Goal: Transaction & Acquisition: Book appointment/travel/reservation

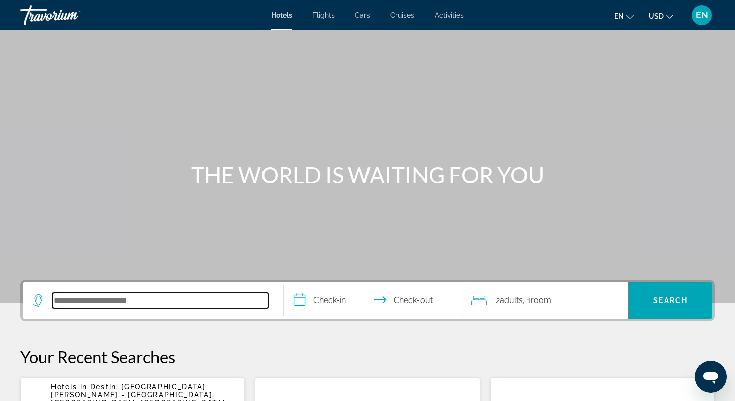
click at [146, 307] on input "Search hotel destination" at bounding box center [161, 300] width 216 height 15
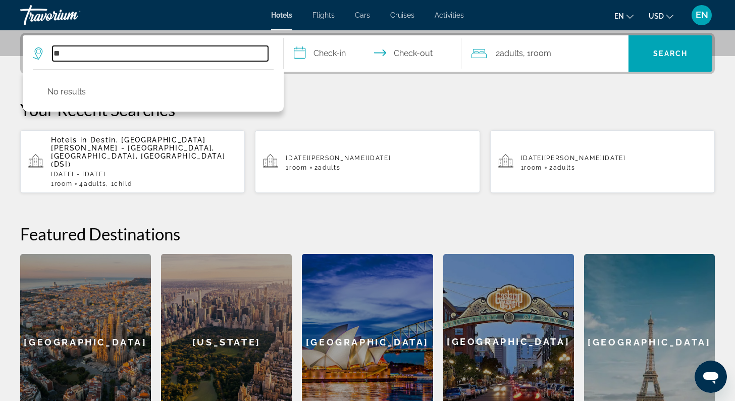
type input "*"
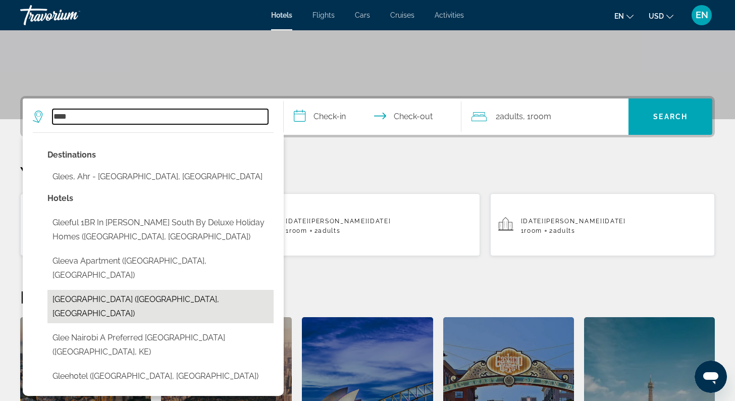
scroll to position [186, 0]
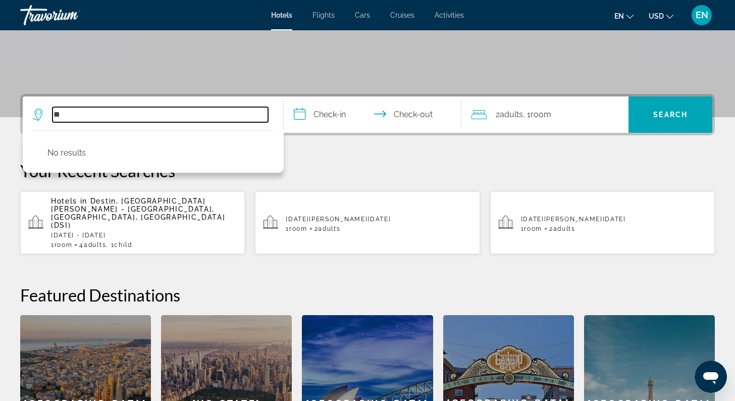
type input "*"
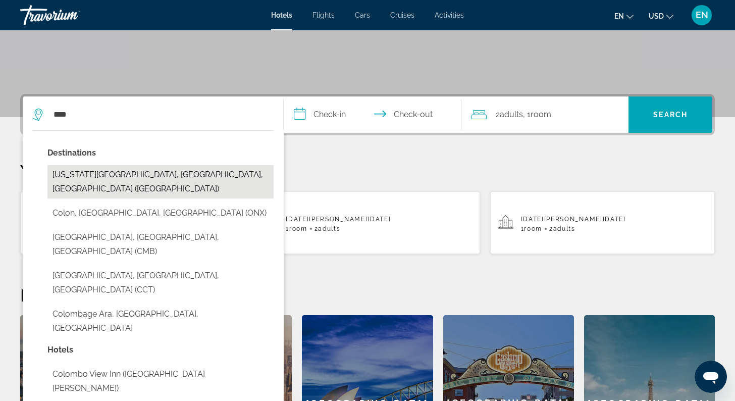
drag, startPoint x: 166, startPoint y: 118, endPoint x: 117, endPoint y: 177, distance: 77.1
click at [117, 177] on button "Colorado Springs, CO, United States (COS)" at bounding box center [160, 181] width 226 height 33
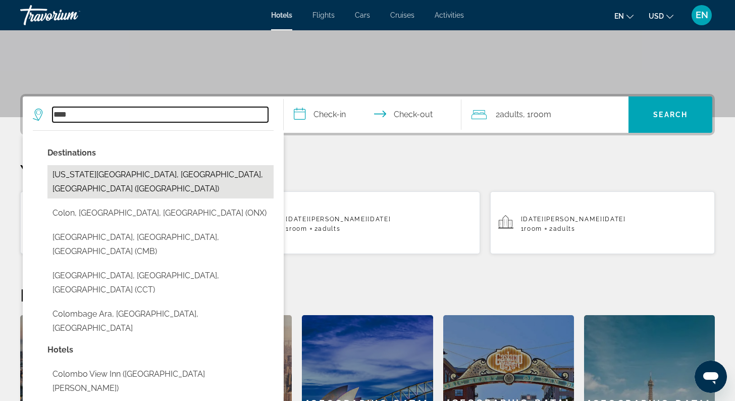
type input "**********"
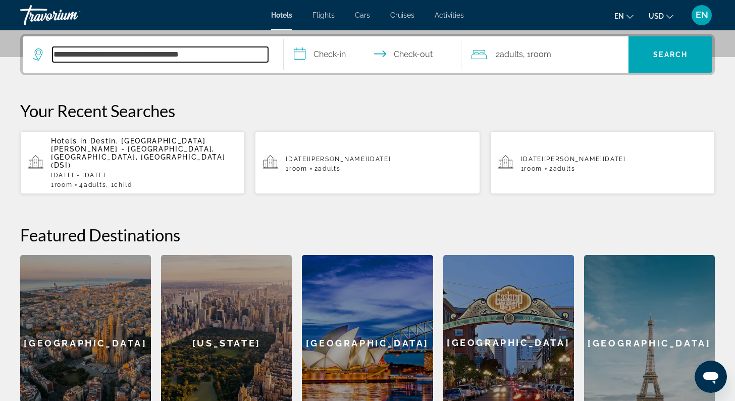
scroll to position [247, 0]
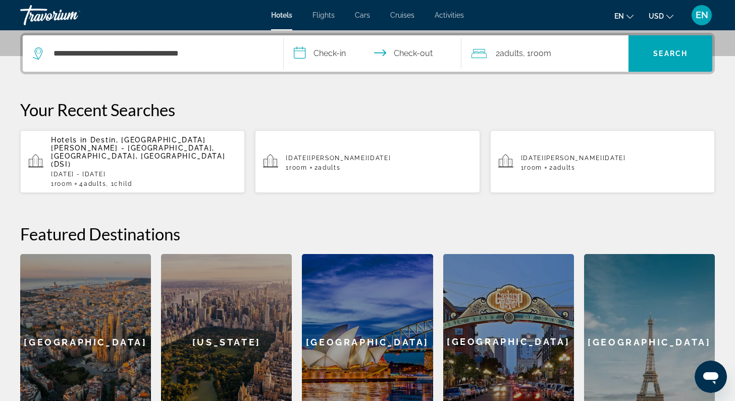
click at [342, 53] on input "**********" at bounding box center [375, 54] width 182 height 39
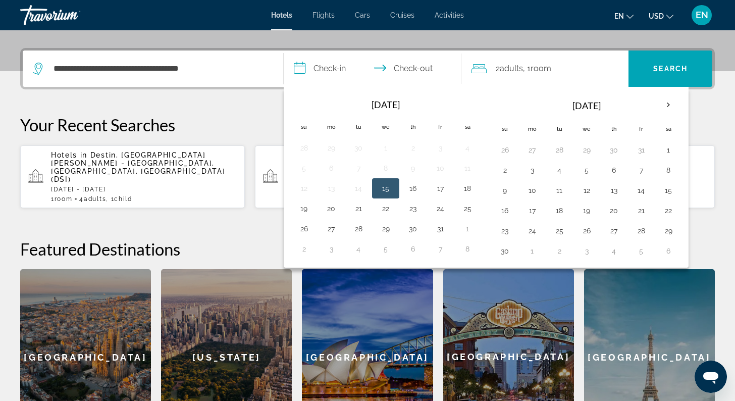
scroll to position [232, 0]
click at [362, 226] on button "28" at bounding box center [359, 229] width 16 height 14
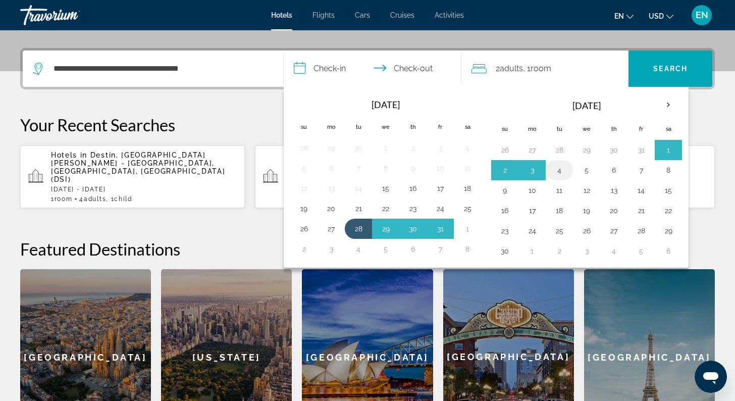
click at [561, 167] on button "4" at bounding box center [560, 170] width 16 height 14
type input "**********"
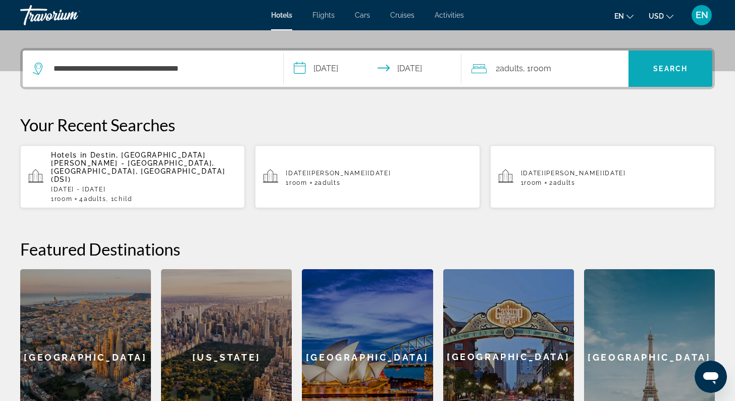
click at [669, 67] on span "Search" at bounding box center [671, 69] width 34 height 8
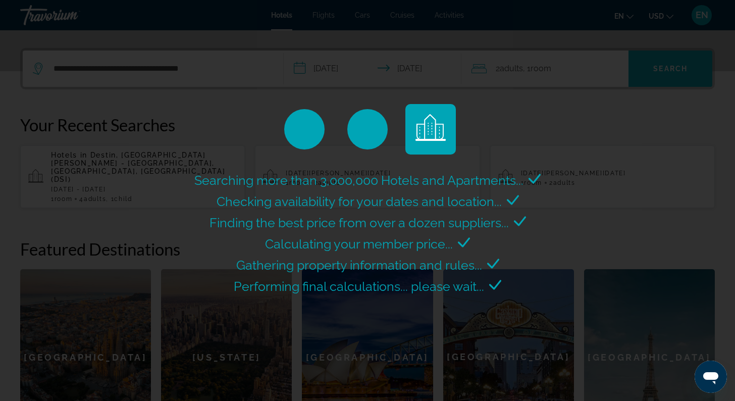
scroll to position [0, -1]
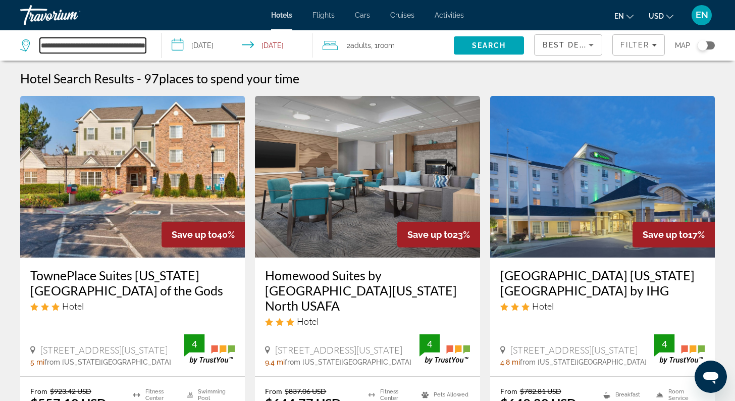
click at [127, 43] on input "**********" at bounding box center [93, 45] width 106 height 15
click at [71, 46] on input "**********" at bounding box center [93, 45] width 106 height 15
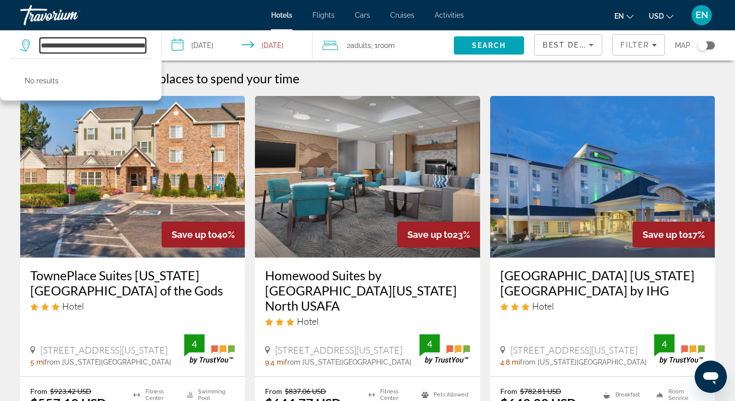
type input "**********"
click at [219, 22] on div "Hotels Flights Cars Cruises Activities Hotels Flights Cars Cruises Activities e…" at bounding box center [367, 15] width 735 height 26
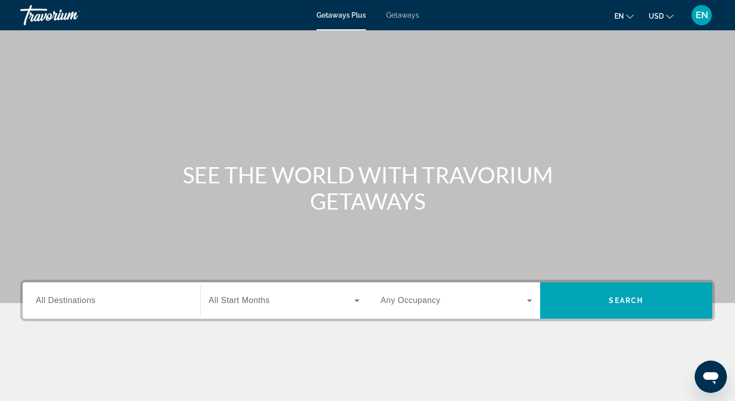
click at [127, 301] on input "Destination All Destinations" at bounding box center [112, 301] width 152 height 12
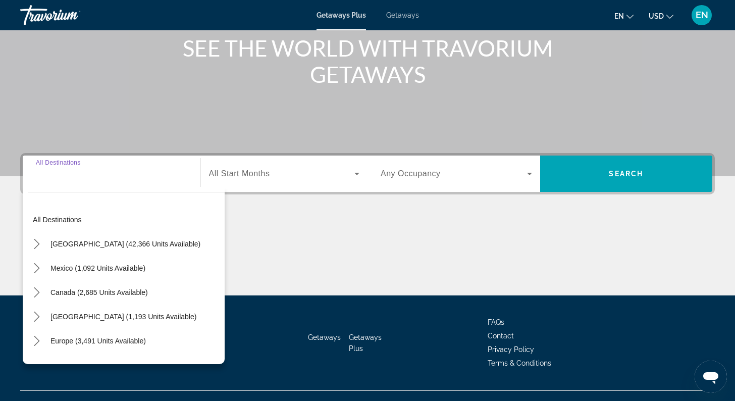
scroll to position [145, 0]
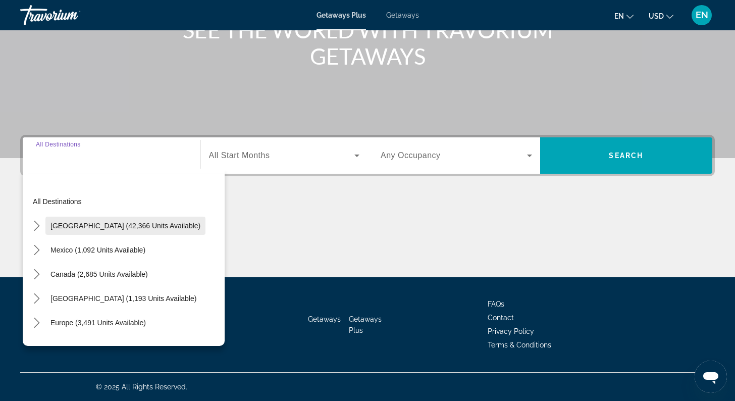
click at [110, 222] on span "[GEOGRAPHIC_DATA] (42,366 units available)" at bounding box center [126, 226] width 150 height 8
type input "**********"
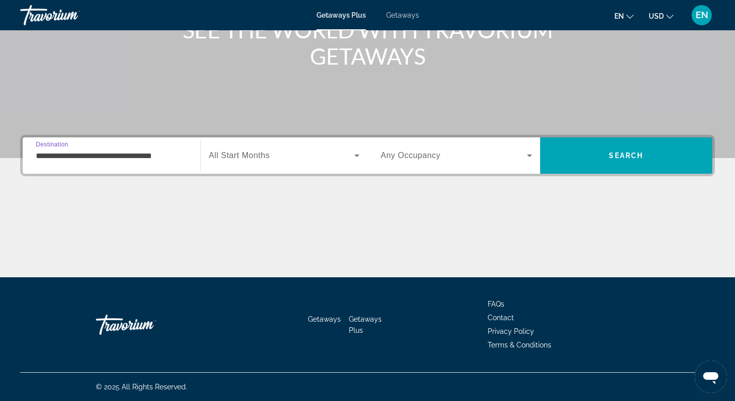
click at [271, 153] on span "Search widget" at bounding box center [282, 155] width 146 height 12
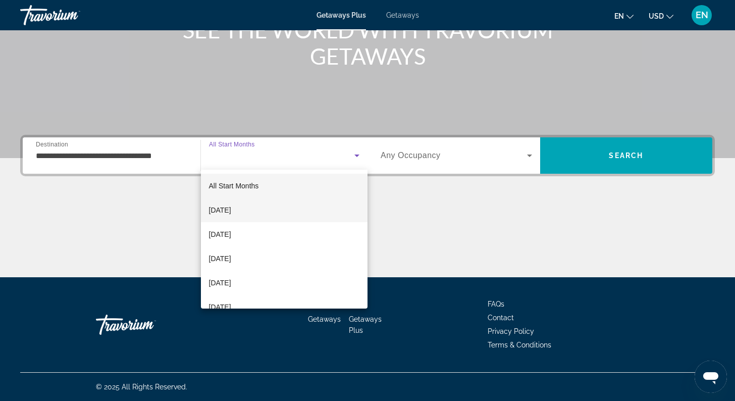
click at [254, 210] on mat-option "[DATE]" at bounding box center [284, 210] width 167 height 24
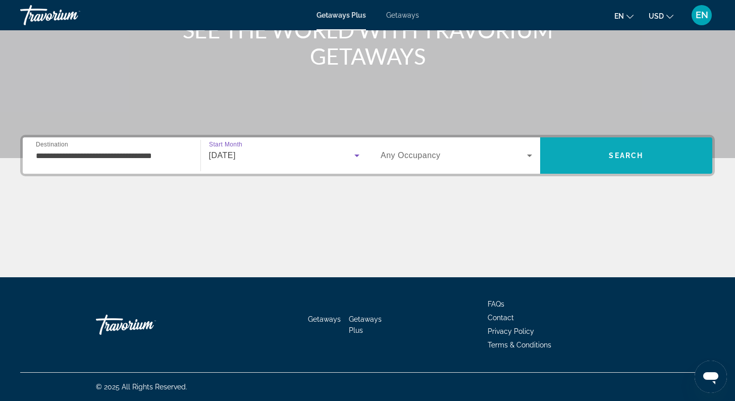
click at [620, 167] on span "Search" at bounding box center [626, 155] width 173 height 24
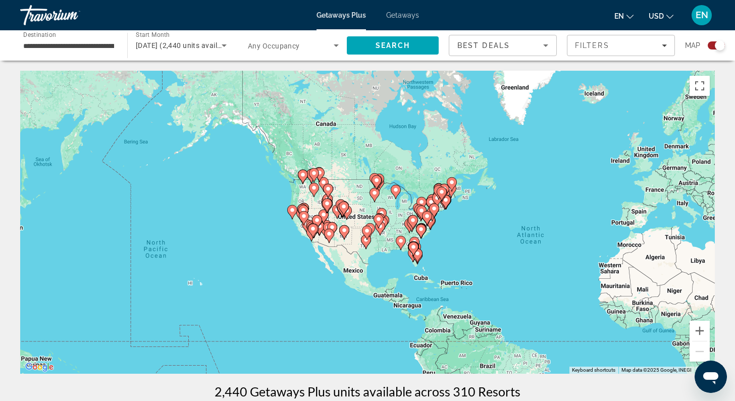
drag, startPoint x: 272, startPoint y: 204, endPoint x: 481, endPoint y: 231, distance: 210.9
click at [481, 231] on div "To activate drag with keyboard, press Alt + Enter. Once in keyboard drag state,…" at bounding box center [367, 222] width 695 height 303
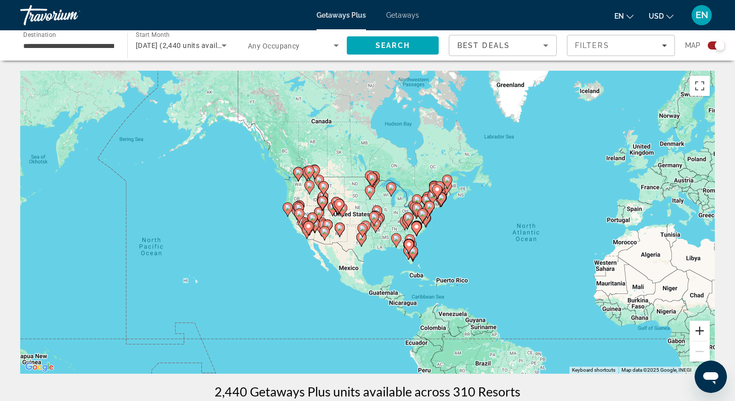
click at [703, 328] on button "Zoom in" at bounding box center [700, 331] width 20 height 20
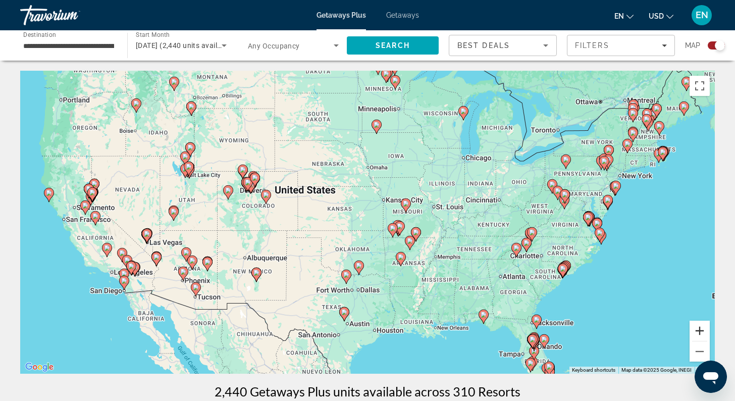
click at [703, 328] on button "Zoom in" at bounding box center [700, 331] width 20 height 20
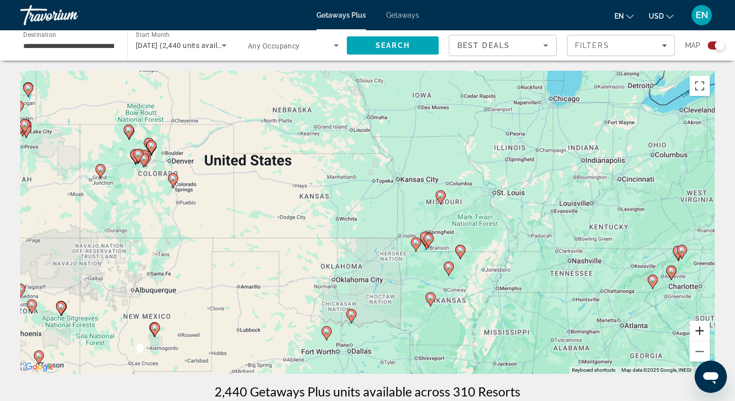
click at [703, 328] on button "Zoom in" at bounding box center [700, 331] width 20 height 20
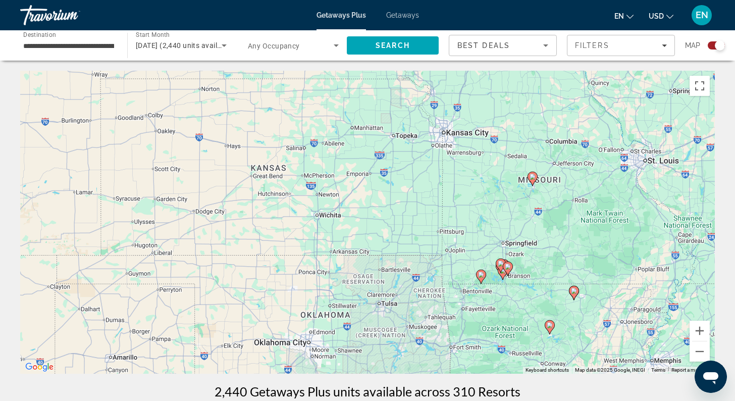
drag, startPoint x: 120, startPoint y: 129, endPoint x: 373, endPoint y: 246, distance: 278.6
click at [373, 246] on div "To activate drag with keyboard, press Alt + Enter. Once in keyboard drag state,…" at bounding box center [367, 222] width 695 height 303
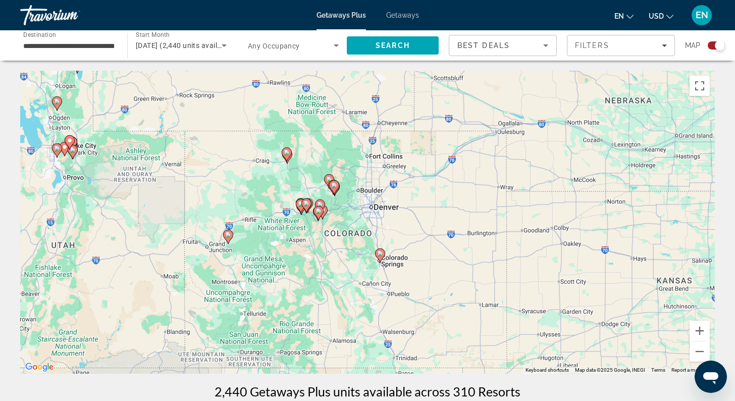
drag, startPoint x: 315, startPoint y: 278, endPoint x: 395, endPoint y: 198, distance: 113.2
click at [395, 198] on div "To activate drag with keyboard, press Alt + Enter. Once in keyboard drag state,…" at bounding box center [367, 222] width 695 height 303
click at [702, 333] on button "Zoom in" at bounding box center [700, 331] width 20 height 20
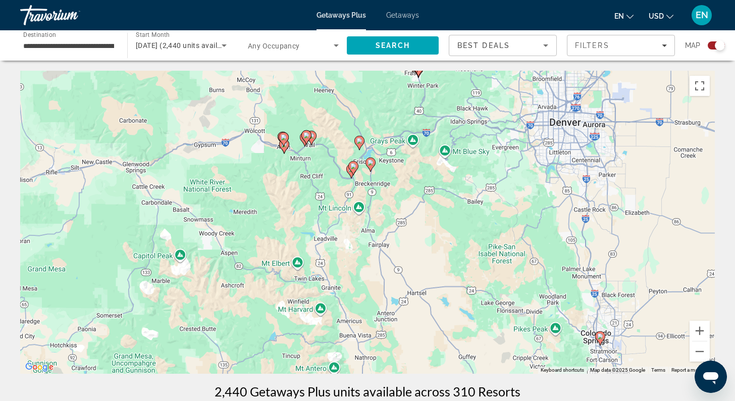
drag, startPoint x: 295, startPoint y: 227, endPoint x: 483, endPoint y: 165, distance: 197.9
click at [484, 165] on div "To activate drag with keyboard, press Alt + Enter. Once in keyboard drag state,…" at bounding box center [367, 222] width 695 height 303
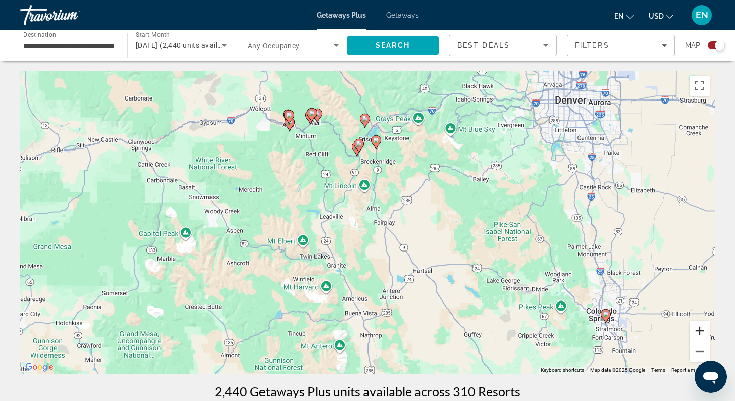
click at [702, 331] on button "Zoom in" at bounding box center [700, 331] width 20 height 20
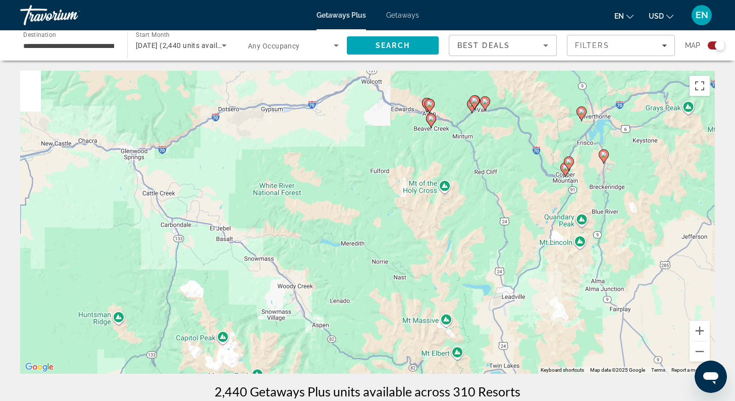
drag, startPoint x: 309, startPoint y: 160, endPoint x: 531, endPoint y: 247, distance: 239.0
click at [531, 247] on div "To activate drag with keyboard, press Alt + Enter. Once in keyboard drag state,…" at bounding box center [367, 222] width 695 height 303
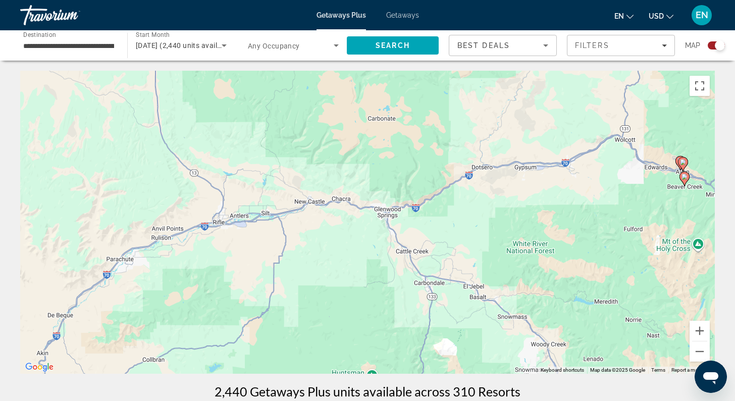
drag, startPoint x: 248, startPoint y: 166, endPoint x: 497, endPoint y: 221, distance: 255.4
click at [498, 221] on div "To activate drag with keyboard, press Alt + Enter. Once in keyboard drag state,…" at bounding box center [367, 222] width 695 height 303
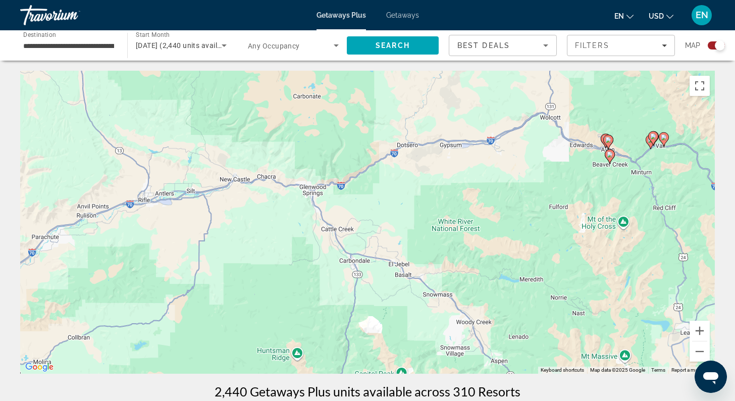
drag, startPoint x: 497, startPoint y: 221, endPoint x: 321, endPoint y: 185, distance: 180.4
click at [323, 185] on div "To activate drag with keyboard, press Alt + Enter. Once in keyboard drag state,…" at bounding box center [367, 222] width 695 height 303
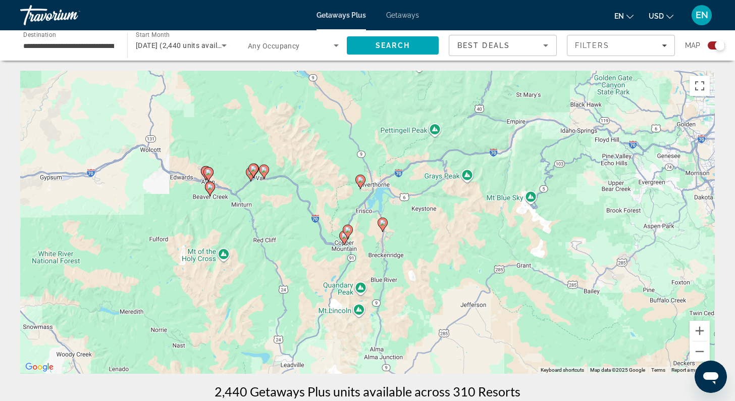
drag, startPoint x: 335, startPoint y: 180, endPoint x: 324, endPoint y: 280, distance: 100.6
click at [324, 280] on div "To activate drag with keyboard, press Alt + Enter. Once in keyboard drag state,…" at bounding box center [367, 222] width 695 height 303
click at [698, 347] on button "Zoom out" at bounding box center [700, 351] width 20 height 20
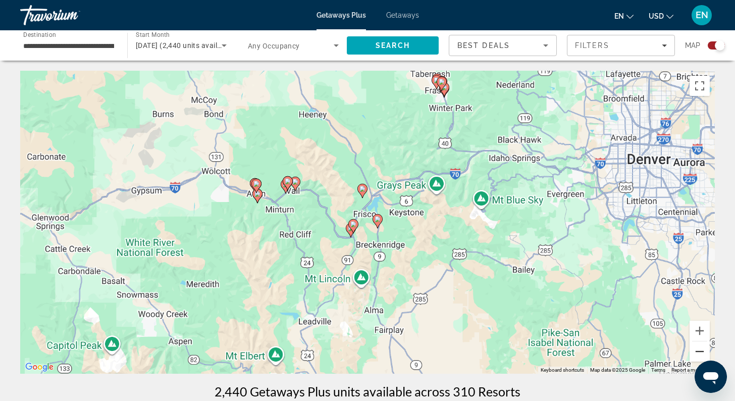
click at [698, 347] on button "Zoom out" at bounding box center [700, 351] width 20 height 20
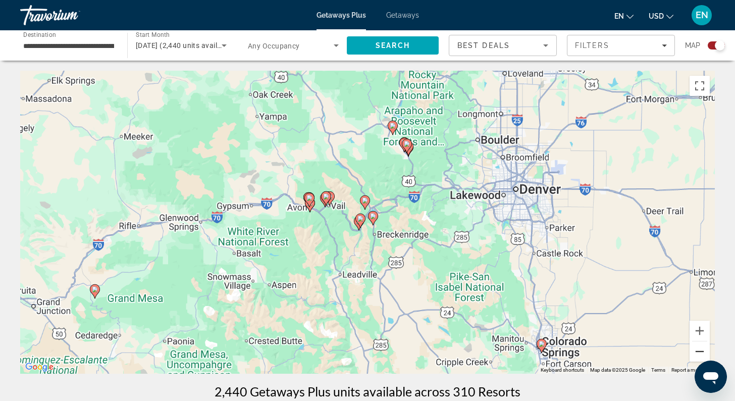
click at [698, 347] on button "Zoom out" at bounding box center [700, 351] width 20 height 20
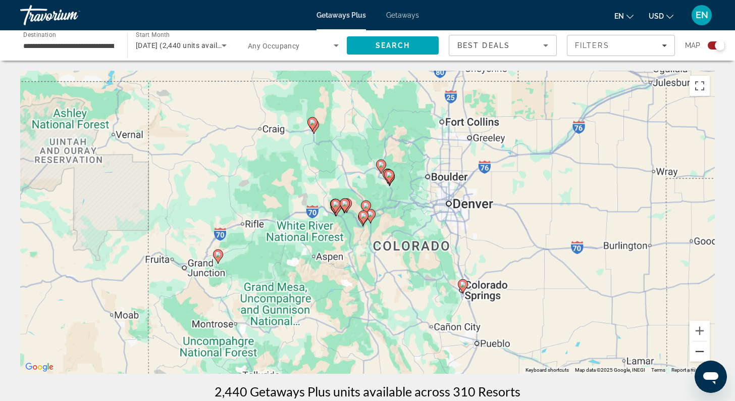
click at [698, 347] on button "Zoom out" at bounding box center [700, 351] width 20 height 20
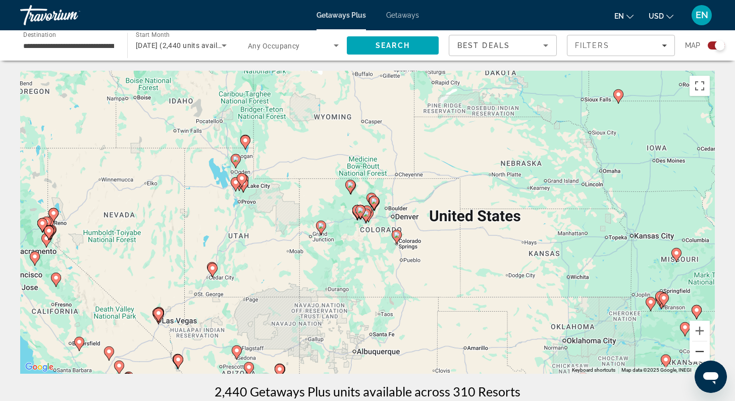
click at [698, 347] on button "Zoom out" at bounding box center [700, 351] width 20 height 20
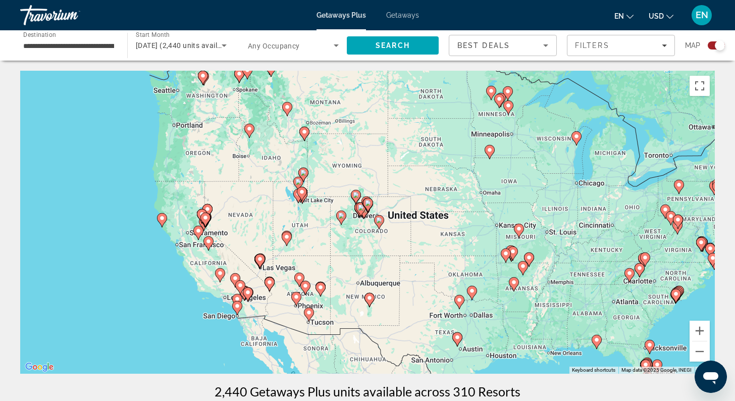
drag, startPoint x: 428, startPoint y: 277, endPoint x: 338, endPoint y: 171, distance: 139.0
click at [338, 173] on div "To activate drag with keyboard, press Alt + Enter. Once in keyboard drag state,…" at bounding box center [367, 222] width 695 height 303
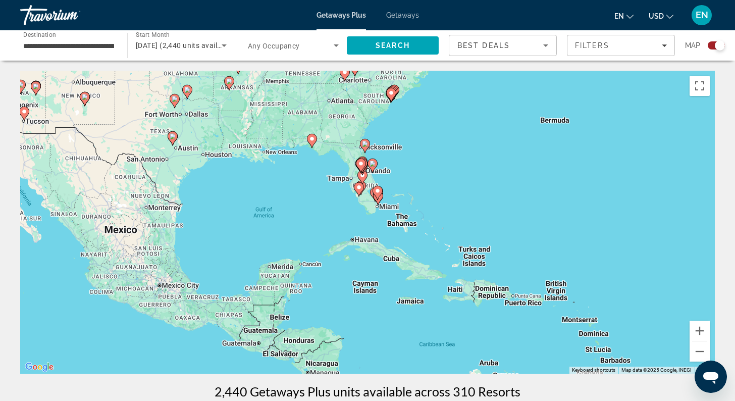
drag, startPoint x: 428, startPoint y: 217, endPoint x: 287, endPoint y: 187, distance: 143.4
click at [287, 187] on div "To activate drag with keyboard, press Alt + Enter. Once in keyboard drag state,…" at bounding box center [367, 222] width 695 height 303
click at [702, 331] on button "Zoom in" at bounding box center [700, 331] width 20 height 20
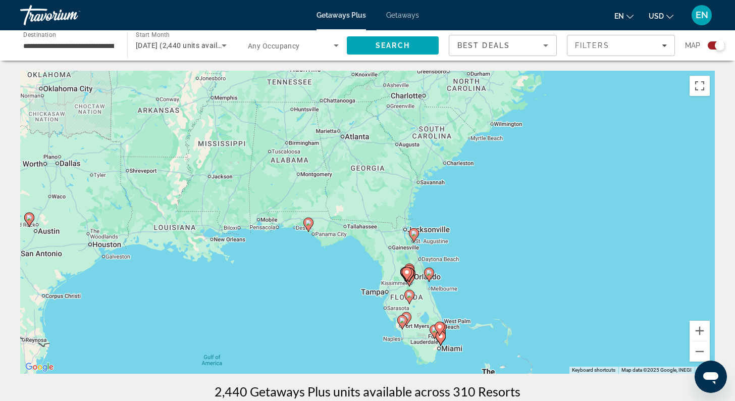
drag, startPoint x: 546, startPoint y: 157, endPoint x: 599, endPoint y: 316, distance: 168.2
click at [599, 316] on div "To activate drag with keyboard, press Alt + Enter. Once in keyboard drag state,…" at bounding box center [367, 222] width 695 height 303
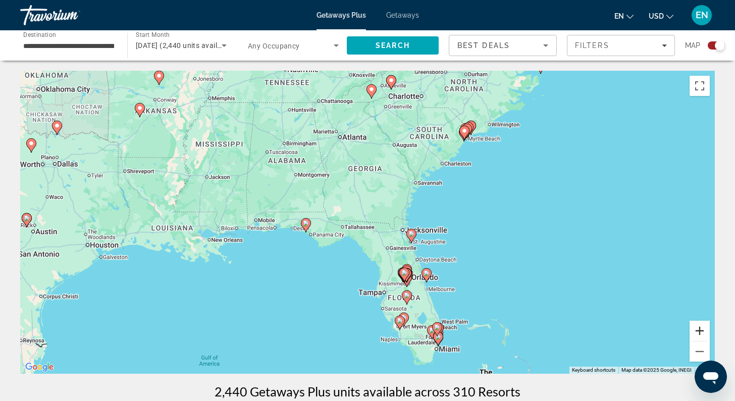
click at [704, 331] on button "Zoom in" at bounding box center [700, 331] width 20 height 20
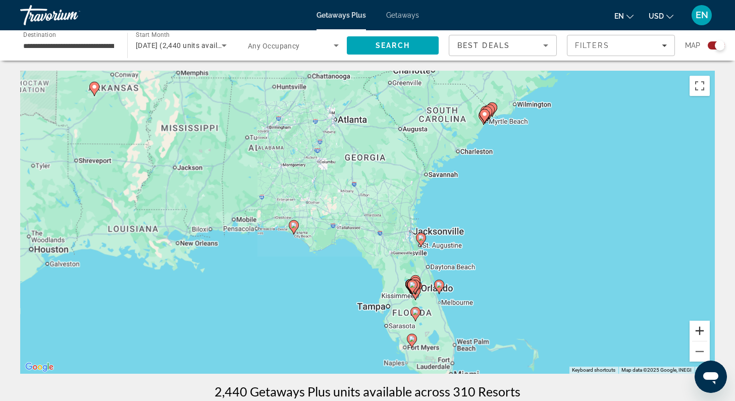
click at [704, 331] on button "Zoom in" at bounding box center [700, 331] width 20 height 20
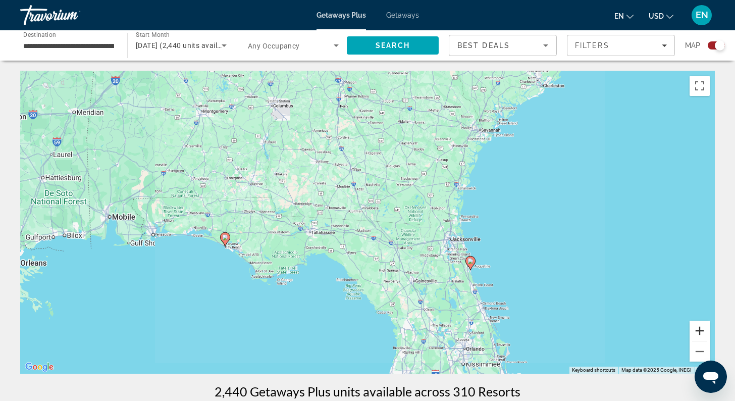
click at [704, 331] on button "Zoom in" at bounding box center [700, 331] width 20 height 20
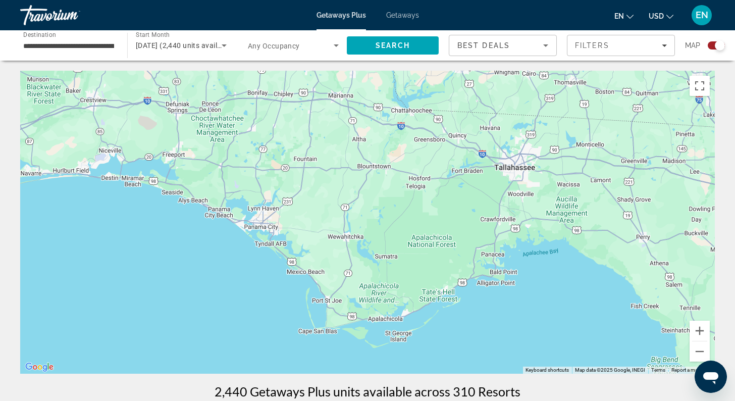
drag, startPoint x: 172, startPoint y: 256, endPoint x: 522, endPoint y: 164, distance: 362.0
click at [522, 164] on div "To activate drag with keyboard, press Alt + Enter. Once in keyboard drag state,…" at bounding box center [367, 222] width 695 height 303
click at [221, 206] on image "Main content" at bounding box center [223, 205] width 6 height 6
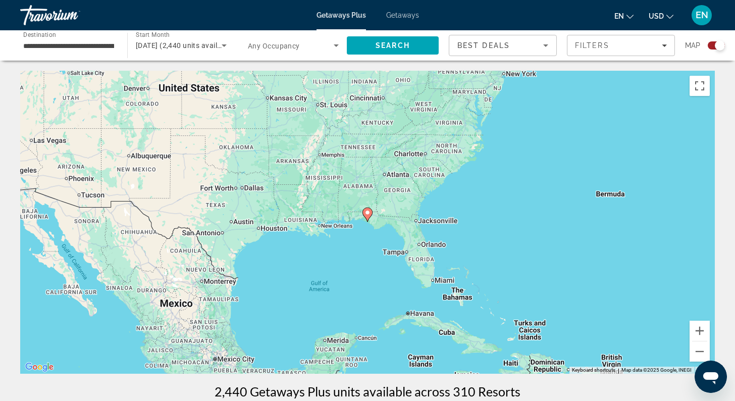
click at [369, 214] on image "Main content" at bounding box center [368, 213] width 6 height 6
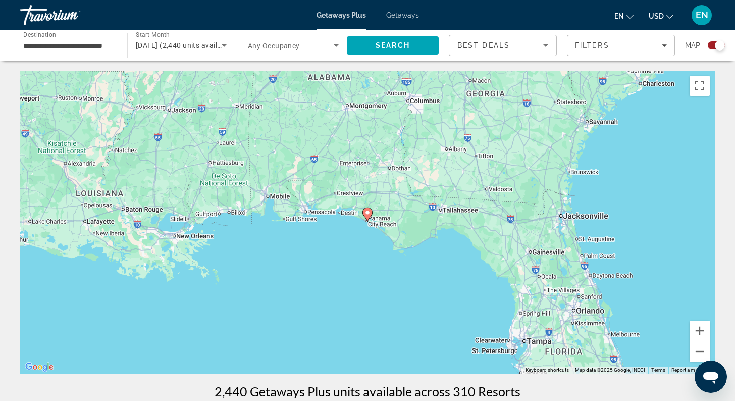
click at [369, 214] on image "Main content" at bounding box center [368, 213] width 6 height 6
type input "**********"
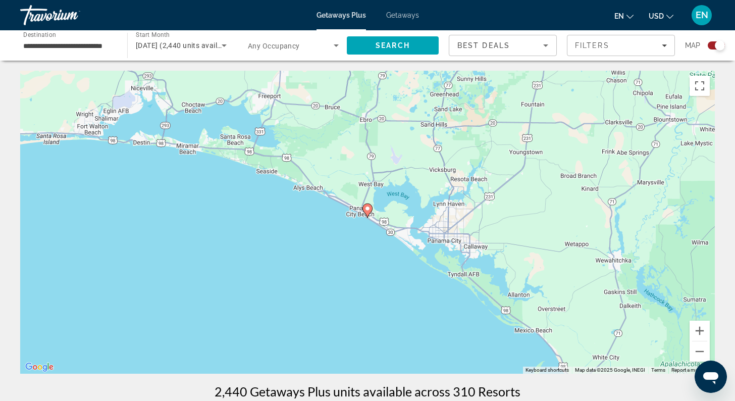
click at [414, 269] on div "To activate drag with keyboard, press Alt + Enter. Once in keyboard drag state,…" at bounding box center [367, 222] width 695 height 303
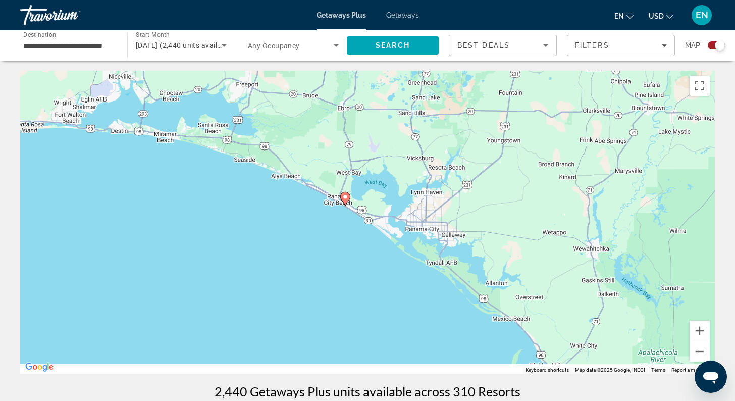
drag, startPoint x: 453, startPoint y: 224, endPoint x: 343, endPoint y: 173, distance: 120.6
click at [343, 173] on div "To activate drag with keyboard, press Alt + Enter. Once in keyboard drag state,…" at bounding box center [367, 222] width 695 height 303
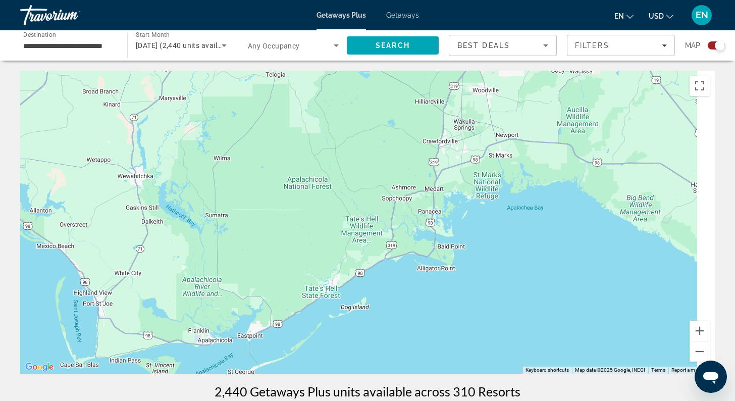
drag, startPoint x: 467, startPoint y: 149, endPoint x: 277, endPoint y: 213, distance: 199.8
click at [280, 213] on div "To activate drag with keyboard, press Alt + Enter. Once in keyboard drag state,…" at bounding box center [367, 222] width 695 height 303
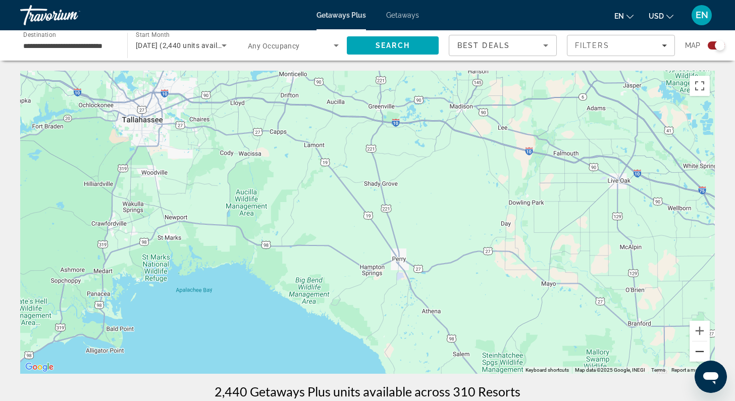
click at [699, 357] on button "Zoom out" at bounding box center [700, 351] width 20 height 20
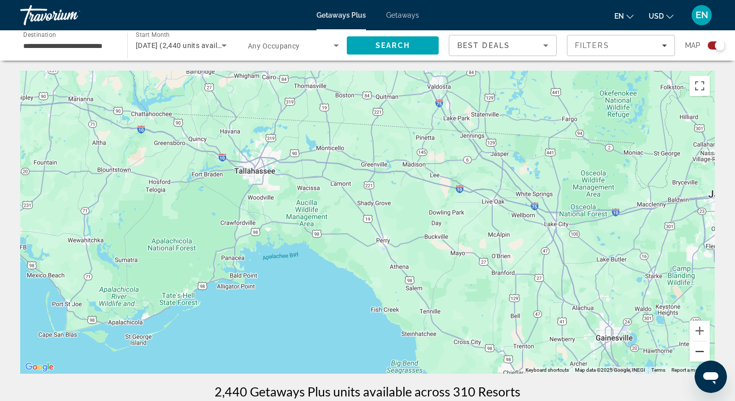
click at [699, 357] on button "Zoom out" at bounding box center [700, 351] width 20 height 20
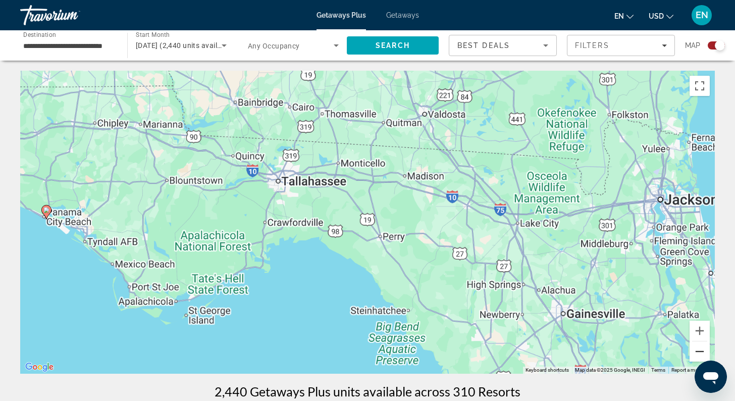
click at [699, 357] on button "Zoom out" at bounding box center [700, 351] width 20 height 20
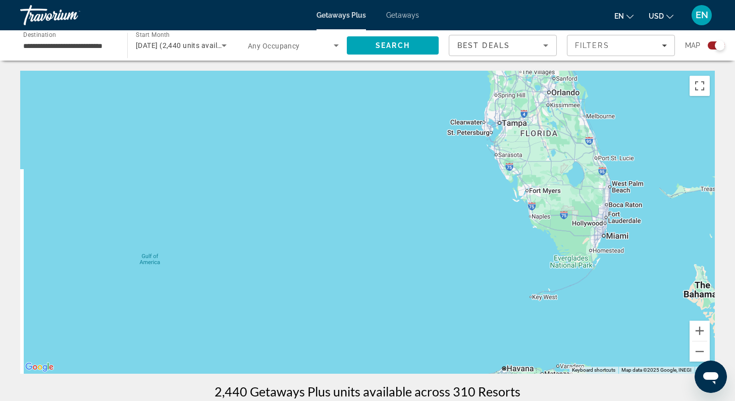
drag, startPoint x: 486, startPoint y: 324, endPoint x: 563, endPoint y: 105, distance: 232.6
click at [563, 105] on div "To activate drag with keyboard, press Alt + Enter. Once in keyboard drag state,…" at bounding box center [367, 222] width 695 height 303
drag, startPoint x: 483, startPoint y: 122, endPoint x: 511, endPoint y: 231, distance: 112.1
click at [511, 231] on div "To activate drag with keyboard, press Alt + Enter. Once in keyboard drag state,…" at bounding box center [367, 222] width 695 height 303
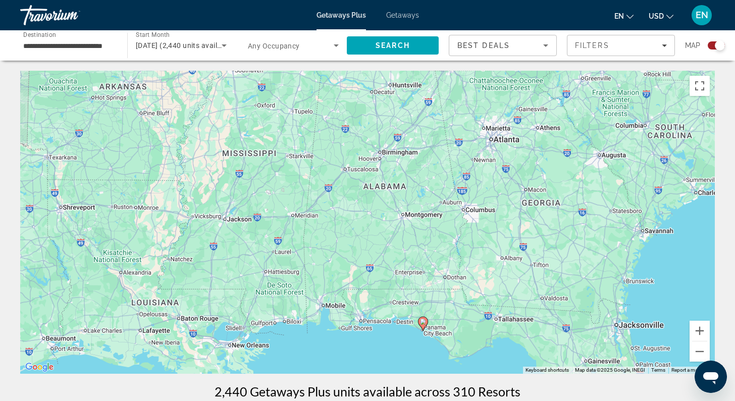
click at [424, 325] on icon "Main content" at bounding box center [423, 323] width 9 height 13
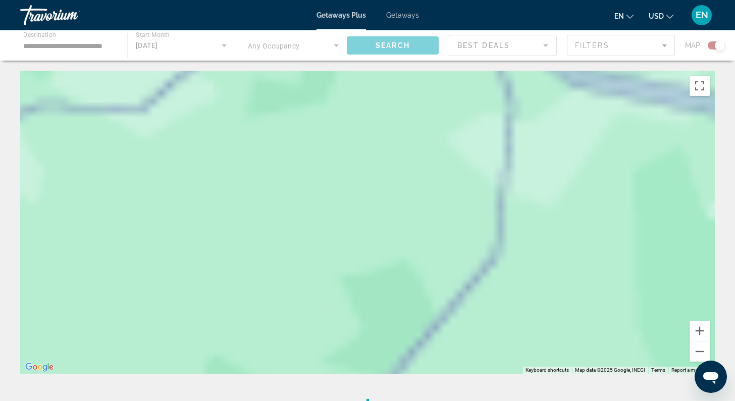
click at [424, 325] on div "To navigate, press the arrow keys. To activate drag with keyboard, press Alt + …" at bounding box center [367, 222] width 695 height 303
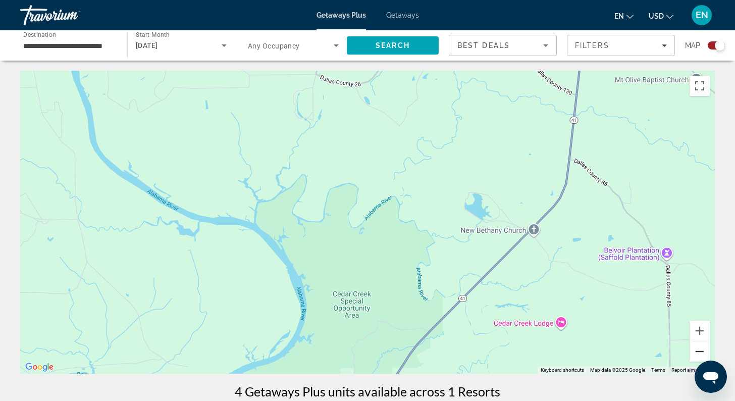
click at [701, 352] on button "Zoom out" at bounding box center [700, 351] width 20 height 20
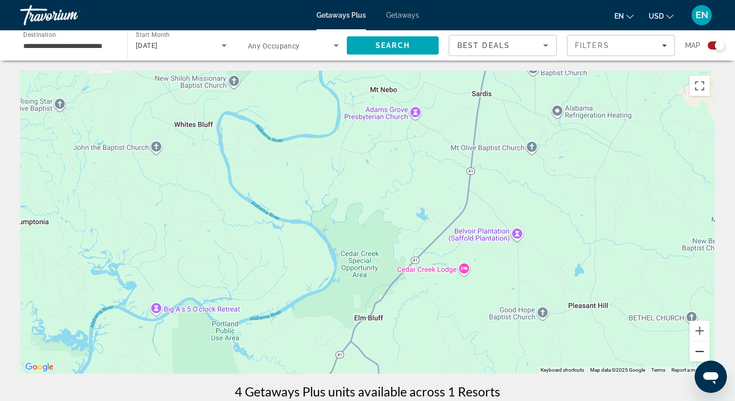
click at [701, 352] on button "Zoom out" at bounding box center [700, 351] width 20 height 20
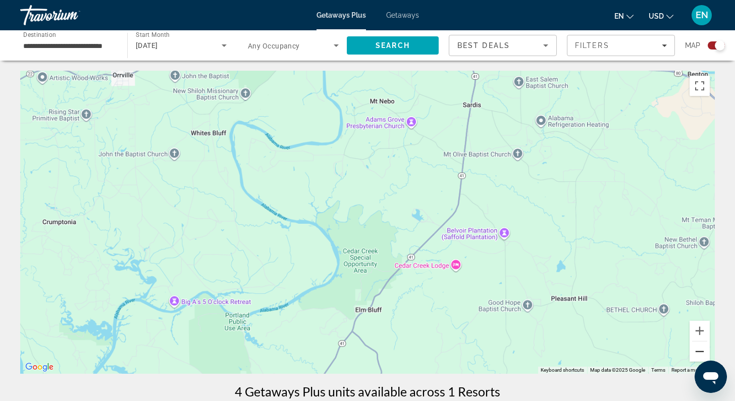
click at [701, 352] on button "Zoom out" at bounding box center [700, 351] width 20 height 20
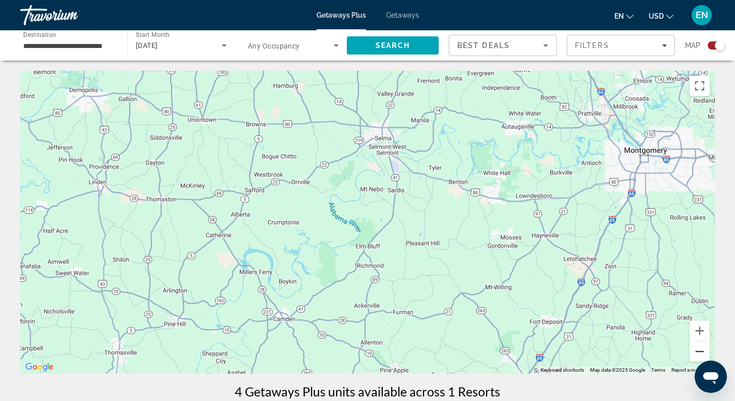
click at [701, 352] on button "Zoom out" at bounding box center [700, 351] width 20 height 20
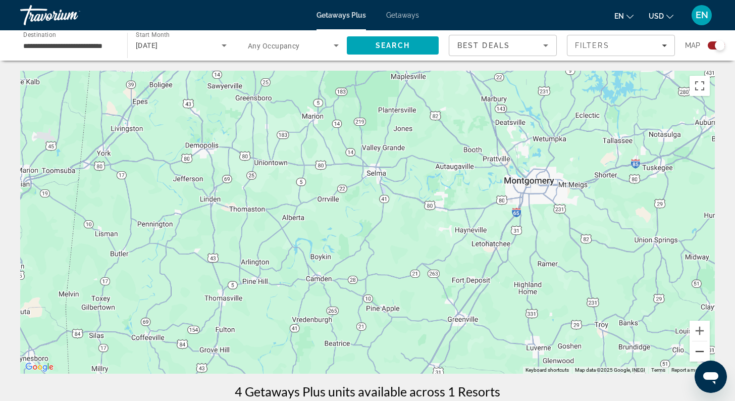
click at [701, 352] on button "Zoom out" at bounding box center [700, 351] width 20 height 20
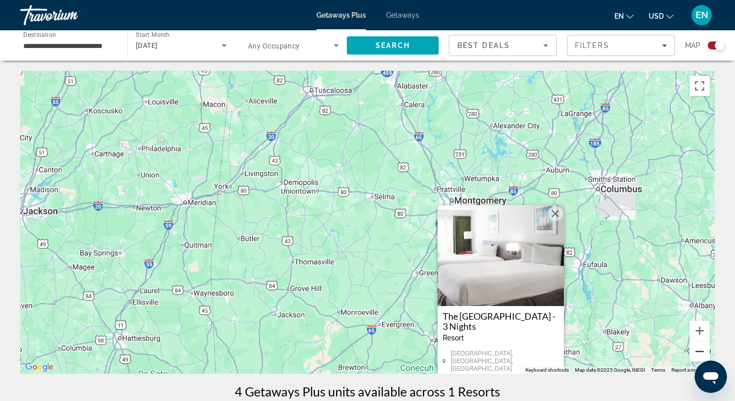
click at [701, 352] on button "Zoom out" at bounding box center [700, 351] width 20 height 20
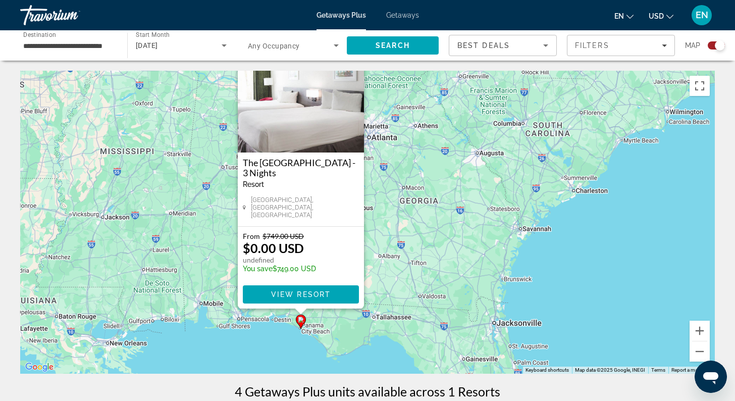
drag, startPoint x: 464, startPoint y: 325, endPoint x: 342, endPoint y: 364, distance: 127.8
click at [341, 364] on div "To activate drag with keyboard, press Alt + Enter. Once in keyboard drag state,…" at bounding box center [367, 222] width 695 height 303
click at [314, 122] on img "Main content" at bounding box center [301, 102] width 126 height 101
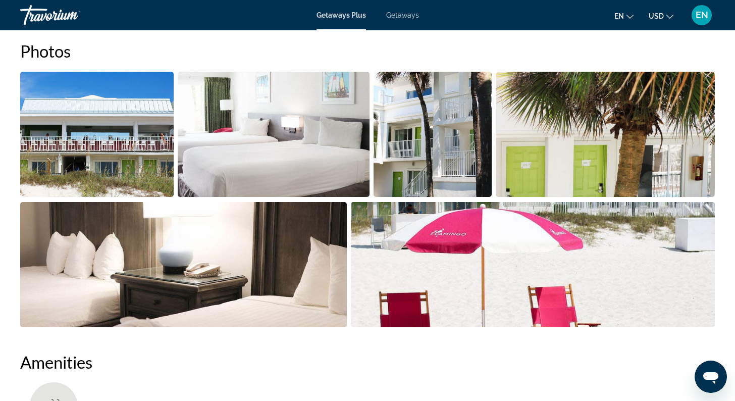
scroll to position [481, 0]
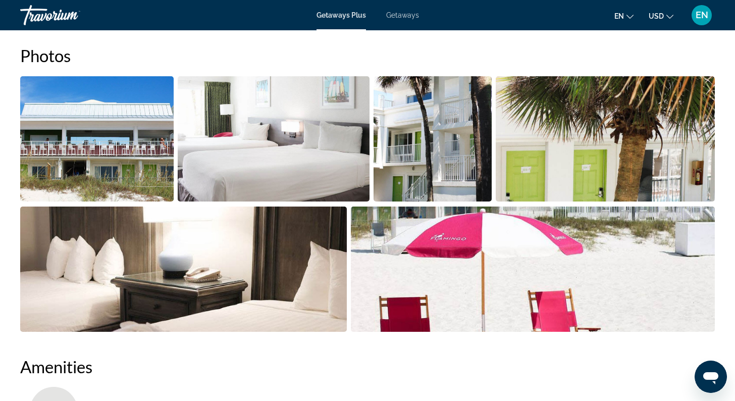
click at [161, 140] on img "Open full-screen image slider" at bounding box center [97, 138] width 154 height 125
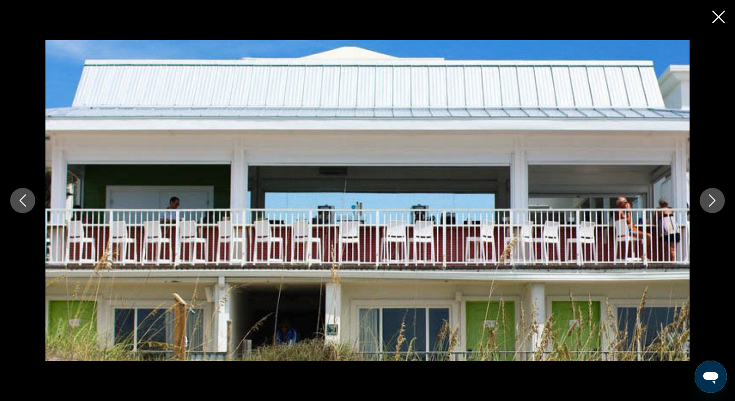
click at [710, 202] on icon "Next image" at bounding box center [713, 200] width 12 height 12
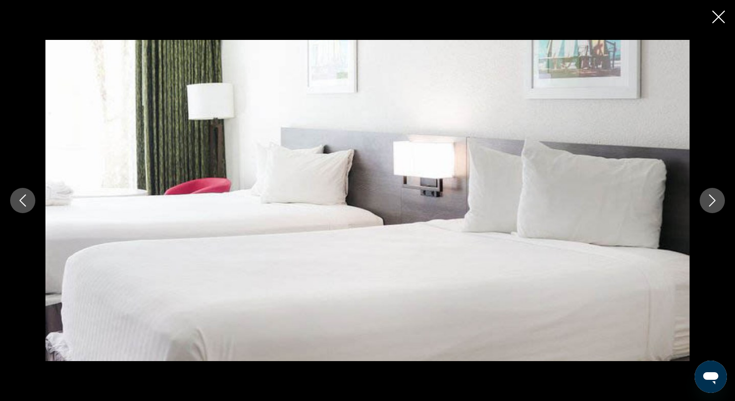
click at [710, 202] on icon "Next image" at bounding box center [713, 200] width 12 height 12
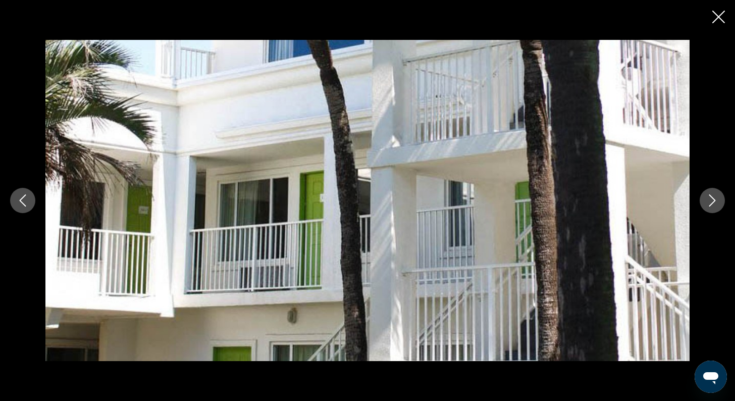
click at [710, 202] on icon "Next image" at bounding box center [713, 200] width 12 height 12
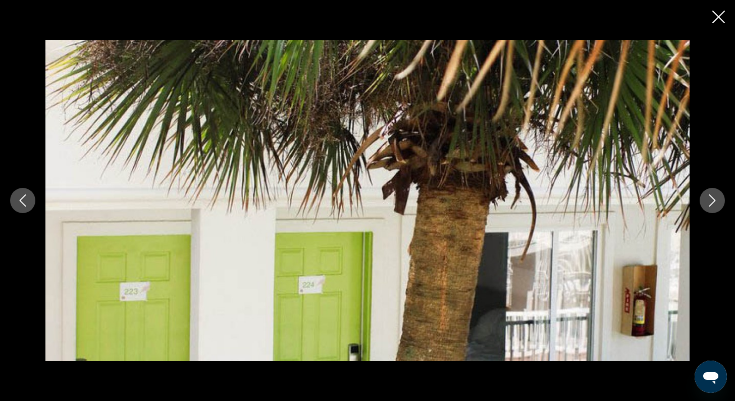
click at [710, 202] on icon "Next image" at bounding box center [713, 200] width 12 height 12
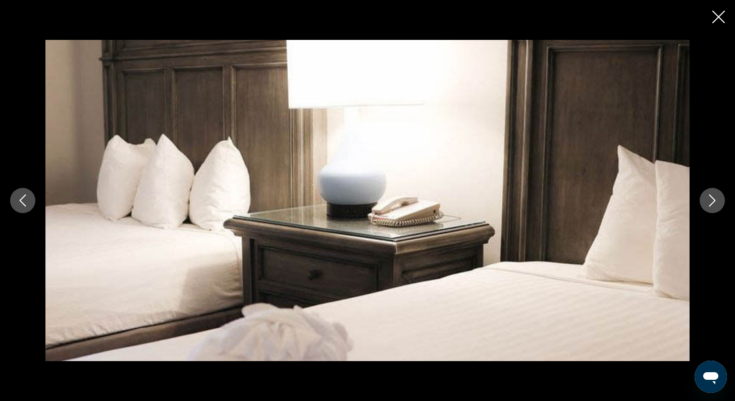
click at [710, 202] on icon "Next image" at bounding box center [713, 200] width 12 height 12
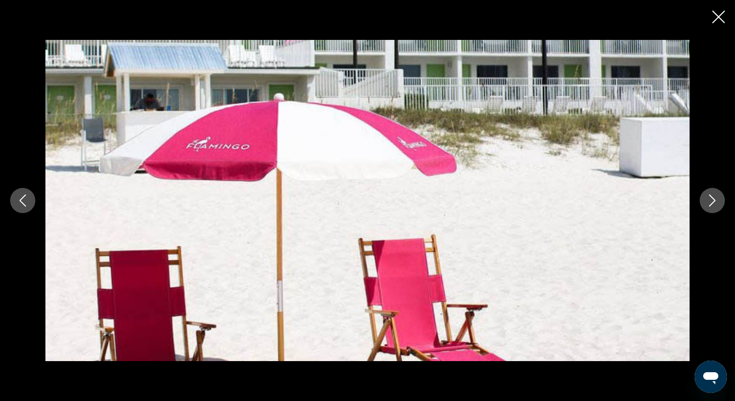
click at [710, 202] on icon "Next image" at bounding box center [713, 200] width 12 height 12
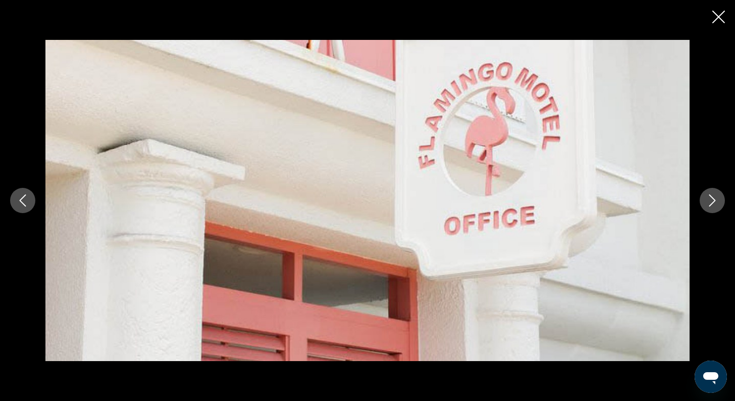
click at [710, 202] on icon "Next image" at bounding box center [713, 200] width 12 height 12
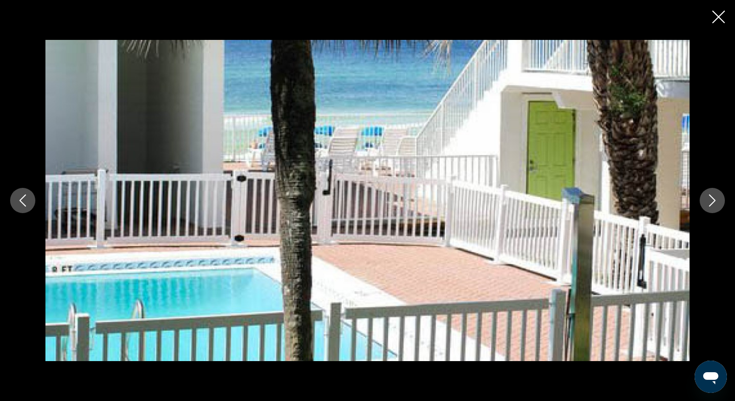
click at [710, 202] on icon "Next image" at bounding box center [713, 200] width 12 height 12
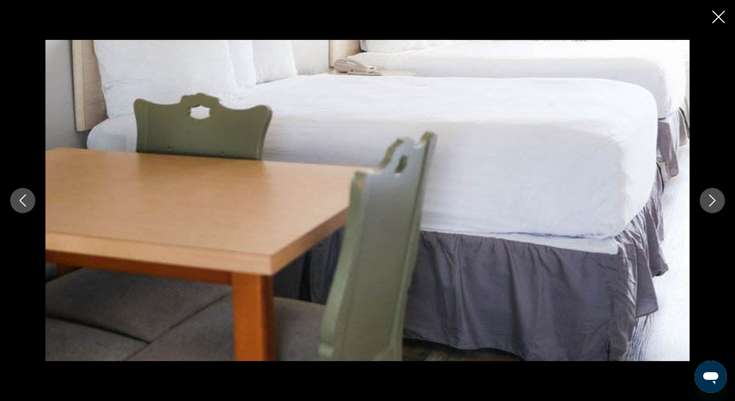
click at [710, 202] on icon "Next image" at bounding box center [713, 200] width 12 height 12
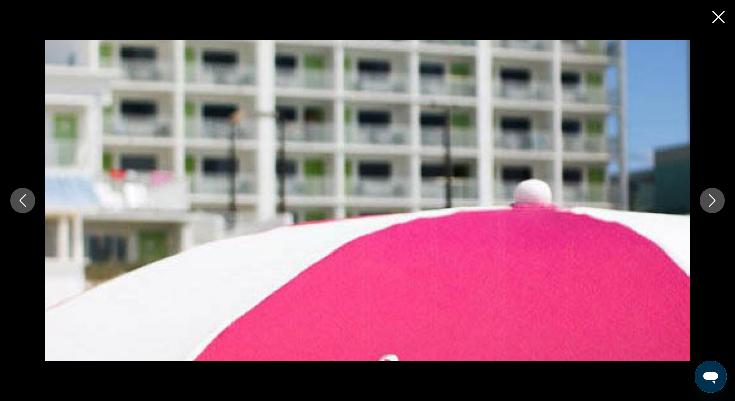
click at [710, 202] on icon "Next image" at bounding box center [713, 200] width 12 height 12
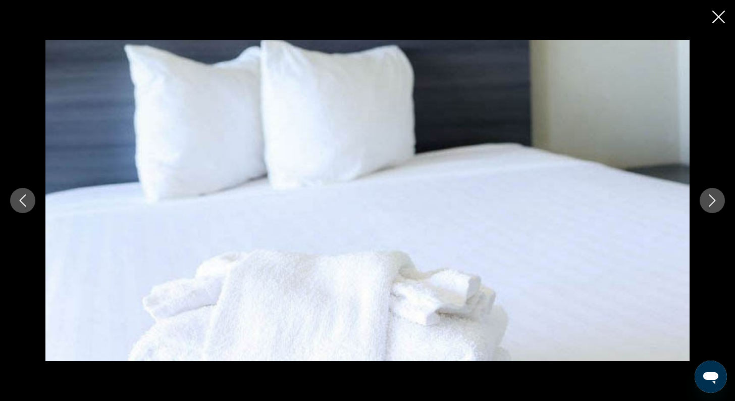
click at [710, 202] on icon "Next image" at bounding box center [713, 200] width 12 height 12
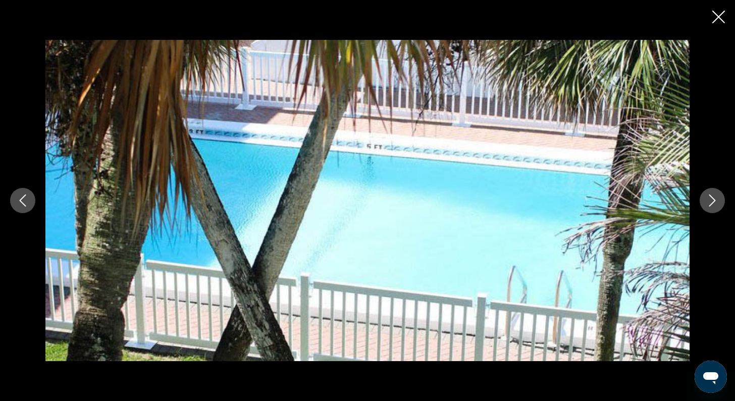
click at [710, 202] on icon "Next image" at bounding box center [713, 200] width 12 height 12
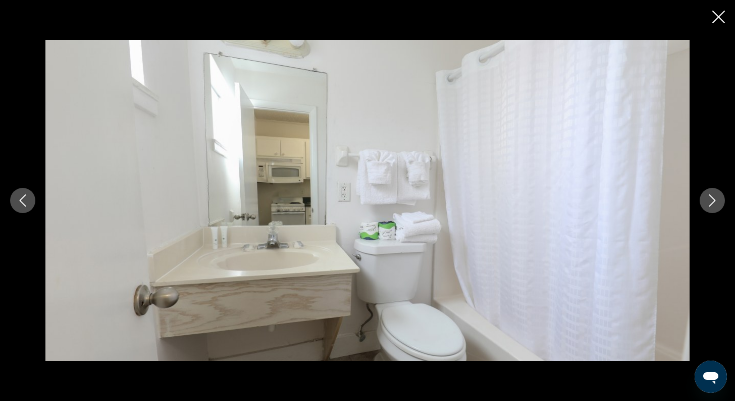
click at [710, 202] on icon "Next image" at bounding box center [713, 200] width 12 height 12
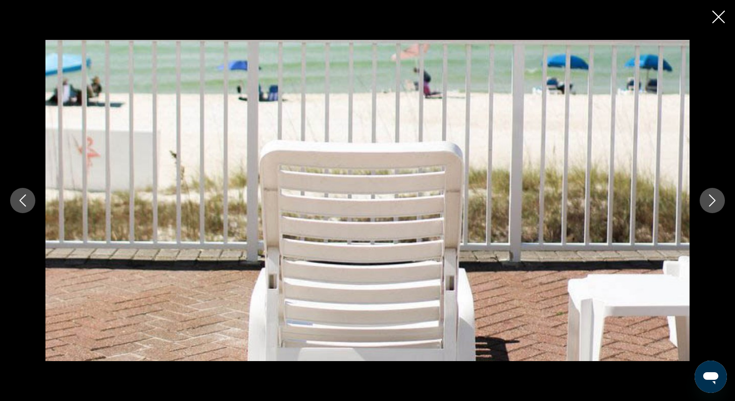
click at [710, 202] on icon "Next image" at bounding box center [713, 200] width 12 height 12
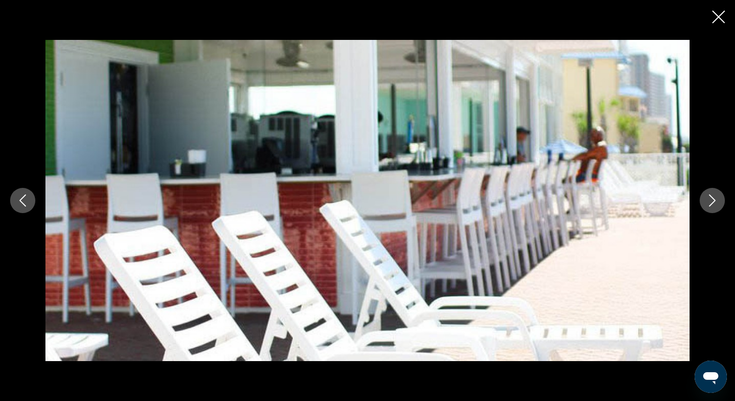
click at [710, 202] on icon "Next image" at bounding box center [713, 200] width 12 height 12
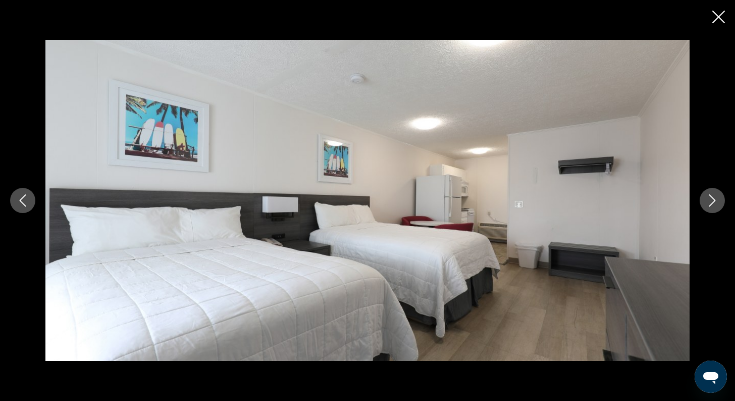
click at [713, 206] on icon "Next image" at bounding box center [713, 200] width 12 height 12
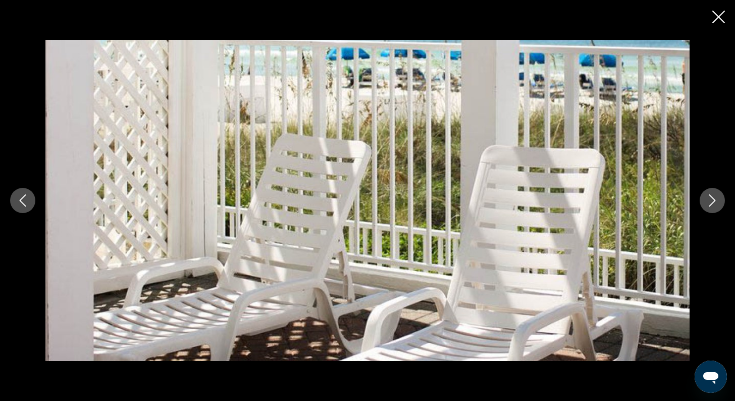
click at [713, 206] on icon "Next image" at bounding box center [713, 200] width 12 height 12
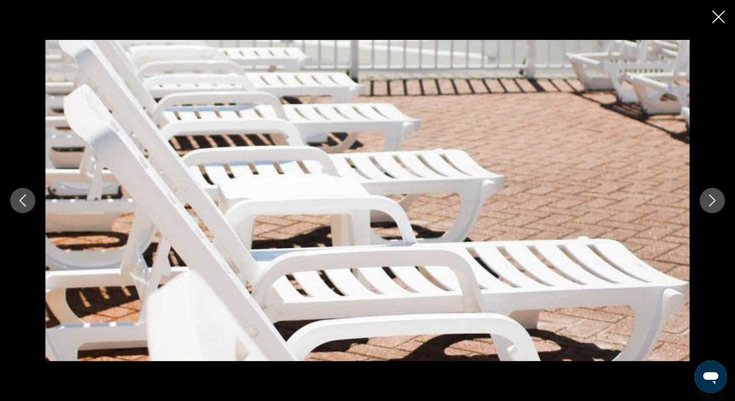
click at [723, 19] on icon "Close slideshow" at bounding box center [719, 17] width 13 height 13
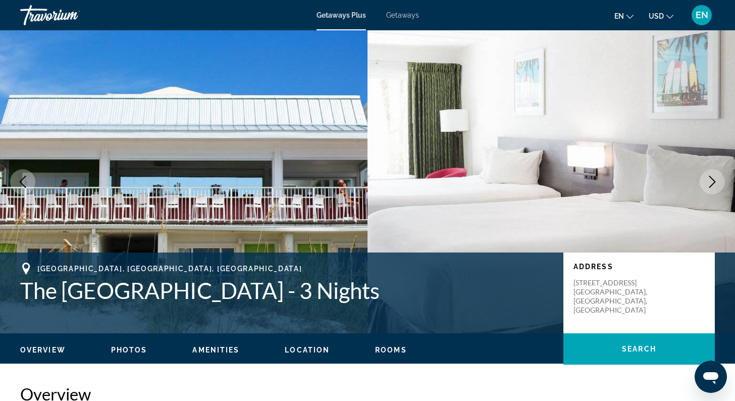
scroll to position [0, 0]
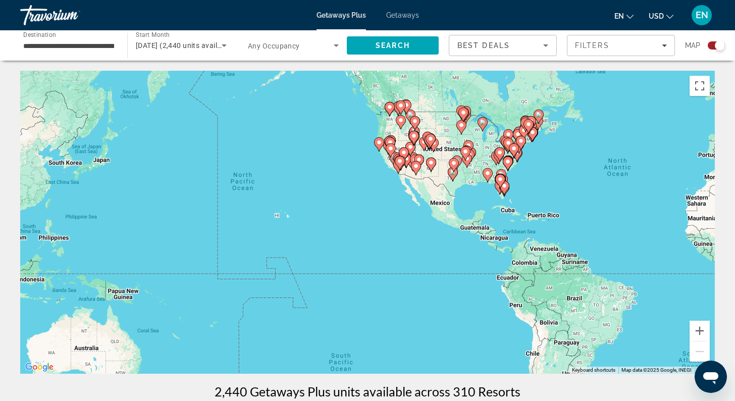
drag, startPoint x: 297, startPoint y: 191, endPoint x: 576, endPoint y: 151, distance: 281.3
click at [577, 151] on div "To activate drag with keyboard, press Alt + Enter. Once in keyboard drag state,…" at bounding box center [367, 222] width 695 height 303
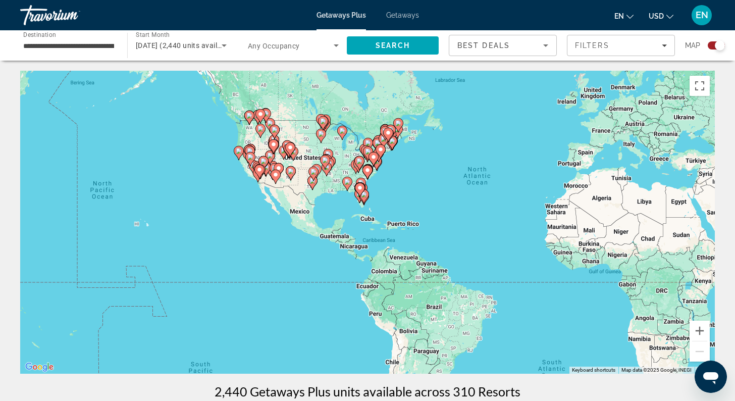
drag, startPoint x: 594, startPoint y: 204, endPoint x: 457, endPoint y: 230, distance: 139.5
click at [457, 230] on div "To activate drag with keyboard, press Alt + Enter. Once in keyboard drag state,…" at bounding box center [367, 222] width 695 height 303
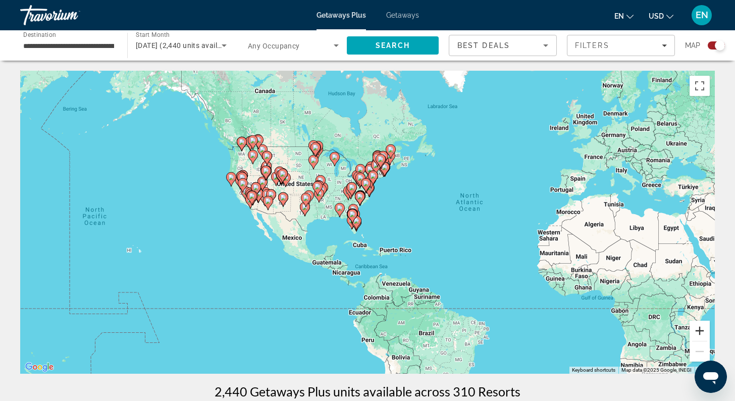
click at [699, 334] on button "Zoom in" at bounding box center [700, 331] width 20 height 20
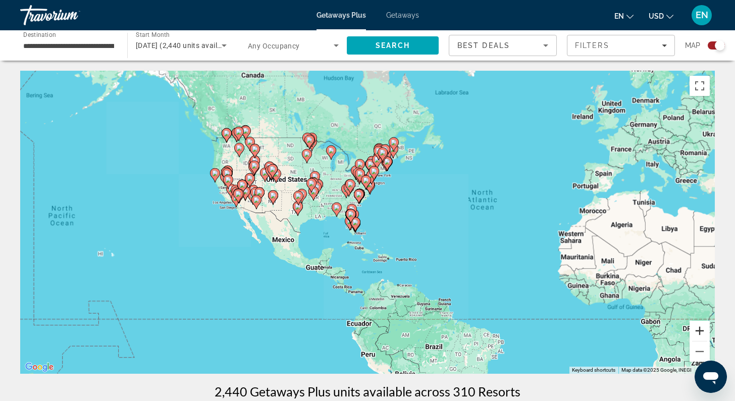
click at [699, 334] on button "Zoom in" at bounding box center [700, 331] width 20 height 20
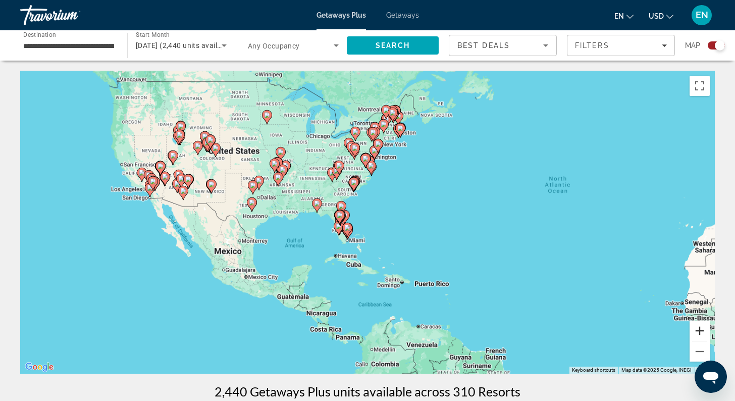
click at [699, 334] on button "Zoom in" at bounding box center [700, 331] width 20 height 20
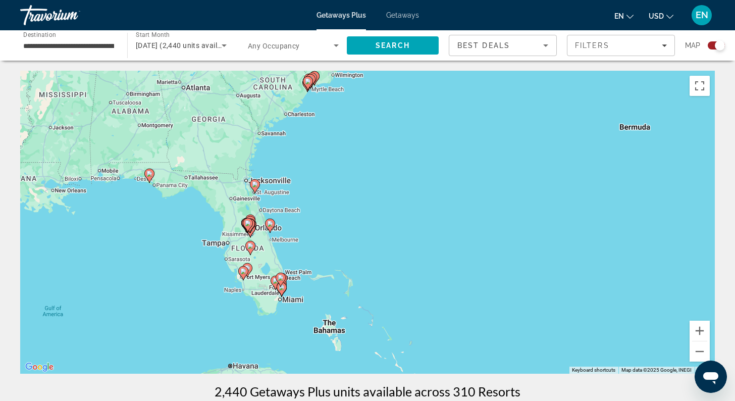
click at [150, 176] on image "Main content" at bounding box center [149, 174] width 6 height 6
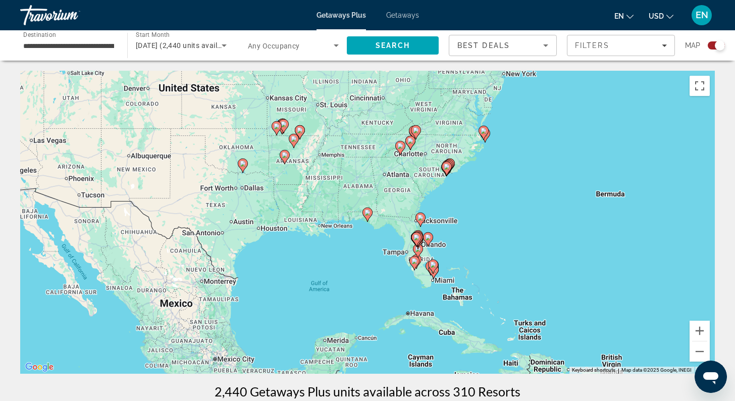
click at [370, 215] on image "Main content" at bounding box center [368, 213] width 6 height 6
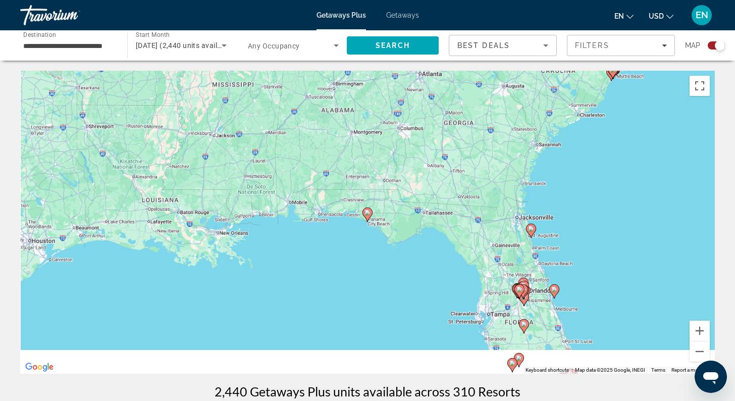
click at [370, 215] on image "Main content" at bounding box center [368, 213] width 6 height 6
type input "**********"
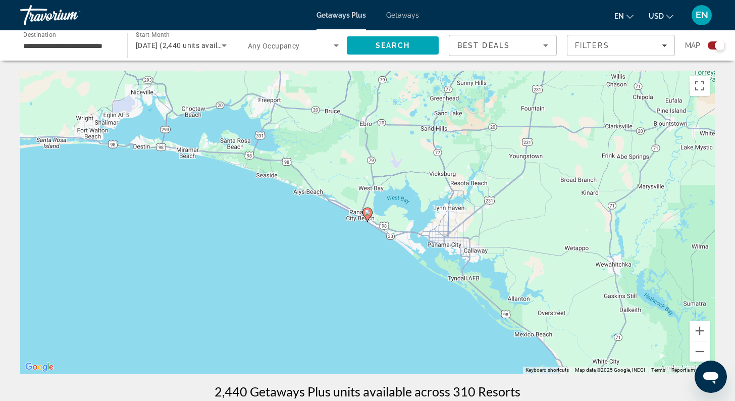
click at [370, 215] on image "Main content" at bounding box center [368, 213] width 6 height 6
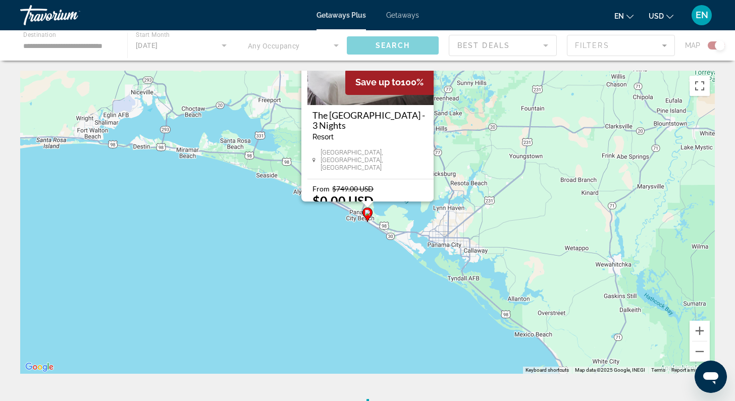
scroll to position [4, 0]
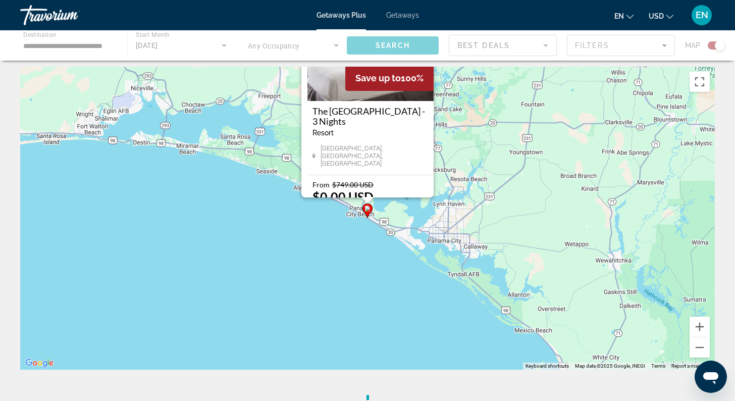
click at [370, 212] on image "Main content" at bounding box center [368, 209] width 6 height 6
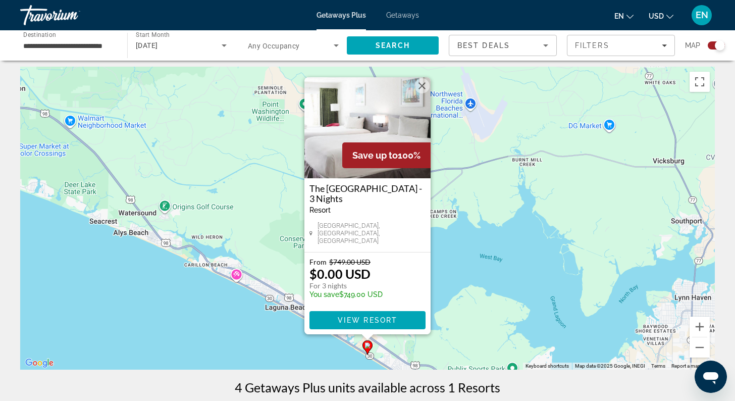
click at [356, 178] on img "Main content" at bounding box center [368, 127] width 126 height 101
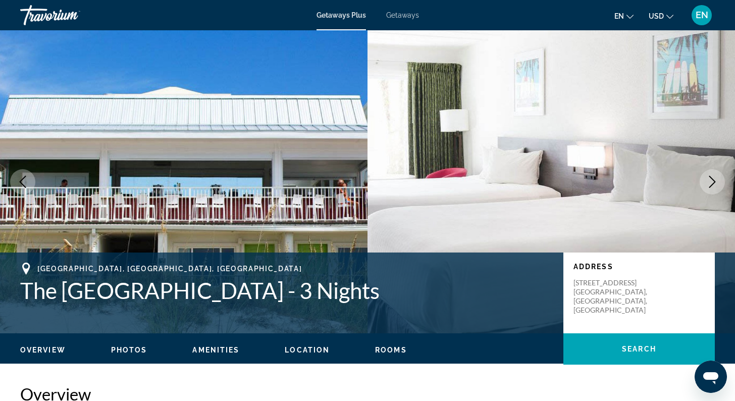
click at [711, 180] on icon "Next image" at bounding box center [713, 182] width 12 height 12
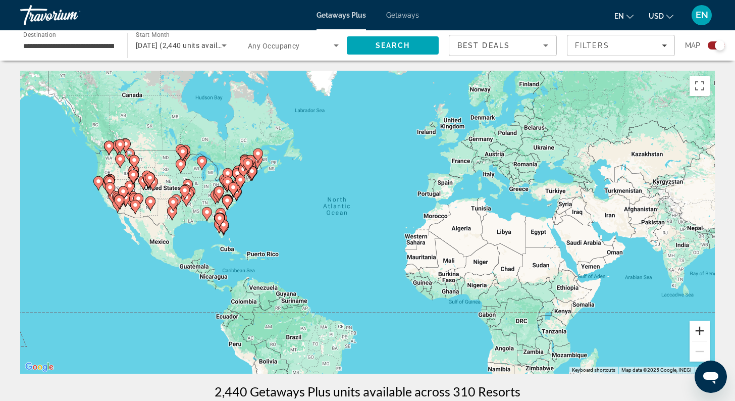
click at [703, 329] on button "Zoom in" at bounding box center [700, 331] width 20 height 20
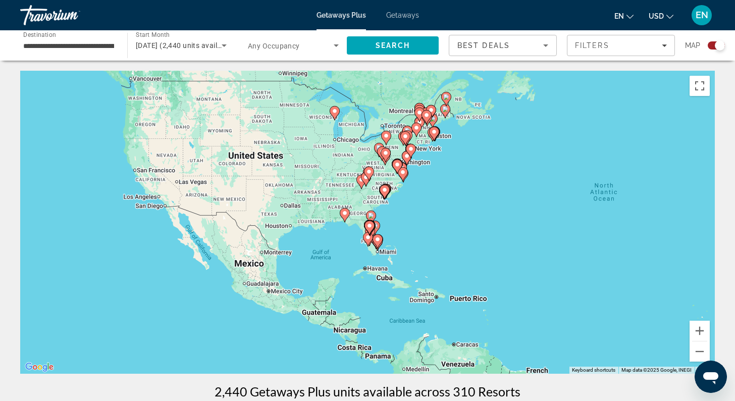
drag, startPoint x: 224, startPoint y: 226, endPoint x: 522, endPoint y: 228, distance: 298.0
click at [522, 228] on div "To activate drag with keyboard, press Alt + Enter. Once in keyboard drag state,…" at bounding box center [367, 222] width 695 height 303
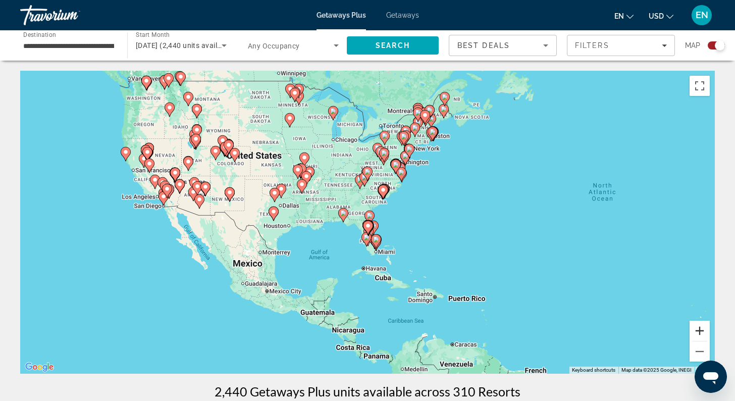
click at [701, 331] on button "Zoom in" at bounding box center [700, 331] width 20 height 20
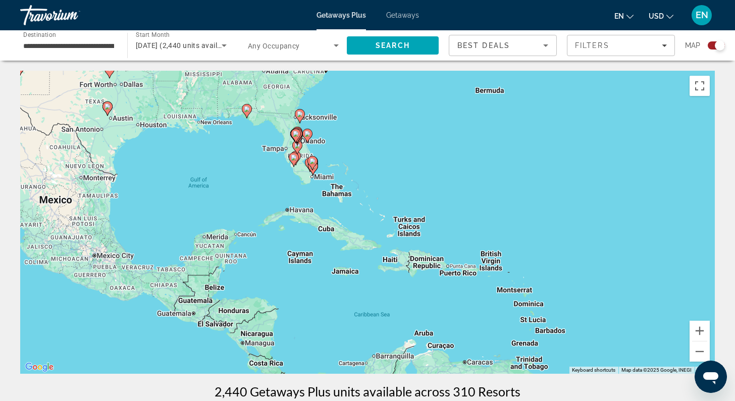
drag, startPoint x: 555, startPoint y: 298, endPoint x: 482, endPoint y: 192, distance: 128.2
click at [482, 192] on div "To activate drag with keyboard, press Alt + Enter. Once in keyboard drag state,…" at bounding box center [367, 222] width 695 height 303
click at [701, 329] on button "Zoom in" at bounding box center [700, 331] width 20 height 20
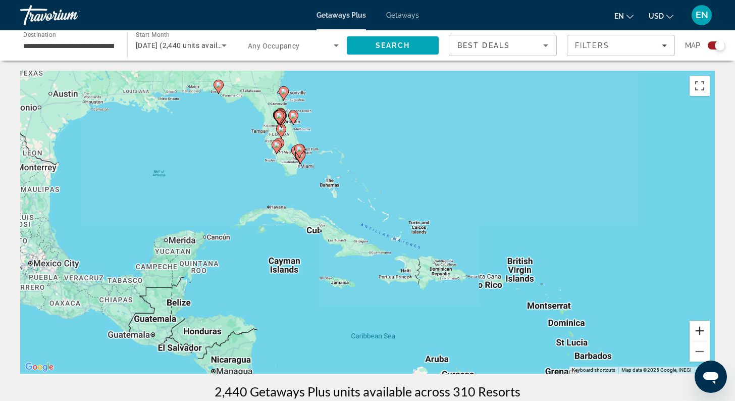
click at [701, 329] on button "Zoom in" at bounding box center [700, 331] width 20 height 20
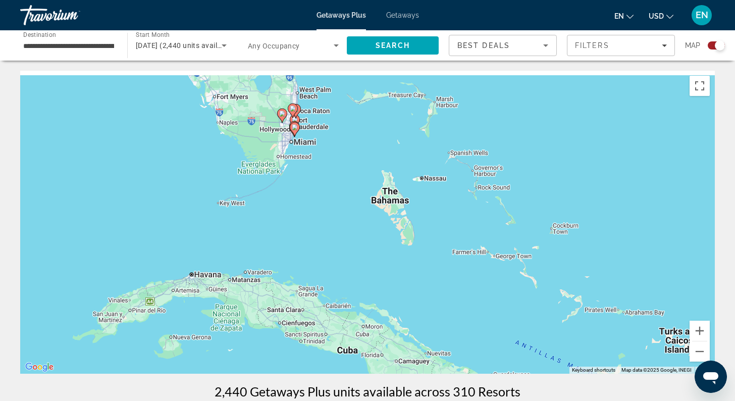
drag, startPoint x: 354, startPoint y: 146, endPoint x: 504, endPoint y: 252, distance: 183.4
click at [504, 252] on div "To activate drag with keyboard, press Alt + Enter. Once in keyboard drag state,…" at bounding box center [367, 222] width 695 height 303
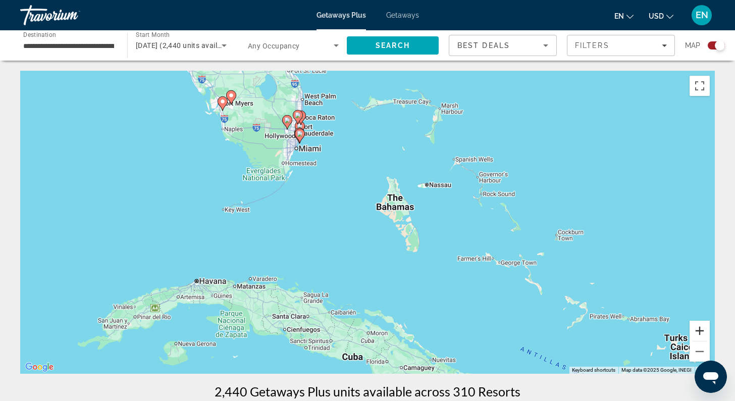
click at [704, 329] on button "Zoom in" at bounding box center [700, 331] width 20 height 20
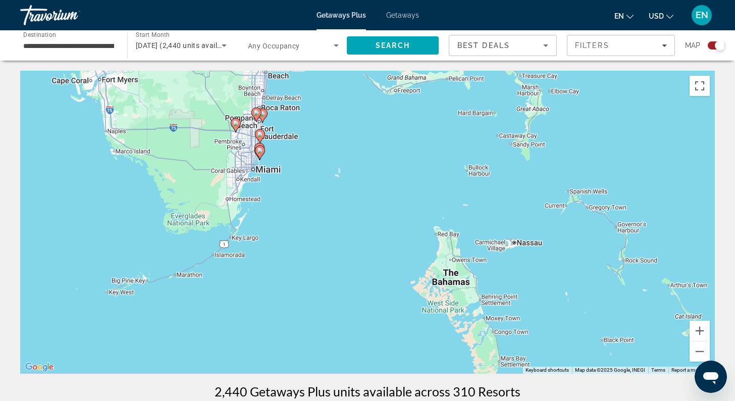
drag, startPoint x: 339, startPoint y: 141, endPoint x: 370, endPoint y: 271, distance: 133.8
click at [370, 271] on div "To activate drag with keyboard, press Alt + Enter. Once in keyboard drag state,…" at bounding box center [367, 222] width 695 height 303
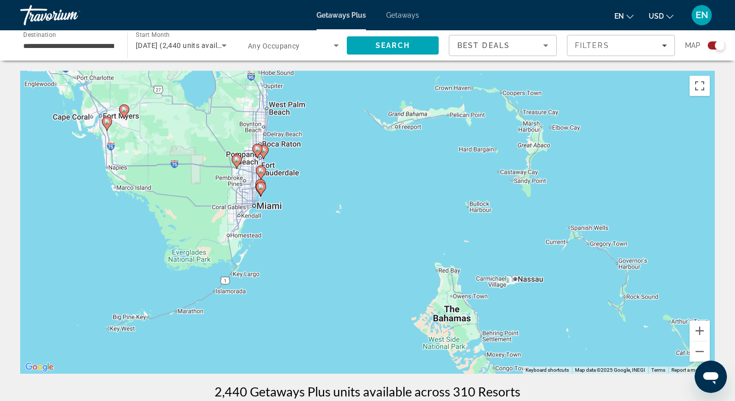
click at [109, 124] on image "Main content" at bounding box center [107, 122] width 6 height 6
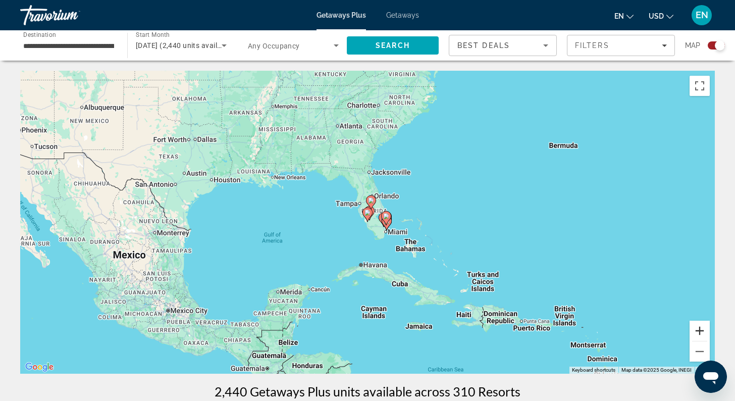
click at [699, 327] on button "Zoom in" at bounding box center [700, 331] width 20 height 20
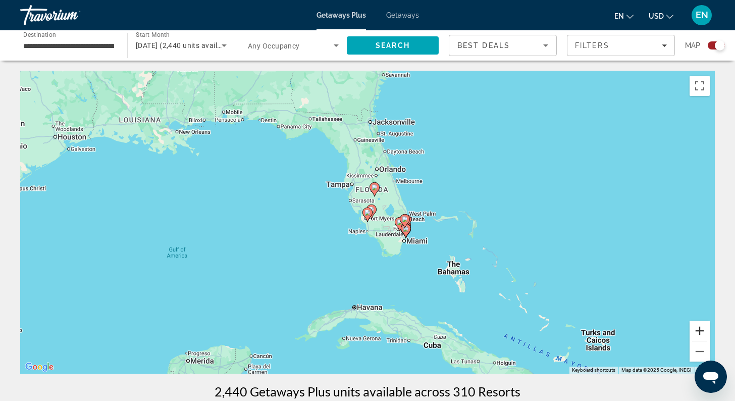
click at [699, 327] on button "Zoom in" at bounding box center [700, 331] width 20 height 20
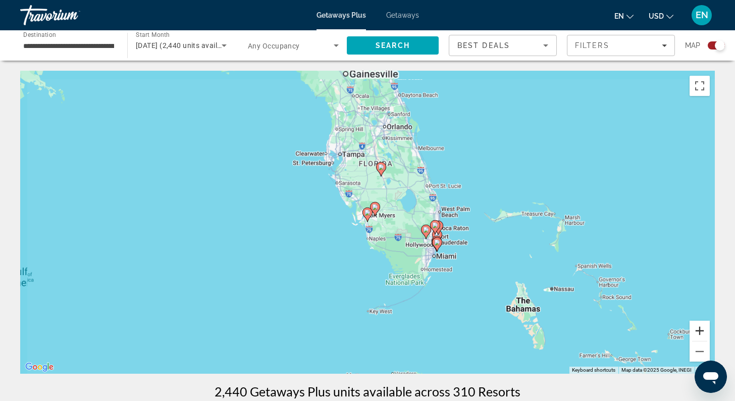
click at [699, 327] on button "Zoom in" at bounding box center [700, 331] width 20 height 20
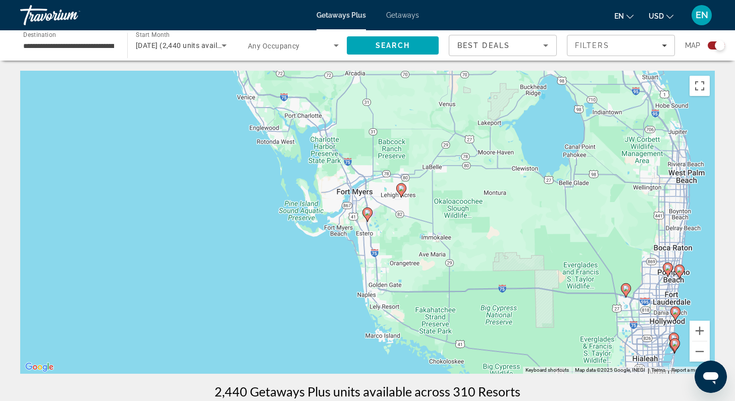
click at [368, 212] on image "Main content" at bounding box center [368, 213] width 6 height 6
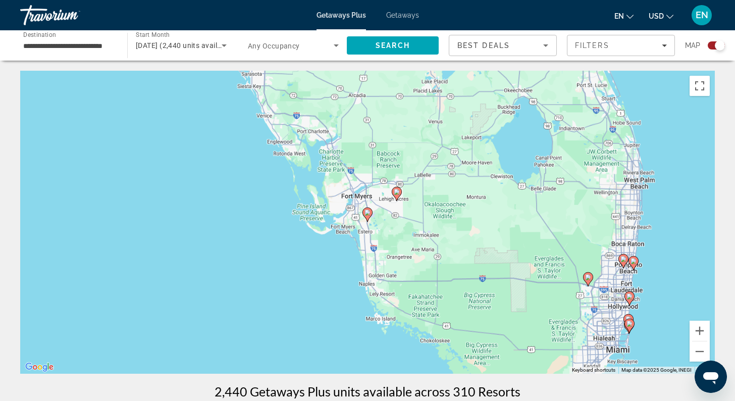
click at [368, 212] on image "Main content" at bounding box center [368, 213] width 6 height 6
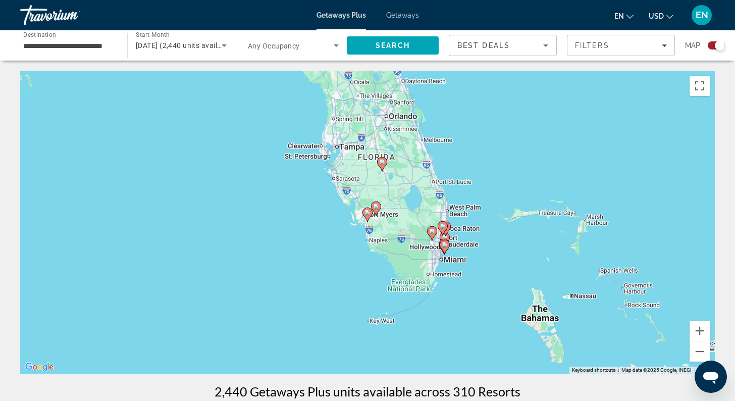
click at [368, 215] on image "Main content" at bounding box center [368, 213] width 6 height 6
type input "**********"
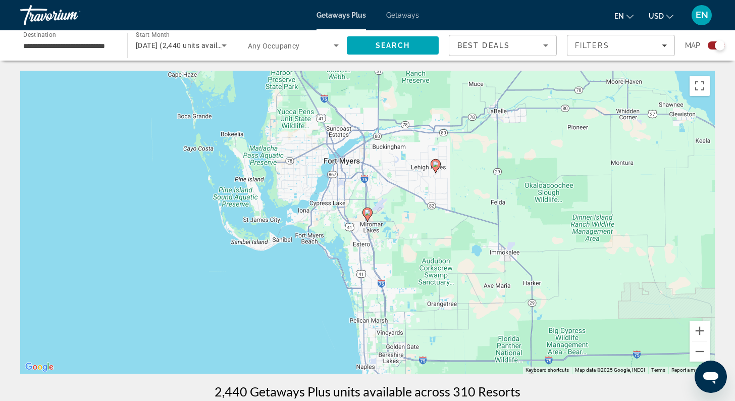
click at [368, 215] on image "Main content" at bounding box center [368, 213] width 6 height 6
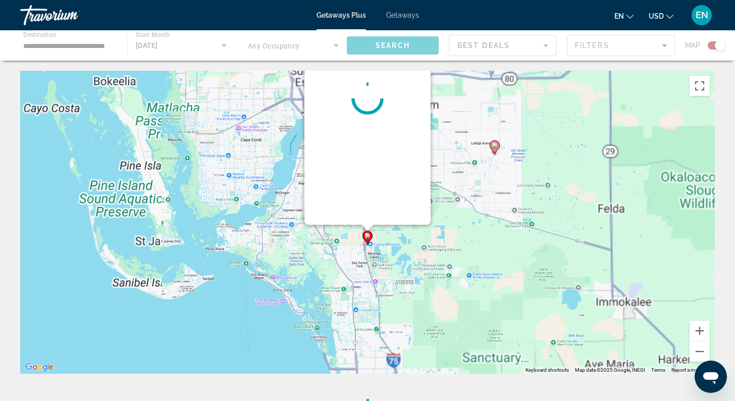
click at [368, 222] on div "To navigate, press the arrow keys. To activate drag with keyboard, press Alt + …" at bounding box center [715, 222] width 695 height 0
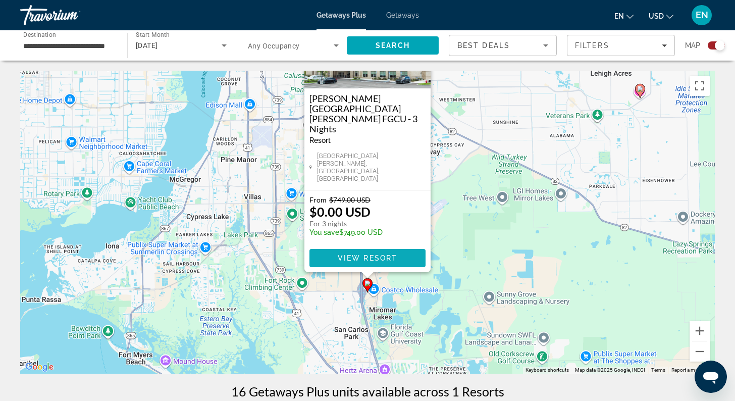
click at [346, 256] on span "View Resort" at bounding box center [368, 258] width 60 height 8
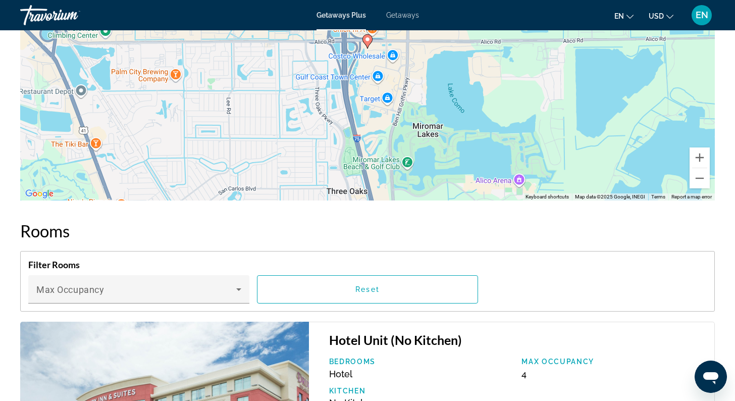
scroll to position [1140, 0]
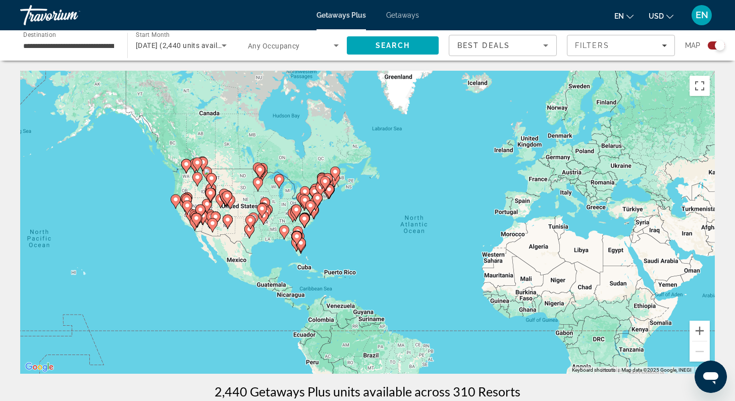
drag, startPoint x: 301, startPoint y: 229, endPoint x: 379, endPoint y: 246, distance: 80.0
click at [379, 246] on div "To activate drag with keyboard, press Alt + Enter. Once in keyboard drag state,…" at bounding box center [367, 222] width 695 height 303
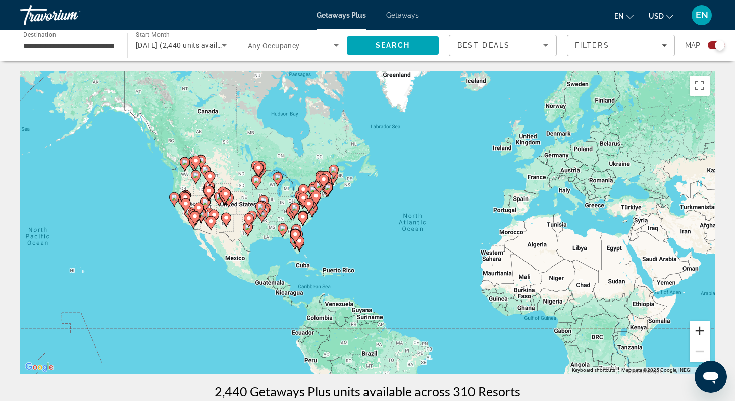
click at [706, 332] on button "Zoom in" at bounding box center [700, 331] width 20 height 20
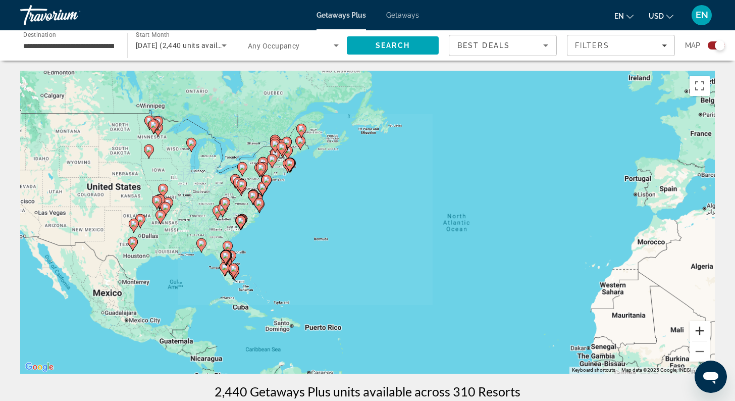
click at [706, 332] on button "Zoom in" at bounding box center [700, 331] width 20 height 20
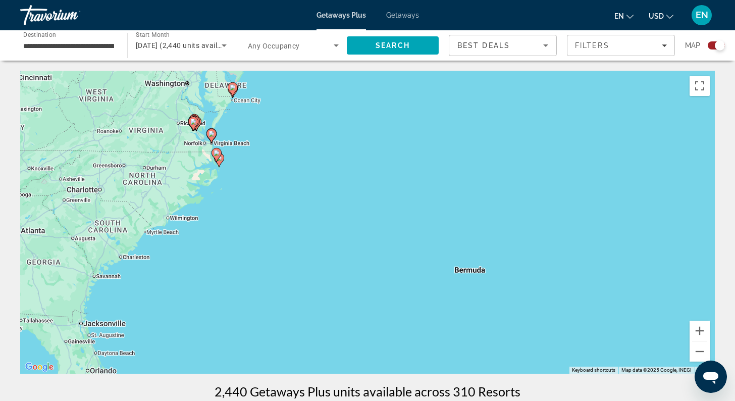
drag, startPoint x: 209, startPoint y: 229, endPoint x: 504, endPoint y: 208, distance: 295.2
click at [504, 208] on div "To activate drag with keyboard, press Alt + Enter. Once in keyboard drag state,…" at bounding box center [367, 222] width 695 height 303
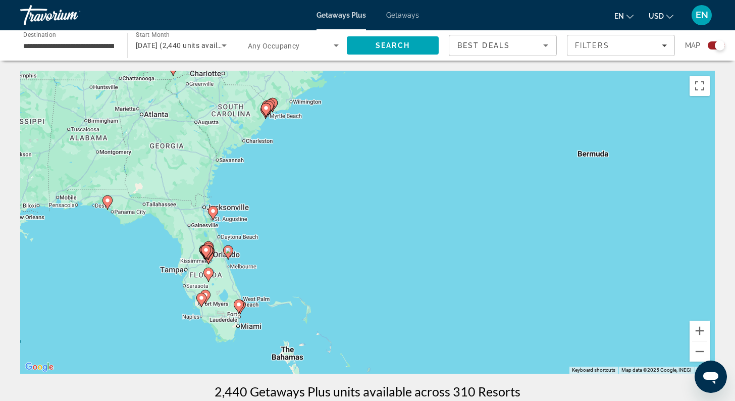
drag, startPoint x: 285, startPoint y: 286, endPoint x: 408, endPoint y: 170, distance: 169.3
click at [408, 170] on div "To activate drag with keyboard, press Alt + Enter. Once in keyboard drag state,…" at bounding box center [367, 222] width 695 height 303
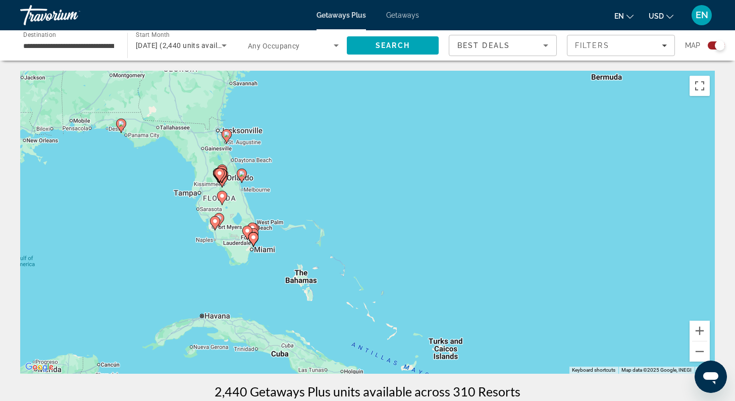
drag, startPoint x: 286, startPoint y: 290, endPoint x: 300, endPoint y: 212, distance: 79.5
click at [300, 212] on div "To activate drag with keyboard, press Alt + Enter. Once in keyboard drag state,…" at bounding box center [367, 222] width 695 height 303
click at [703, 331] on button "Zoom in" at bounding box center [700, 331] width 20 height 20
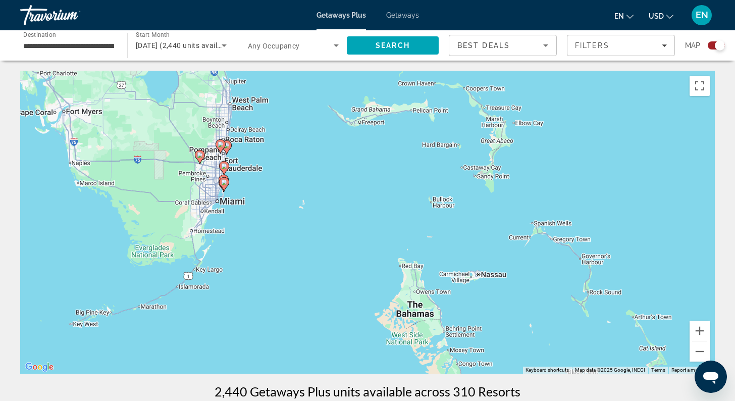
drag, startPoint x: 220, startPoint y: 295, endPoint x: 535, endPoint y: 166, distance: 340.6
click at [536, 166] on div "To activate drag with keyboard, press Alt + Enter. Once in keyboard drag state,…" at bounding box center [367, 222] width 695 height 303
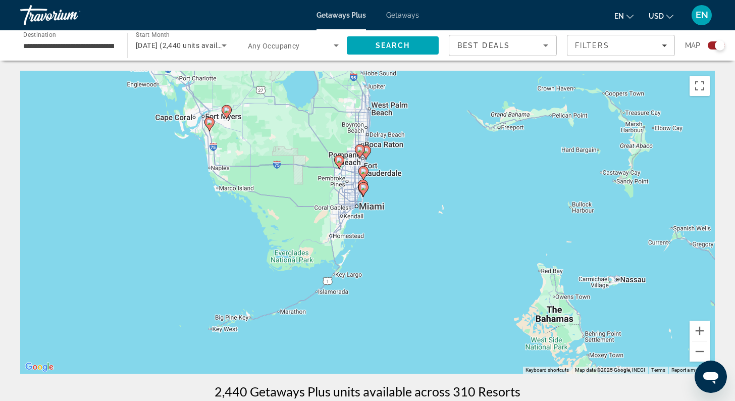
drag, startPoint x: 273, startPoint y: 184, endPoint x: 417, endPoint y: 189, distance: 143.5
click at [417, 189] on div "To activate drag with keyboard, press Alt + Enter. Once in keyboard drag state,…" at bounding box center [367, 222] width 695 height 303
click at [702, 333] on button "Zoom in" at bounding box center [700, 331] width 20 height 20
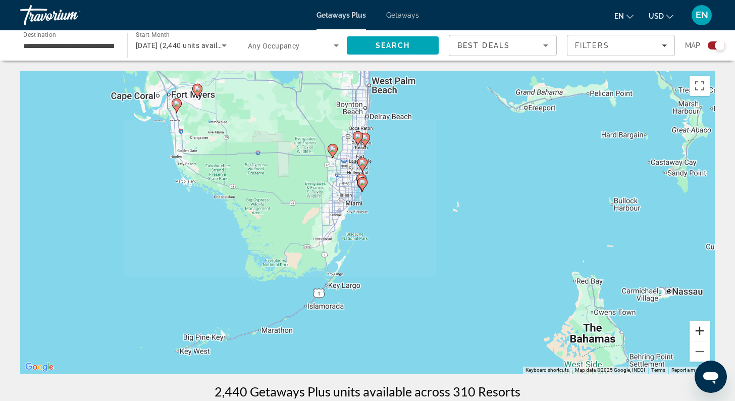
click at [702, 333] on button "Zoom in" at bounding box center [700, 331] width 20 height 20
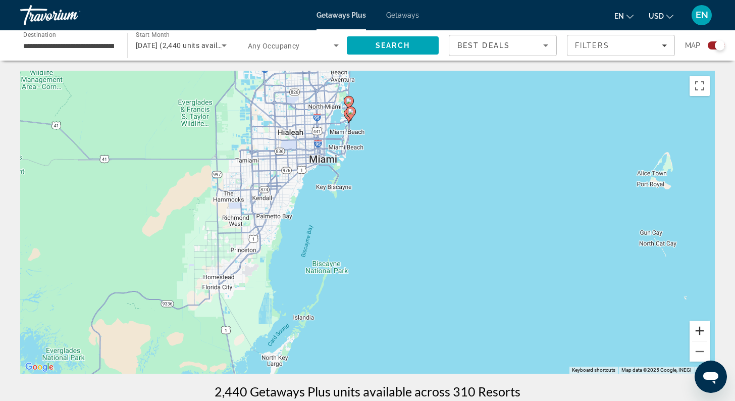
click at [702, 333] on button "Zoom in" at bounding box center [700, 331] width 20 height 20
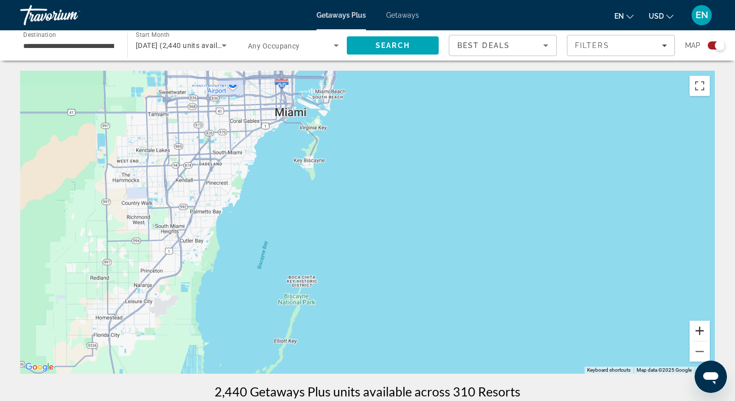
click at [702, 333] on button "Zoom in" at bounding box center [700, 331] width 20 height 20
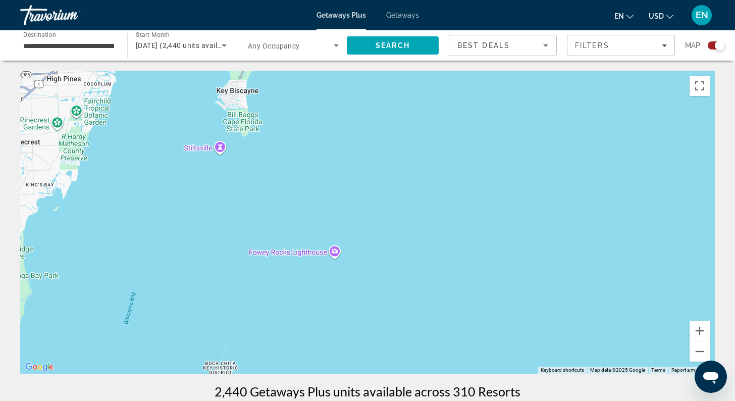
drag, startPoint x: 435, startPoint y: 120, endPoint x: 485, endPoint y: 285, distance: 173.0
click at [486, 285] on div "Main content" at bounding box center [367, 222] width 695 height 303
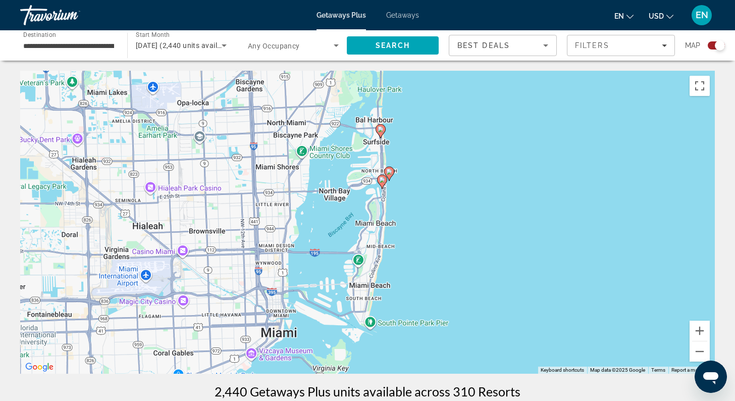
drag, startPoint x: 472, startPoint y: 188, endPoint x: 496, endPoint y: 314, distance: 128.7
click at [496, 314] on div "To activate drag with keyboard, press Alt + Enter. Once in keyboard drag state,…" at bounding box center [367, 222] width 695 height 303
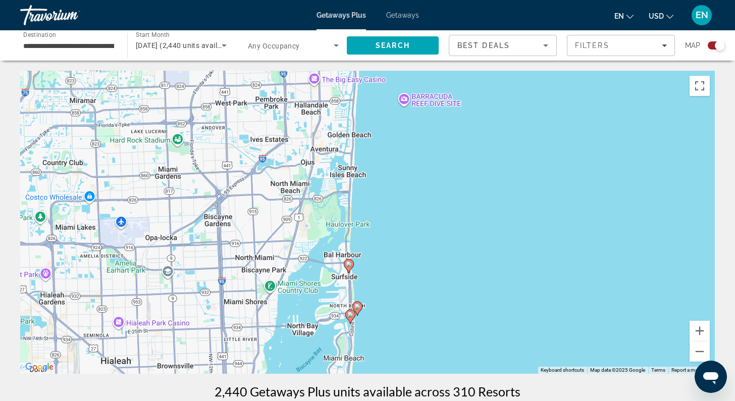
drag, startPoint x: 463, startPoint y: 214, endPoint x: 431, endPoint y: 350, distance: 139.5
click at [431, 350] on div "To activate drag with keyboard, press Alt + Enter. Once in keyboard drag state,…" at bounding box center [367, 222] width 695 height 303
click at [352, 266] on image "Main content" at bounding box center [349, 264] width 6 height 6
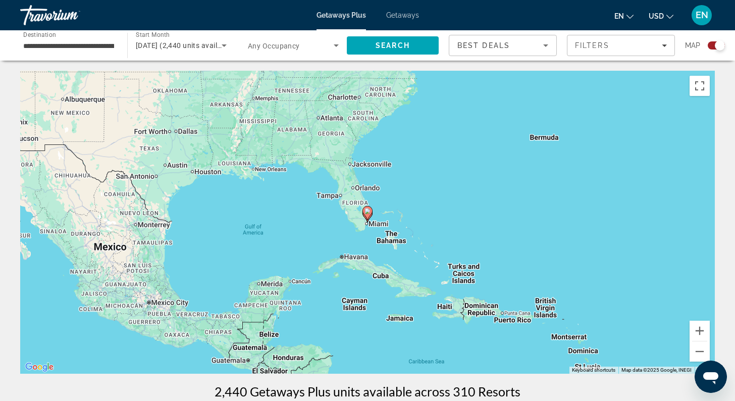
click at [369, 216] on icon "Main content" at bounding box center [367, 213] width 9 height 13
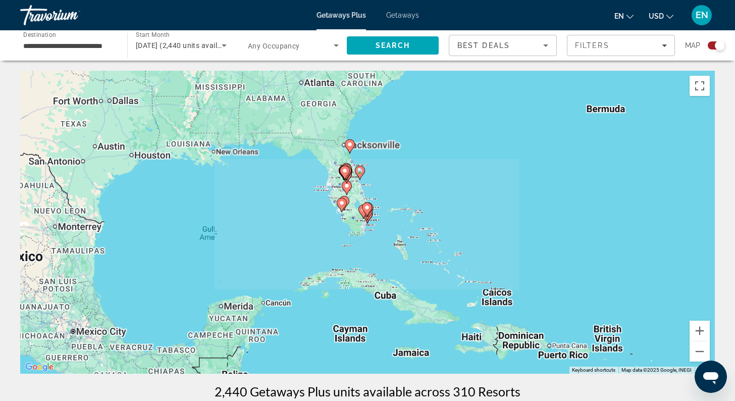
click at [369, 222] on div "Main content" at bounding box center [715, 222] width 695 height 0
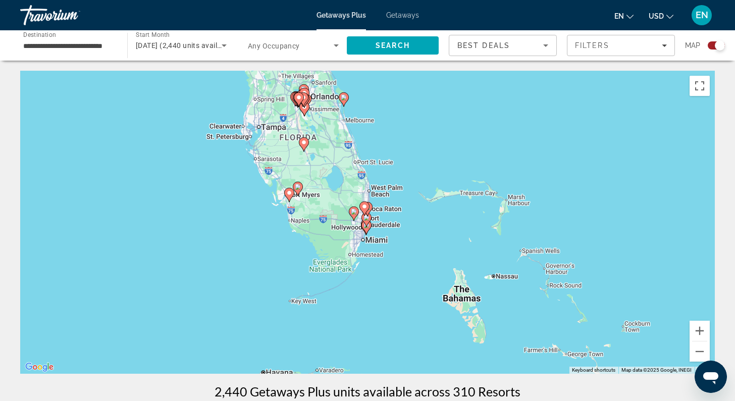
click at [368, 222] on icon "Main content" at bounding box center [366, 219] width 9 height 13
type input "**********"
click at [368, 222] on g "Main content" at bounding box center [367, 220] width 10 height 14
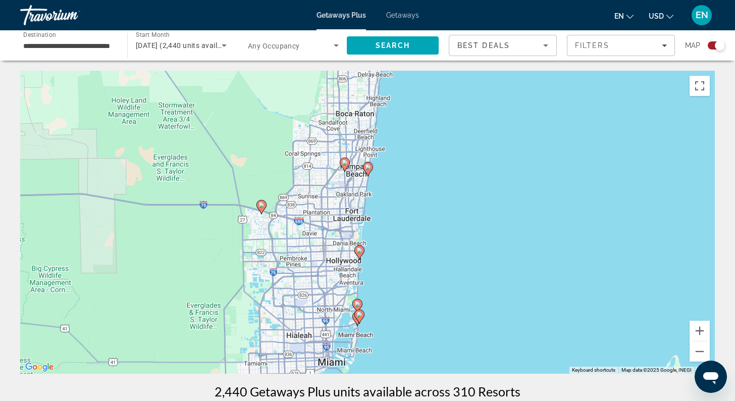
click at [360, 249] on image "Main content" at bounding box center [360, 250] width 6 height 6
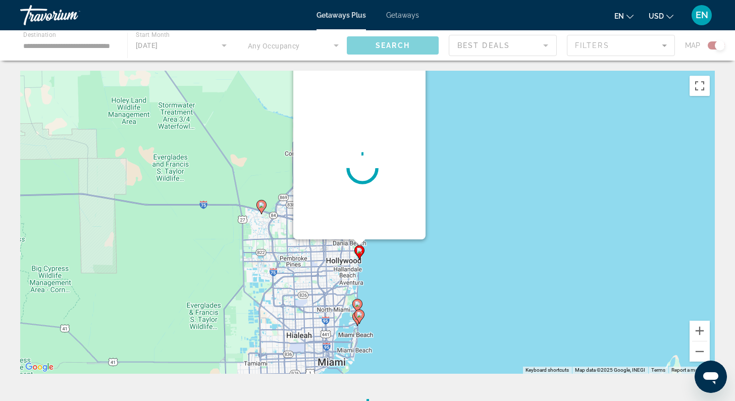
click at [368, 222] on div "To activate drag with keyboard, press Alt + Enter. Once in keyboard drag state,…" at bounding box center [715, 222] width 695 height 0
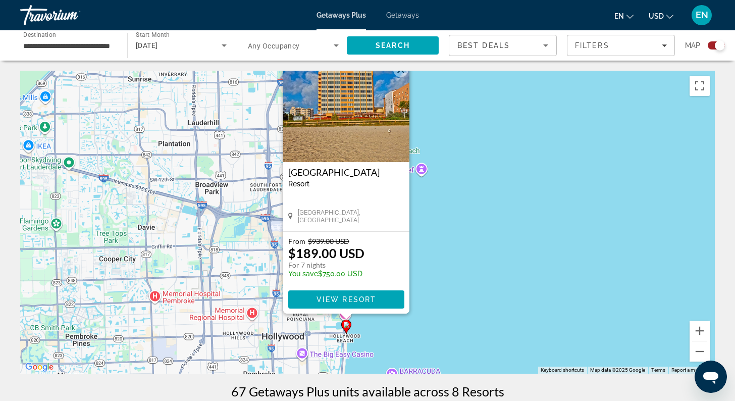
click at [406, 319] on div "To activate drag with keyboard, press Alt + Enter. Once in keyboard drag state,…" at bounding box center [367, 222] width 695 height 303
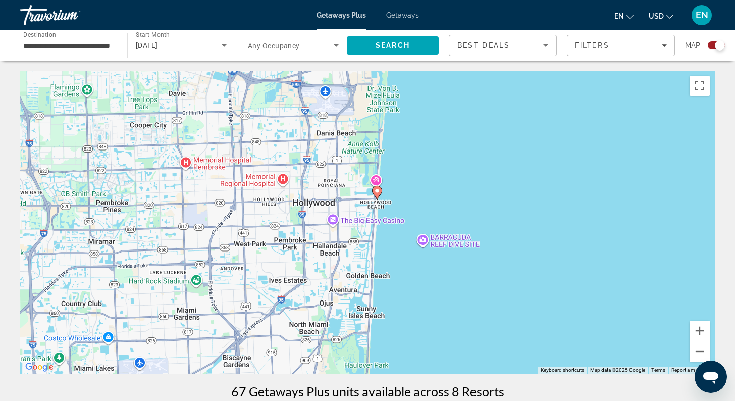
drag, startPoint x: 364, startPoint y: 337, endPoint x: 395, endPoint y: 201, distance: 140.0
click at [395, 201] on div "To activate drag with keyboard, press Alt + Enter. Once in keyboard drag state,…" at bounding box center [367, 222] width 695 height 303
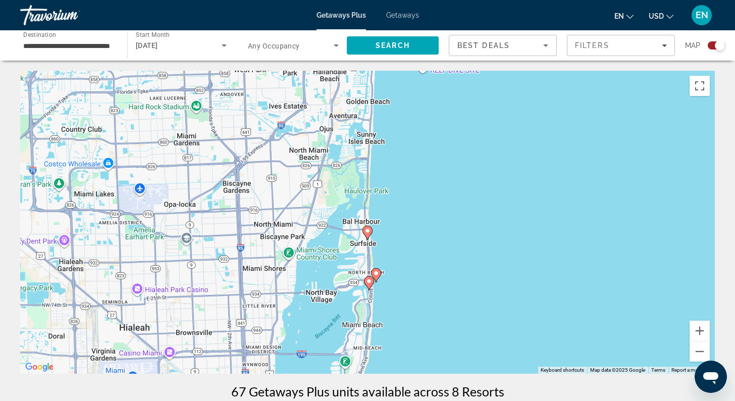
drag, startPoint x: 395, startPoint y: 309, endPoint x: 395, endPoint y: 136, distance: 172.2
click at [395, 136] on div "To activate drag with keyboard, press Alt + Enter. Once in keyboard drag state,…" at bounding box center [367, 222] width 695 height 303
click at [370, 233] on icon "Main content" at bounding box center [367, 232] width 9 height 13
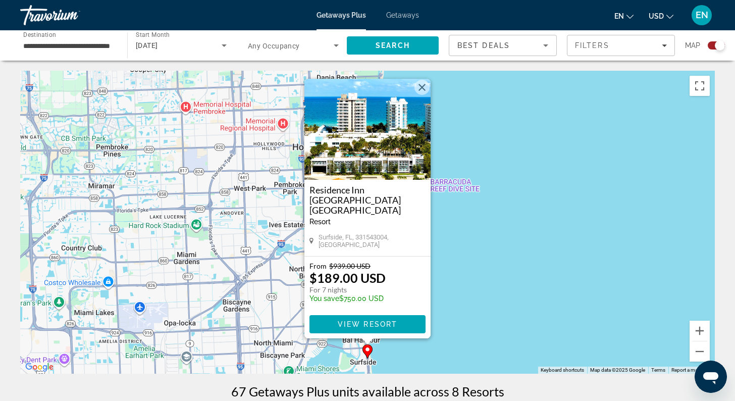
click at [493, 270] on div "To activate drag with keyboard, press Alt + Enter. Once in keyboard drag state,…" at bounding box center [367, 222] width 695 height 303
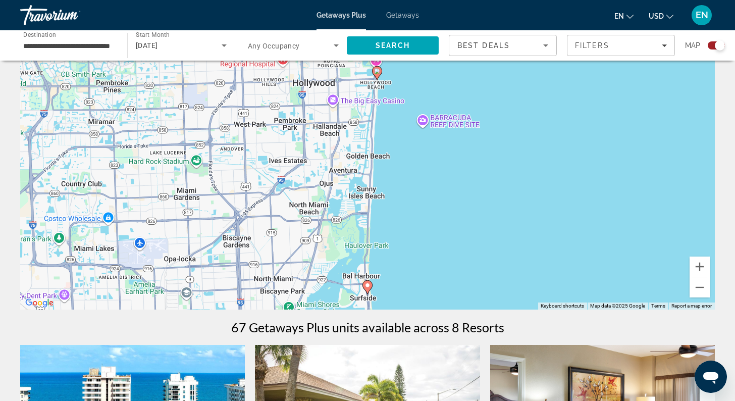
scroll to position [84, 0]
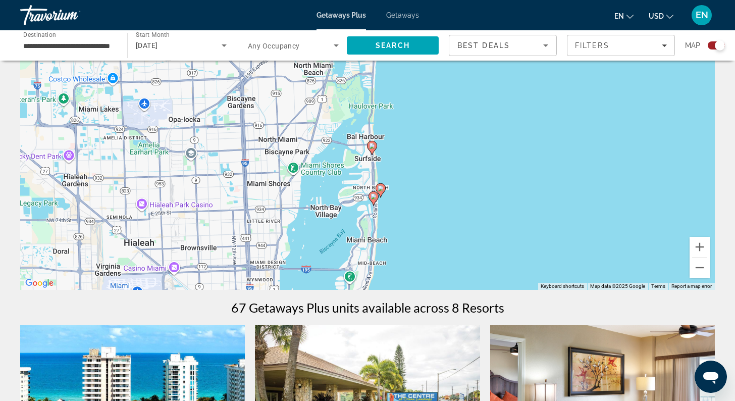
drag, startPoint x: 493, startPoint y: 270, endPoint x: 497, endPoint y: 148, distance: 121.8
click at [497, 148] on div "To activate drag with keyboard, press Alt + Enter. Once in keyboard drag state,…" at bounding box center [367, 138] width 695 height 303
click at [374, 199] on icon "Main content" at bounding box center [373, 197] width 9 height 13
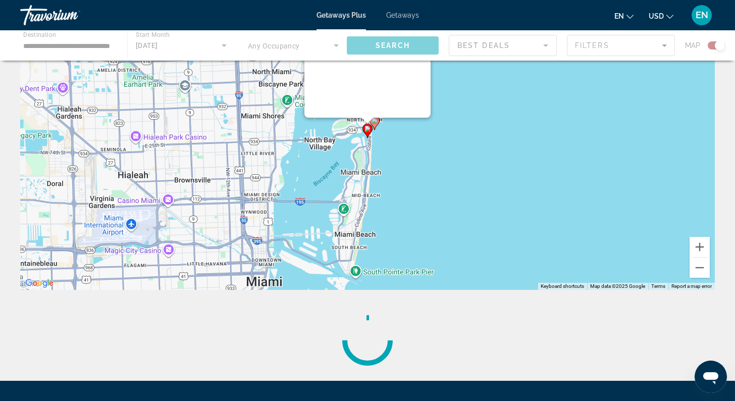
scroll to position [0, 0]
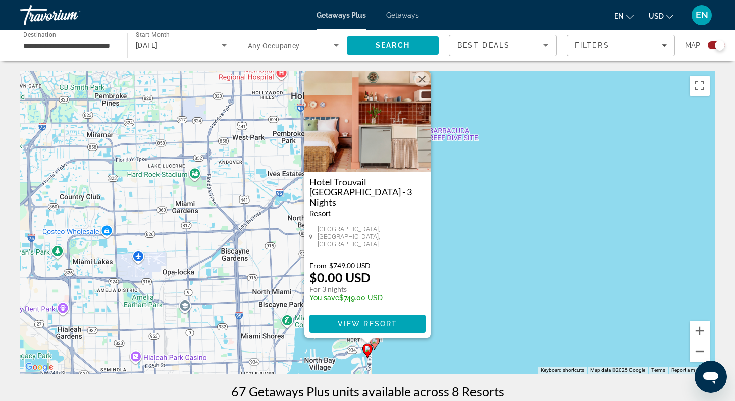
click at [467, 212] on div "To activate drag with keyboard, press Alt + Enter. Once in keyboard drag state,…" at bounding box center [367, 222] width 695 height 303
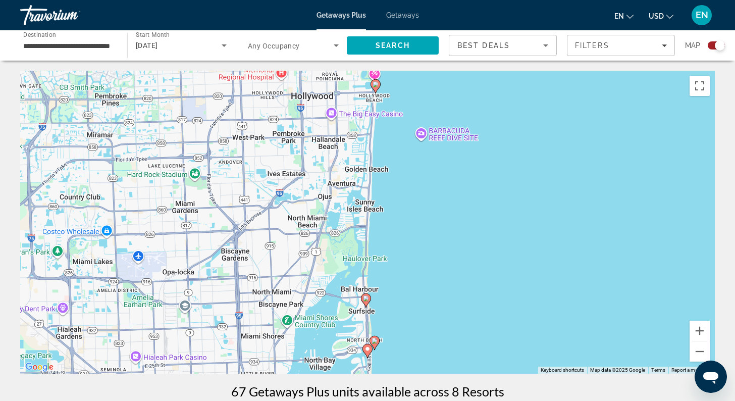
click at [379, 343] on icon "Main content" at bounding box center [374, 342] width 9 height 13
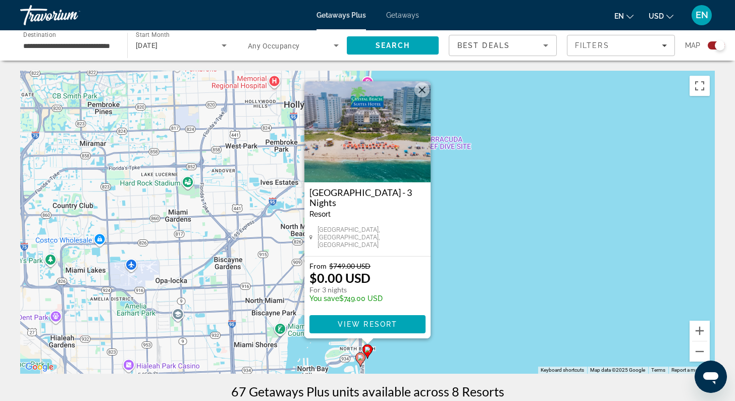
click at [467, 285] on div "To activate drag with keyboard, press Alt + Enter. Once in keyboard drag state,…" at bounding box center [367, 222] width 695 height 303
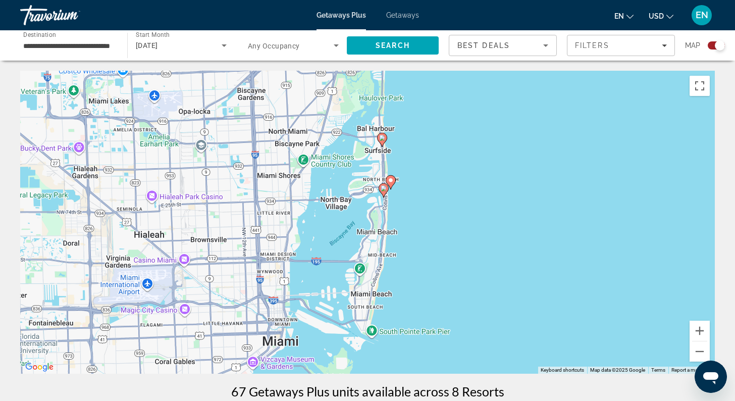
drag, startPoint x: 387, startPoint y: 296, endPoint x: 410, endPoint y: 126, distance: 172.3
click at [410, 126] on div "To activate drag with keyboard, press Alt + Enter. Once in keyboard drag state,…" at bounding box center [367, 222] width 695 height 303
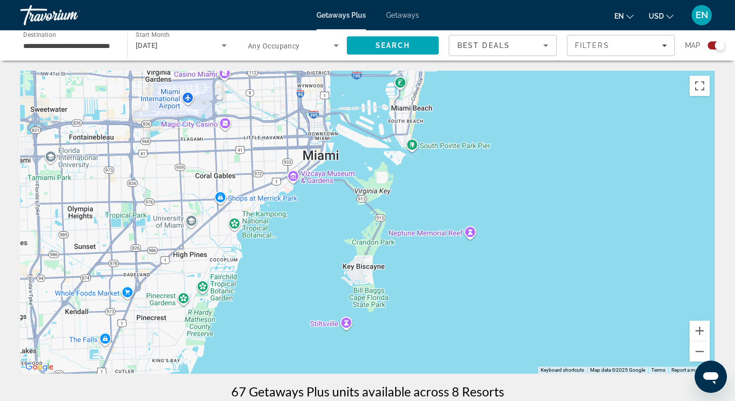
drag, startPoint x: 437, startPoint y: 254, endPoint x: 478, endPoint y: 67, distance: 191.7
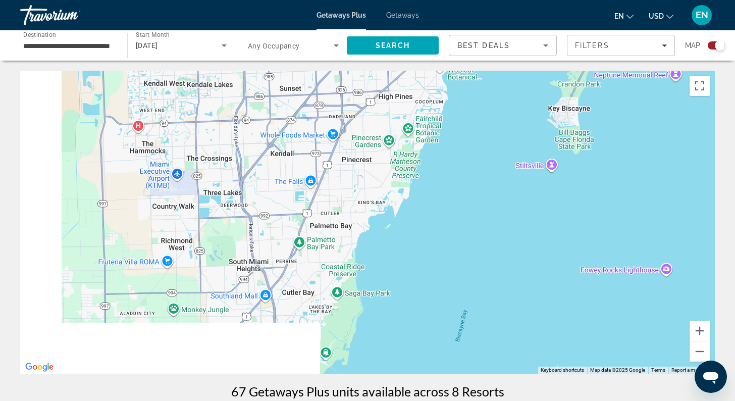
drag, startPoint x: 294, startPoint y: 267, endPoint x: 502, endPoint y: 107, distance: 262.2
click at [502, 107] on div "To activate drag with keyboard, press Alt + Enter. Once in keyboard drag state,…" at bounding box center [367, 222] width 695 height 303
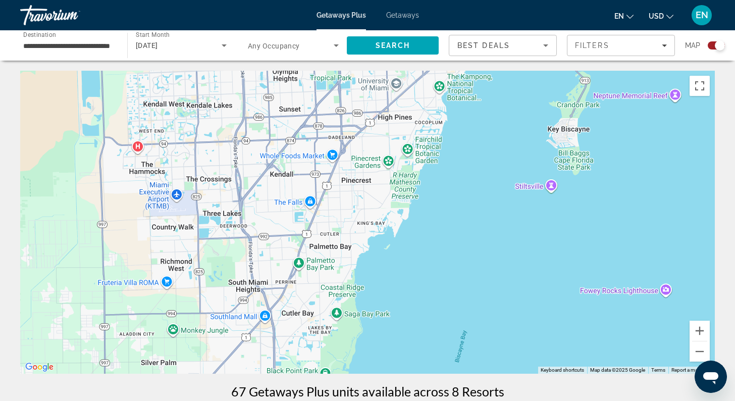
drag, startPoint x: 502, startPoint y: 107, endPoint x: 449, endPoint y: 287, distance: 187.3
click at [452, 283] on div "Main content" at bounding box center [367, 222] width 695 height 303
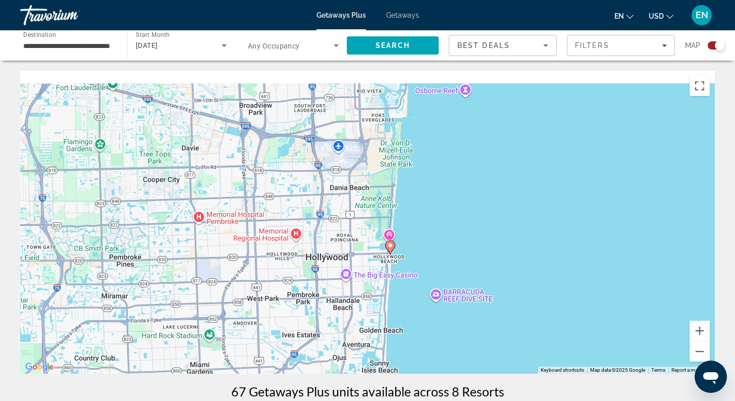
drag, startPoint x: 539, startPoint y: 139, endPoint x: 445, endPoint y: 314, distance: 198.4
click at [445, 314] on div "To activate drag with keyboard, press Alt + Enter. Once in keyboard drag state,…" at bounding box center [367, 222] width 695 height 303
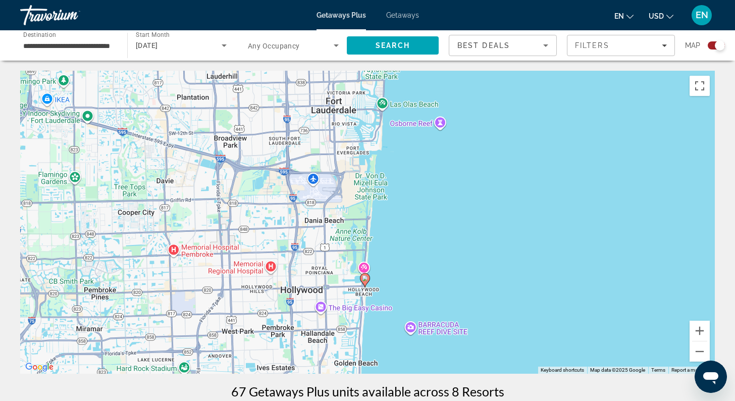
drag, startPoint x: 456, startPoint y: 155, endPoint x: 456, endPoint y: 286, distance: 131.3
click at [456, 286] on div "To activate drag with keyboard, press Alt + Enter. Once in keyboard drag state,…" at bounding box center [367, 222] width 695 height 303
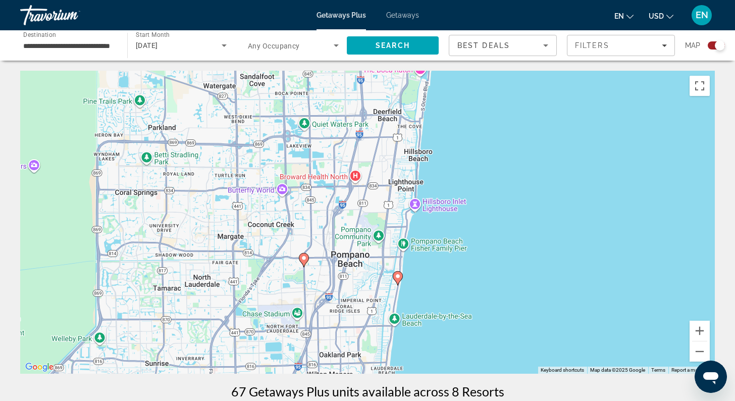
drag, startPoint x: 564, startPoint y: 151, endPoint x: 562, endPoint y: 318, distance: 167.7
click at [563, 318] on div "To activate drag with keyboard, press Alt + Enter. Once in keyboard drag state,…" at bounding box center [367, 222] width 695 height 303
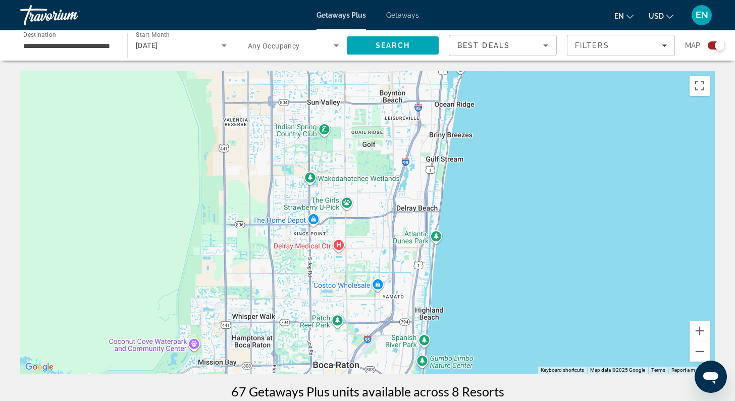
drag, startPoint x: 575, startPoint y: 175, endPoint x: 569, endPoint y: 319, distance: 144.1
click at [569, 319] on div "To activate drag with keyboard, press Alt + Enter. Once in keyboard drag state,…" at bounding box center [367, 222] width 695 height 303
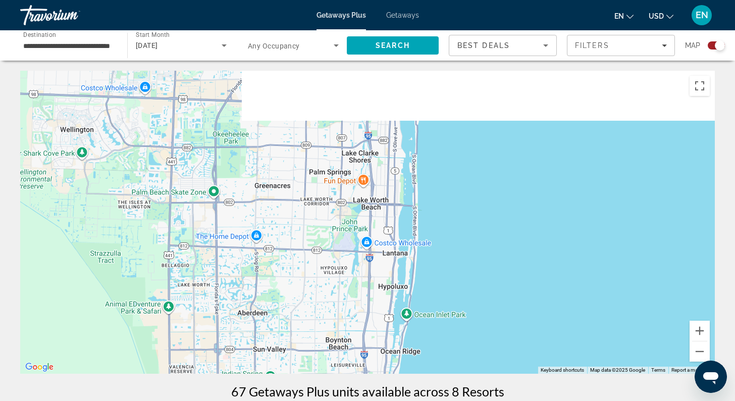
drag, startPoint x: 586, startPoint y: 169, endPoint x: 538, endPoint y: 389, distance: 225.4
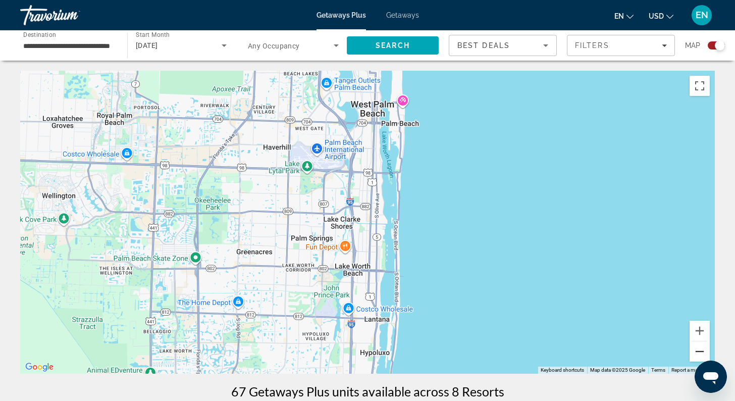
click at [700, 353] on button "Zoom out" at bounding box center [700, 351] width 20 height 20
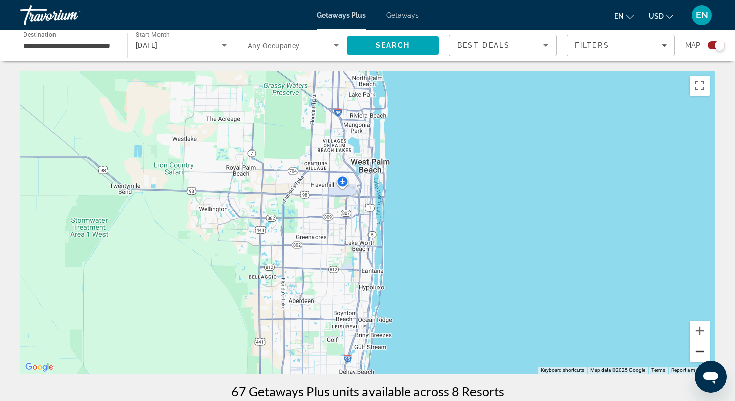
click at [700, 353] on button "Zoom out" at bounding box center [700, 351] width 20 height 20
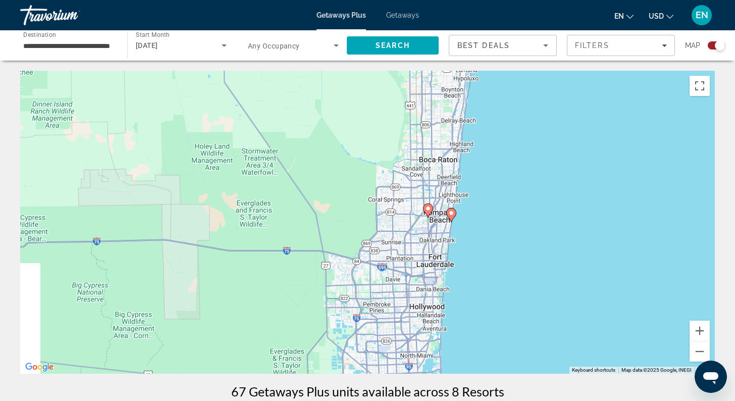
drag, startPoint x: 506, startPoint y: 289, endPoint x: 603, endPoint y: 111, distance: 203.4
click at [603, 111] on div "To activate drag with keyboard, press Alt + Enter. Once in keyboard drag state,…" at bounding box center [367, 222] width 695 height 303
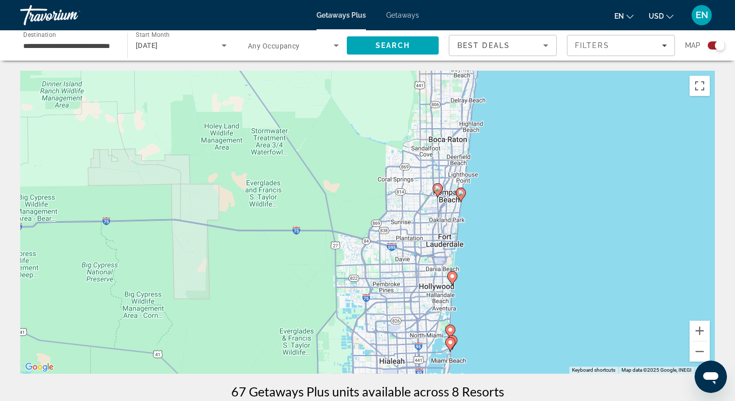
click at [440, 192] on icon "Main content" at bounding box center [437, 190] width 9 height 13
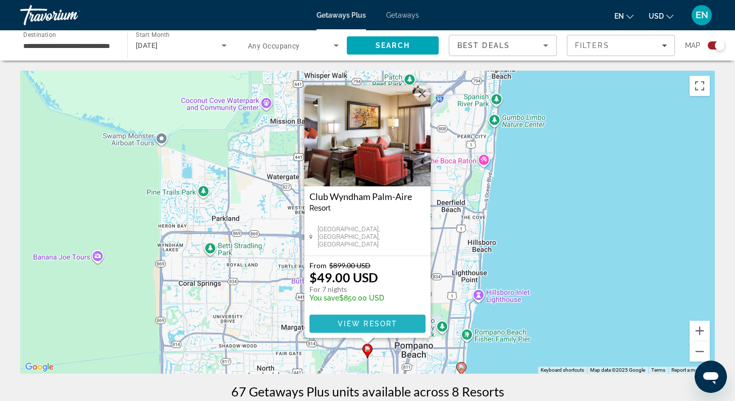
click at [366, 323] on span "View Resort" at bounding box center [368, 324] width 60 height 8
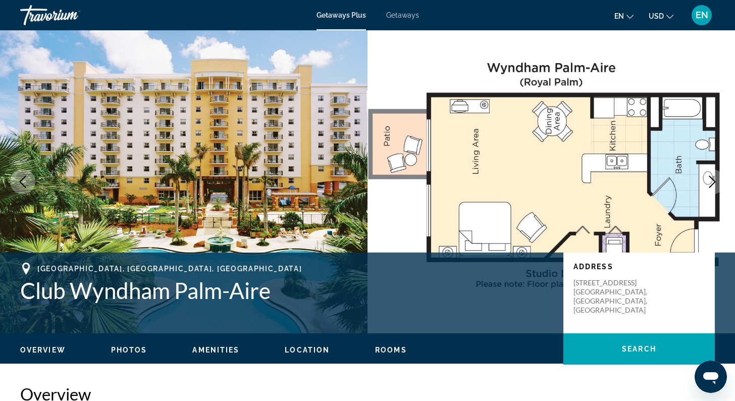
click at [325, 188] on img "Main content" at bounding box center [184, 181] width 368 height 303
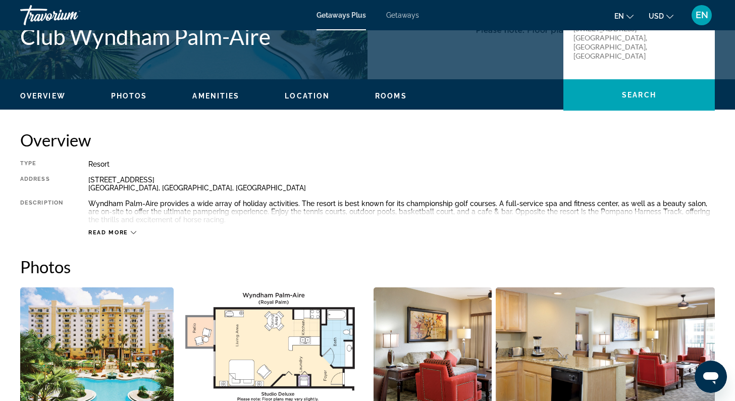
scroll to position [313, 0]
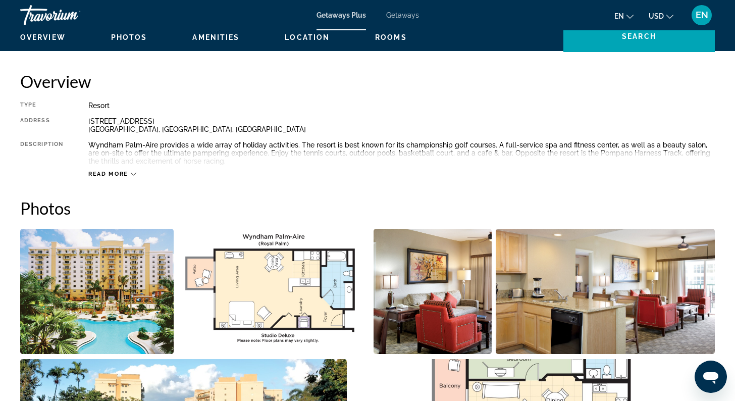
click at [125, 284] on img "Open full-screen image slider" at bounding box center [97, 291] width 154 height 125
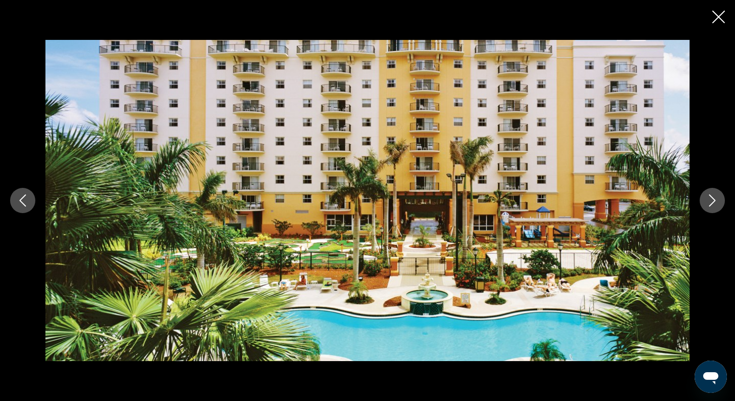
click at [713, 199] on icon "Next image" at bounding box center [713, 200] width 12 height 12
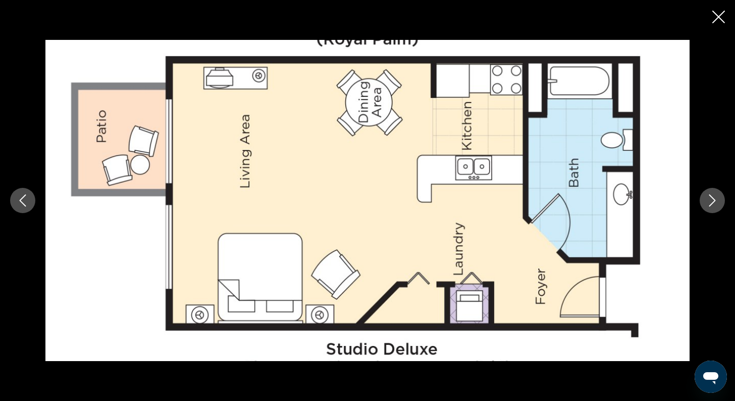
click at [713, 199] on icon "Next image" at bounding box center [713, 200] width 12 height 12
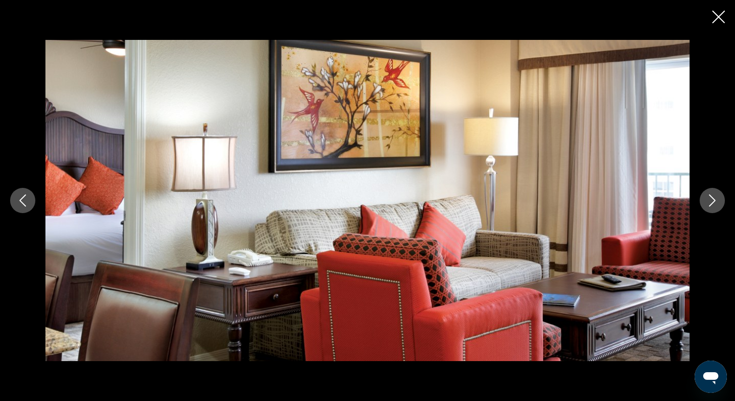
click at [713, 199] on icon "Next image" at bounding box center [713, 200] width 12 height 12
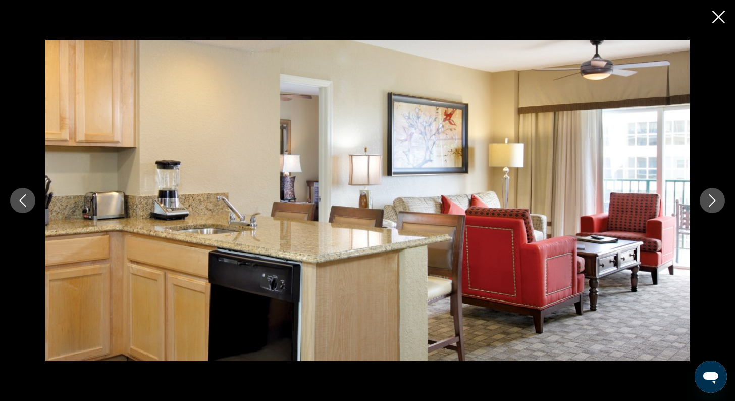
click at [713, 199] on icon "Next image" at bounding box center [713, 200] width 12 height 12
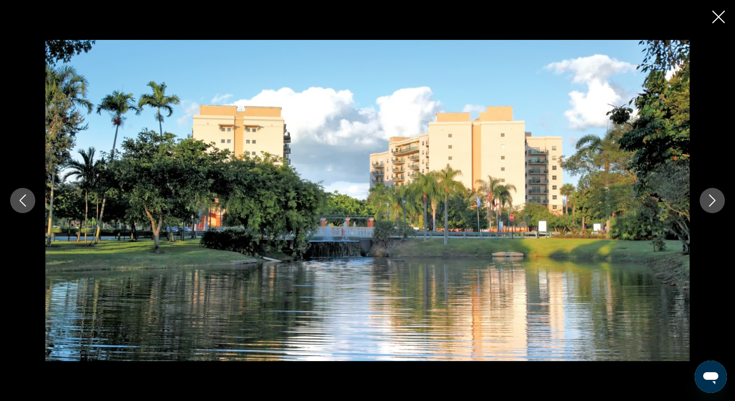
click at [713, 199] on icon "Next image" at bounding box center [713, 200] width 12 height 12
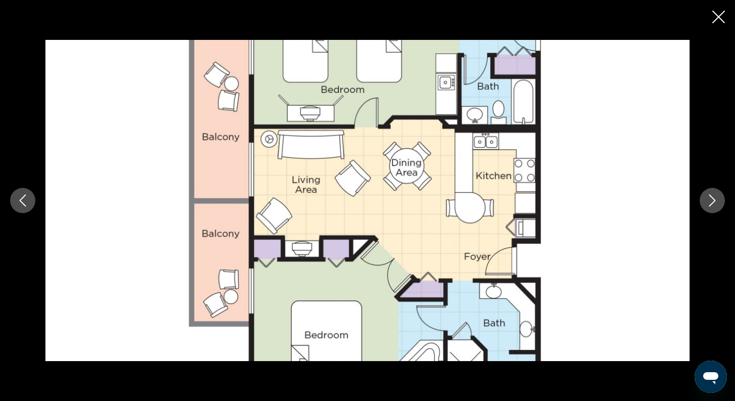
click at [713, 199] on icon "Next image" at bounding box center [713, 200] width 12 height 12
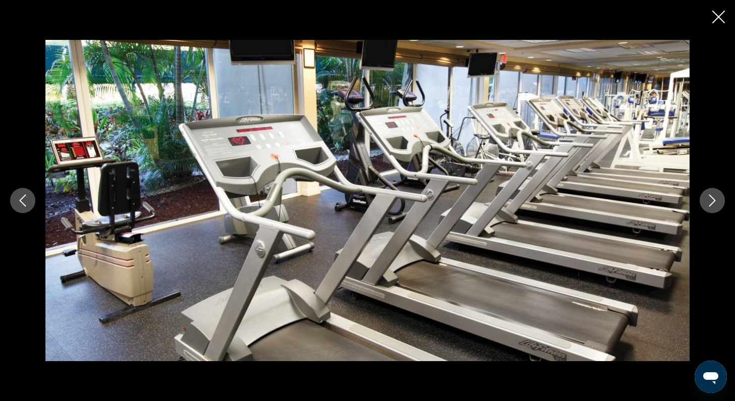
click at [713, 199] on icon "Next image" at bounding box center [713, 200] width 12 height 12
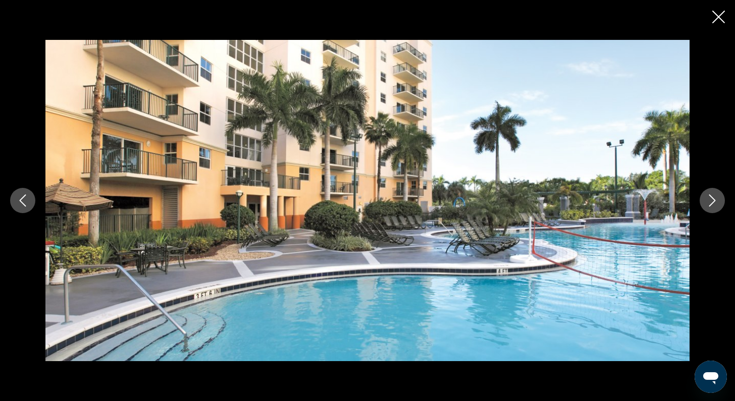
click at [712, 199] on icon "Next image" at bounding box center [713, 200] width 12 height 12
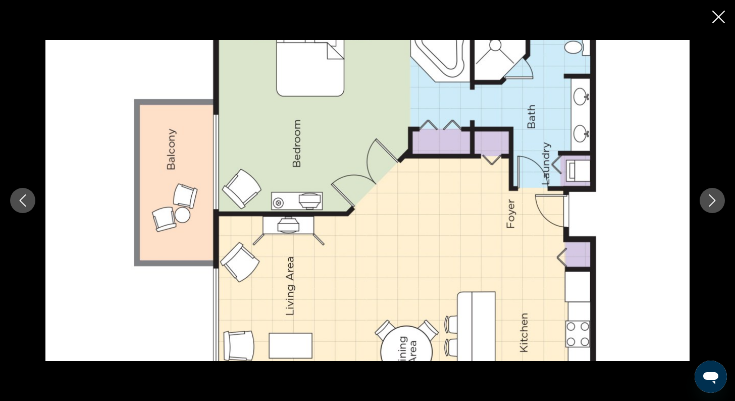
click at [712, 199] on icon "Next image" at bounding box center [713, 200] width 12 height 12
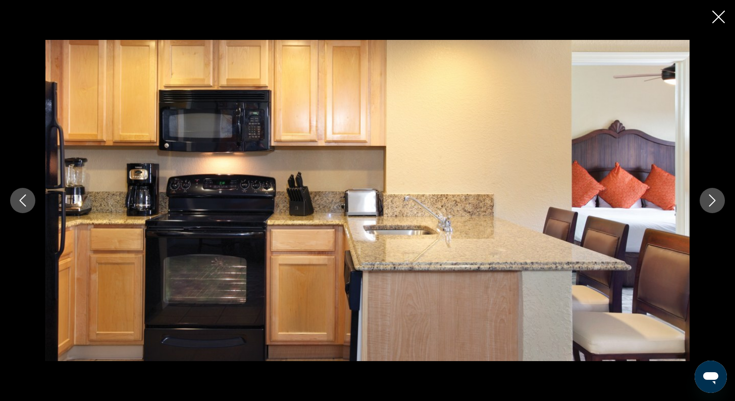
click at [712, 199] on icon "Next image" at bounding box center [713, 200] width 12 height 12
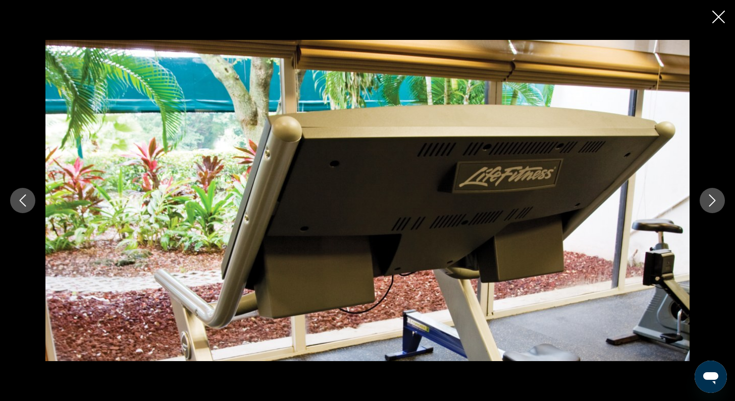
click at [712, 199] on icon "Next image" at bounding box center [713, 200] width 12 height 12
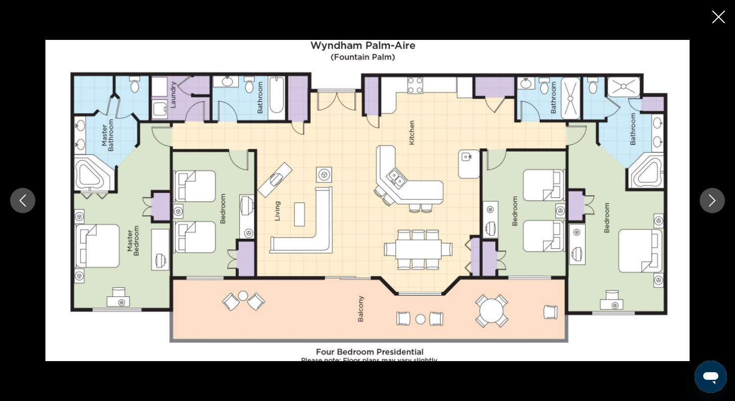
click at [712, 199] on icon "Next image" at bounding box center [713, 200] width 12 height 12
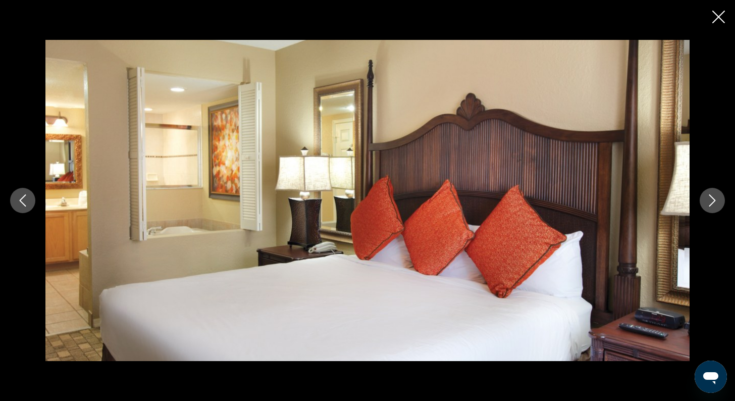
click at [712, 199] on icon "Next image" at bounding box center [713, 200] width 12 height 12
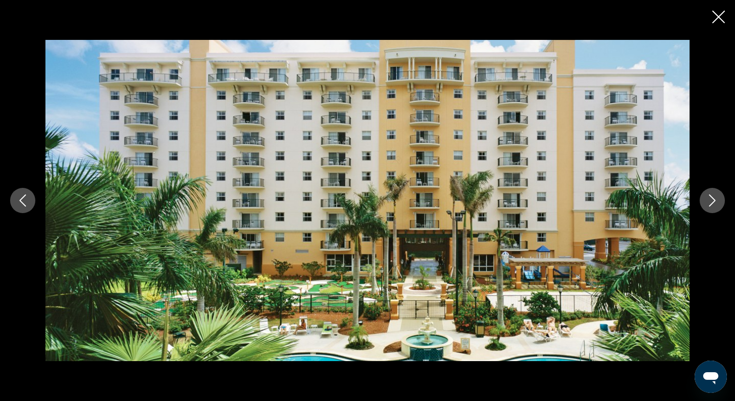
click at [712, 199] on icon "Next image" at bounding box center [713, 200] width 12 height 12
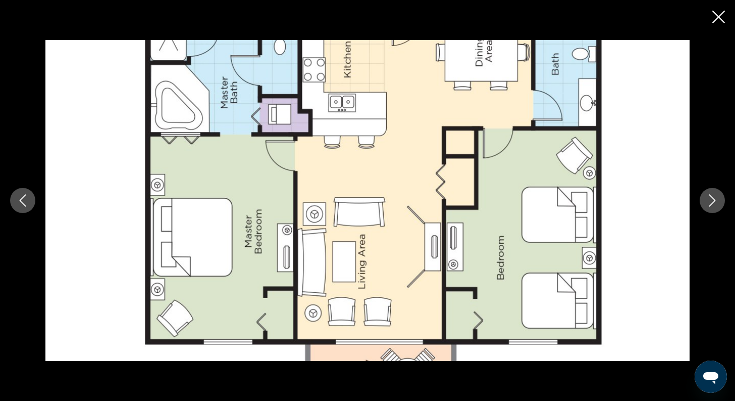
click at [712, 199] on icon "Next image" at bounding box center [713, 200] width 12 height 12
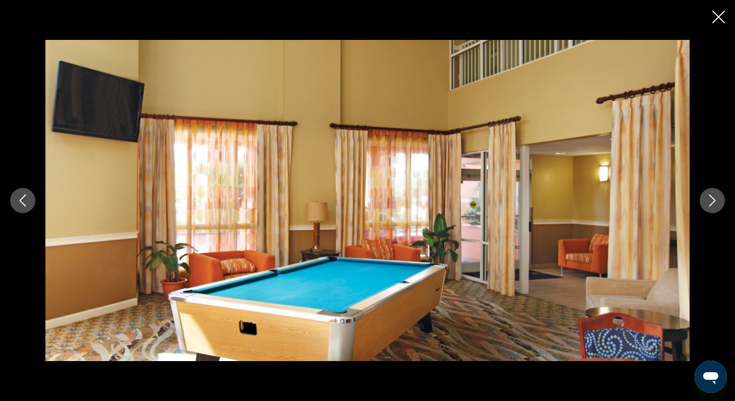
click at [712, 199] on icon "Next image" at bounding box center [713, 200] width 12 height 12
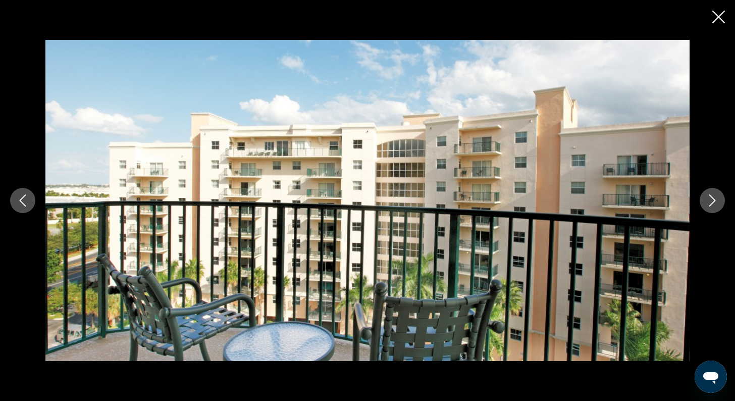
click at [712, 199] on icon "Next image" at bounding box center [713, 200] width 12 height 12
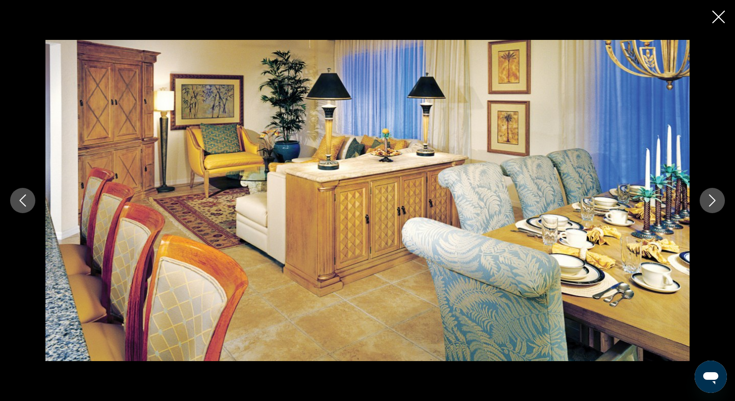
click at [712, 199] on icon "Next image" at bounding box center [713, 200] width 12 height 12
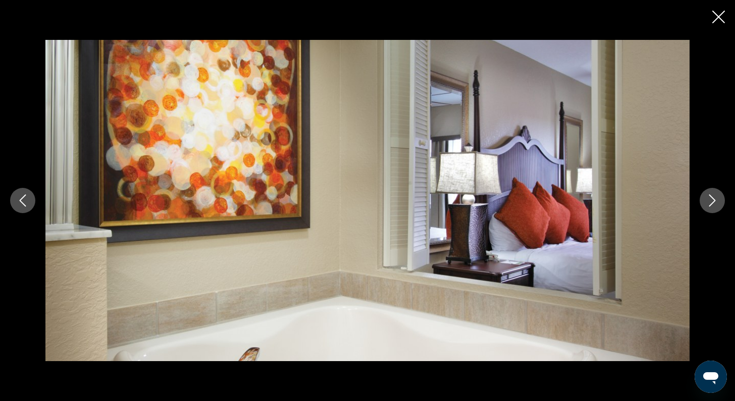
click at [712, 199] on icon "Next image" at bounding box center [713, 200] width 12 height 12
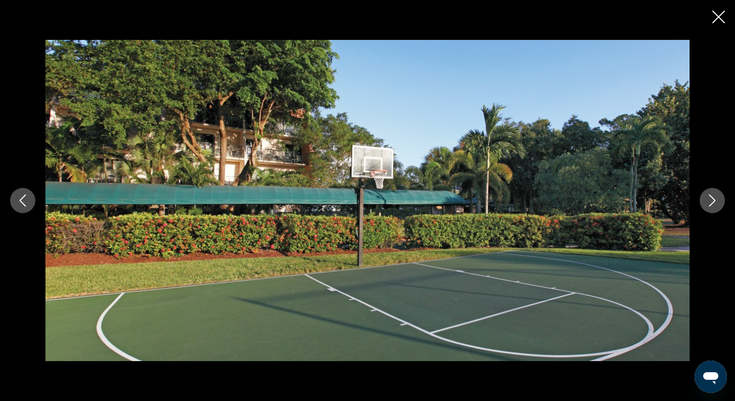
click at [712, 199] on icon "Next image" at bounding box center [713, 200] width 12 height 12
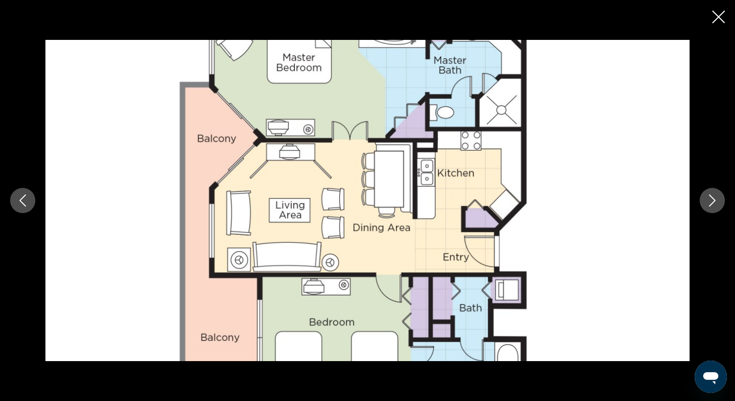
click at [712, 199] on icon "Next image" at bounding box center [713, 200] width 12 height 12
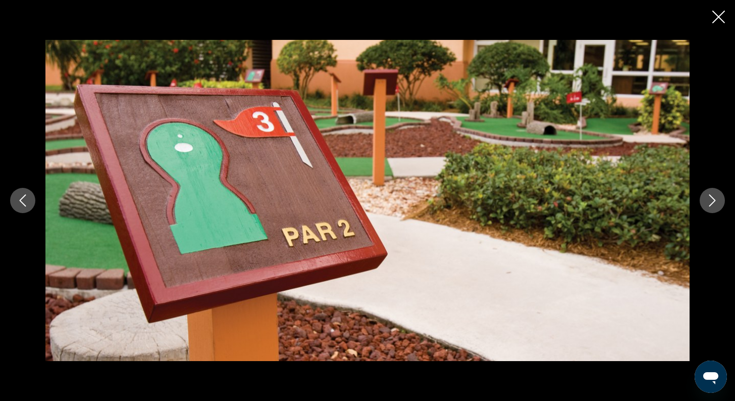
click at [729, 23] on div "prev next" at bounding box center [367, 200] width 735 height 401
click at [721, 18] on icon "Close slideshow" at bounding box center [719, 17] width 13 height 13
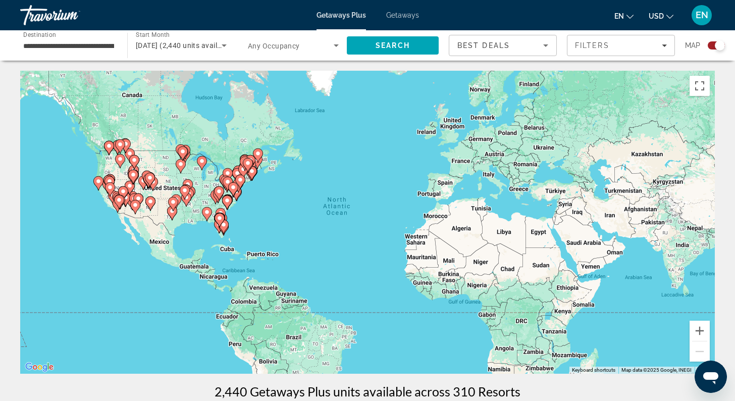
click at [403, 15] on span "Getaways" at bounding box center [402, 15] width 33 height 8
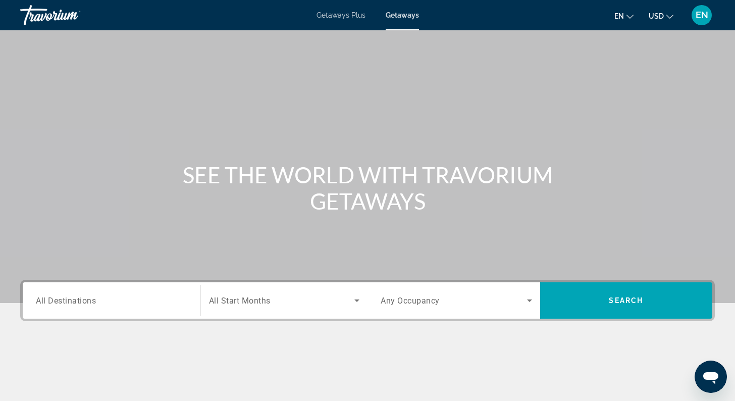
click at [92, 302] on span "All Destinations" at bounding box center [66, 300] width 60 height 10
click at [92, 302] on input "Destination All Destinations" at bounding box center [112, 301] width 152 height 12
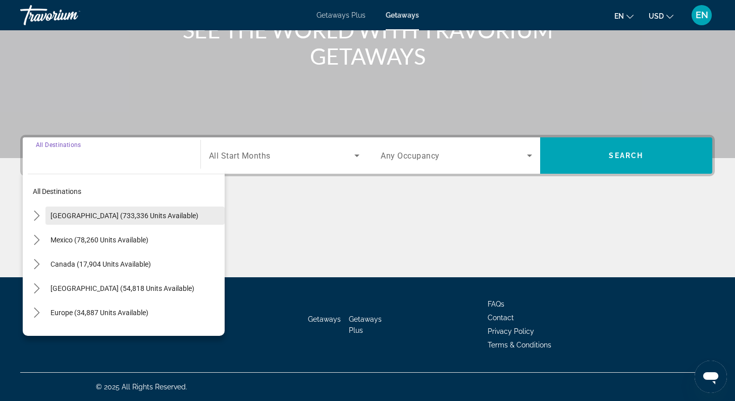
click at [110, 222] on span "Select destination: United States (733,336 units available)" at bounding box center [134, 216] width 179 height 24
type input "**********"
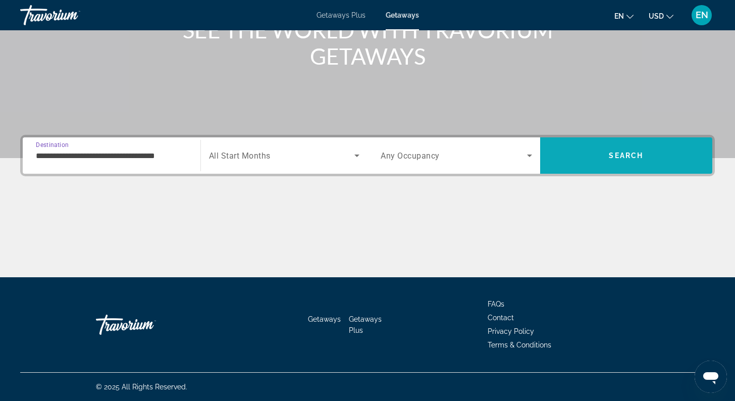
click at [621, 170] on span "Search" at bounding box center [626, 155] width 173 height 36
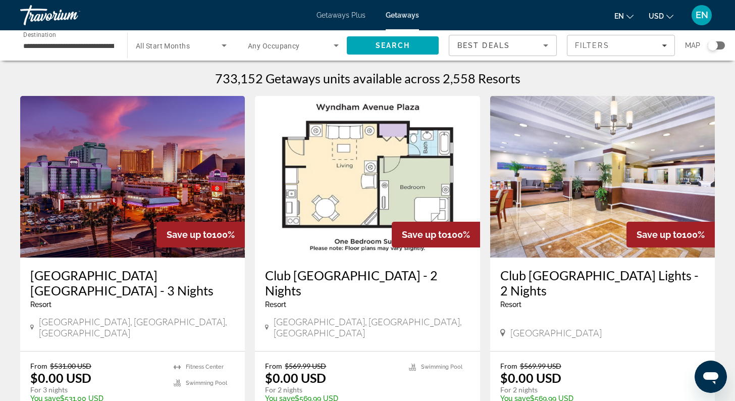
click at [711, 48] on div "Search widget" at bounding box center [713, 45] width 10 height 10
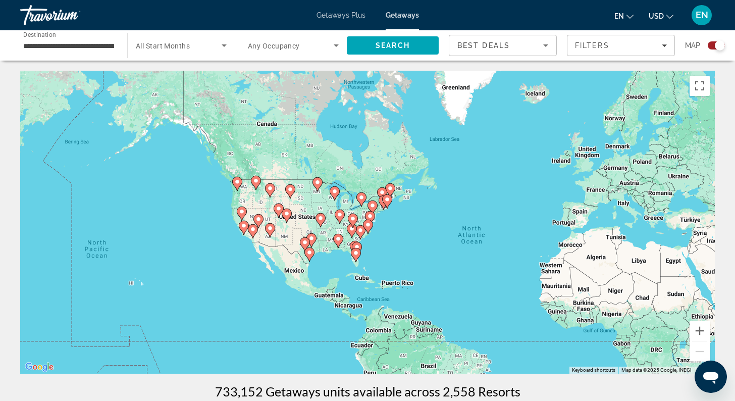
drag, startPoint x: 332, startPoint y: 218, endPoint x: 473, endPoint y: 249, distance: 144.9
click at [473, 249] on div "To activate drag with keyboard, press Alt + Enter. Once in keyboard drag state,…" at bounding box center [367, 222] width 695 height 303
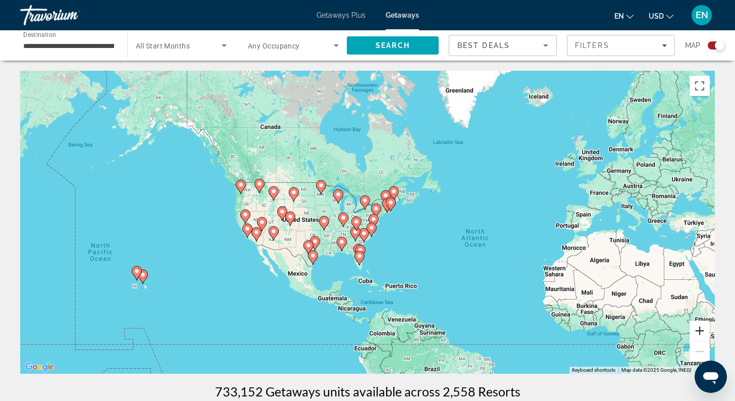
click at [699, 332] on button "Zoom in" at bounding box center [700, 331] width 20 height 20
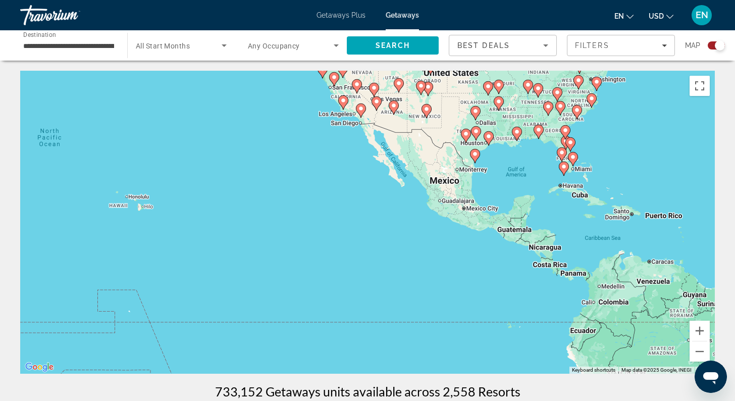
drag, startPoint x: 501, startPoint y: 312, endPoint x: 723, endPoint y: 165, distance: 266.0
click at [136, 196] on icon "Main content" at bounding box center [135, 194] width 9 height 13
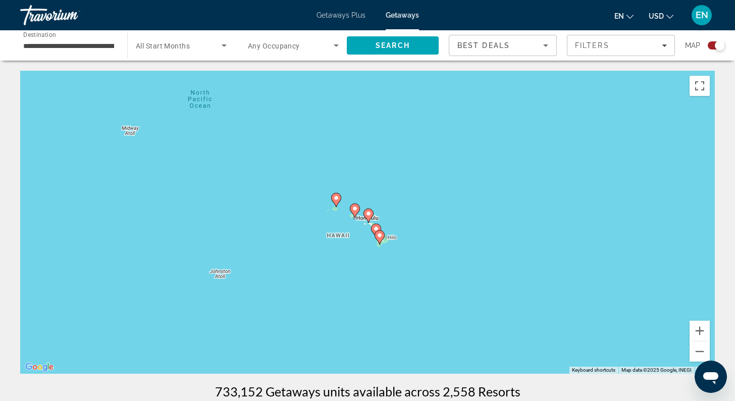
click at [338, 201] on image "Main content" at bounding box center [336, 198] width 6 height 6
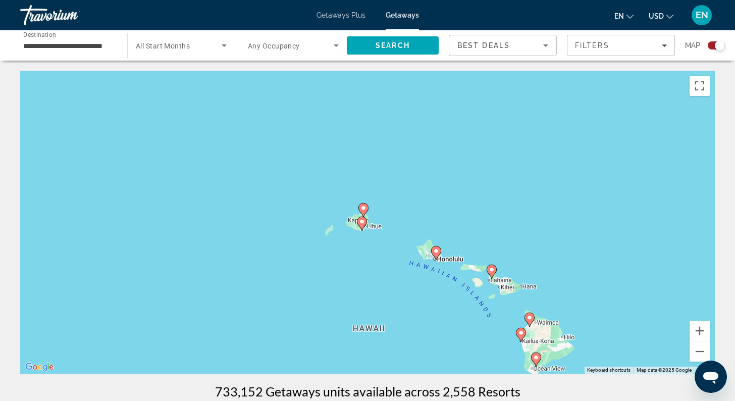
click at [532, 321] on icon "Main content" at bounding box center [529, 319] width 9 height 13
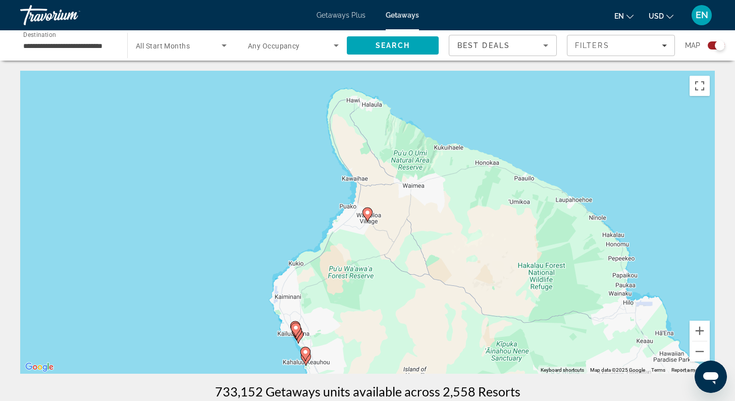
click at [369, 217] on icon "Main content" at bounding box center [367, 214] width 9 height 13
type input "**********"
click at [369, 217] on icon "Main content" at bounding box center [367, 214] width 9 height 13
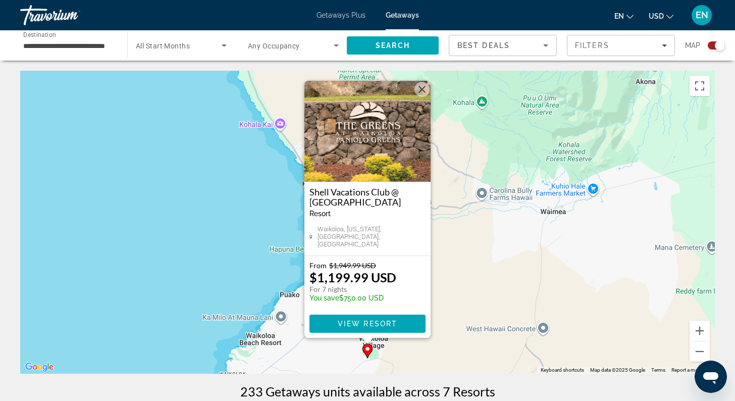
click at [371, 151] on img "Main content" at bounding box center [368, 131] width 126 height 101
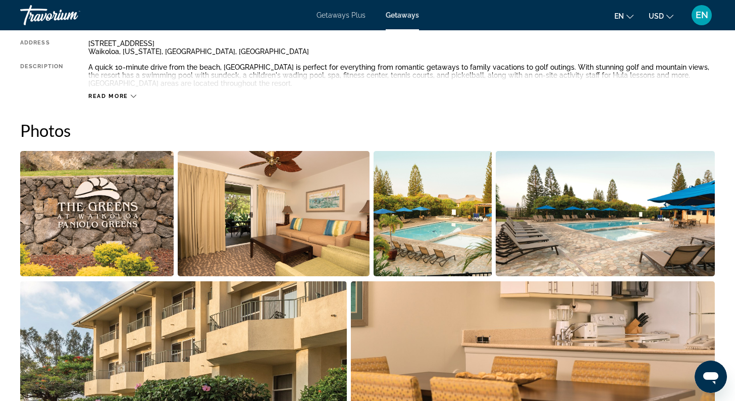
scroll to position [386, 0]
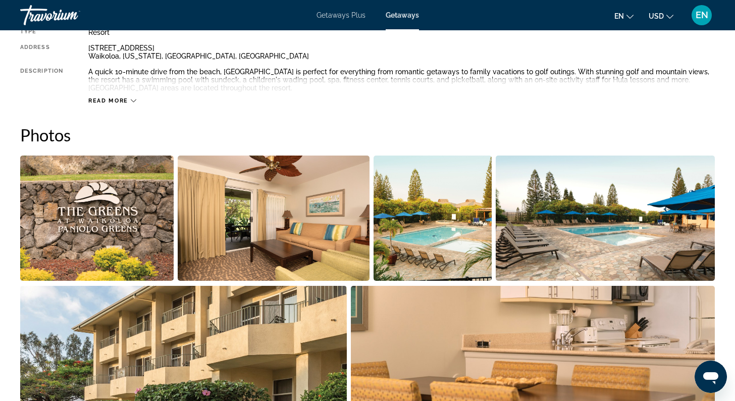
click at [121, 202] on img "Open full-screen image slider" at bounding box center [97, 218] width 154 height 125
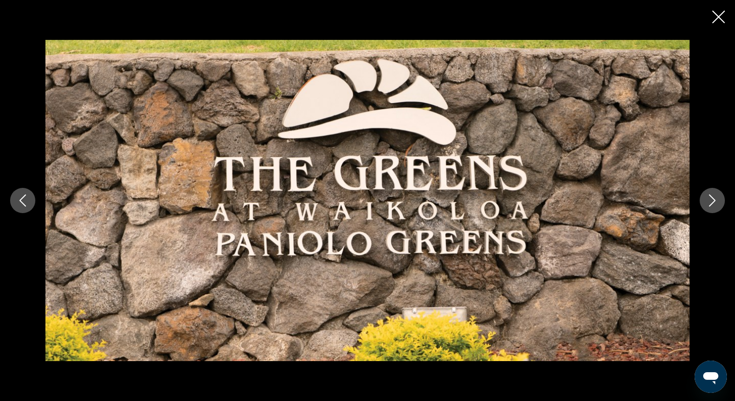
click at [717, 198] on icon "Next image" at bounding box center [713, 200] width 12 height 12
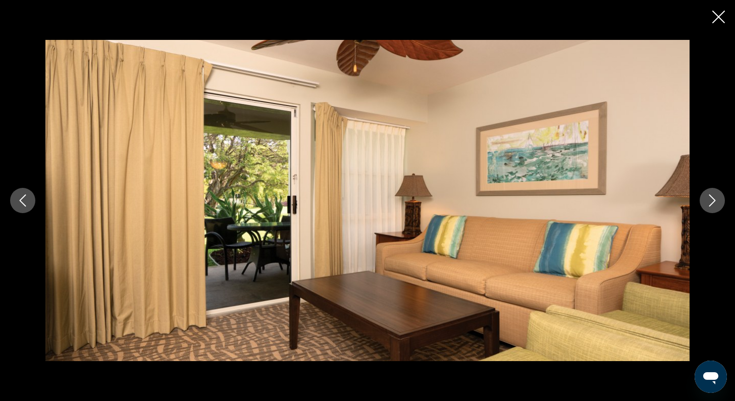
click at [717, 198] on icon "Next image" at bounding box center [713, 200] width 12 height 12
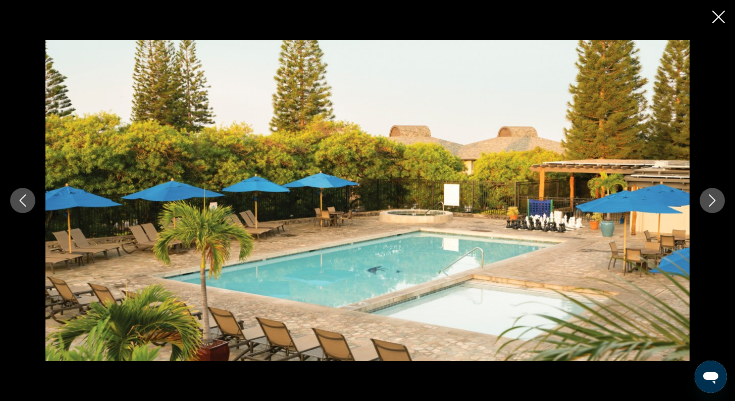
click at [27, 196] on icon "Previous image" at bounding box center [23, 200] width 12 height 12
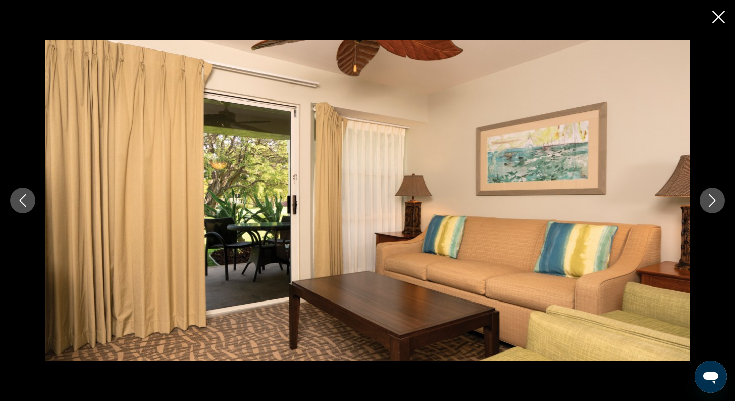
click at [716, 201] on icon "Next image" at bounding box center [713, 200] width 12 height 12
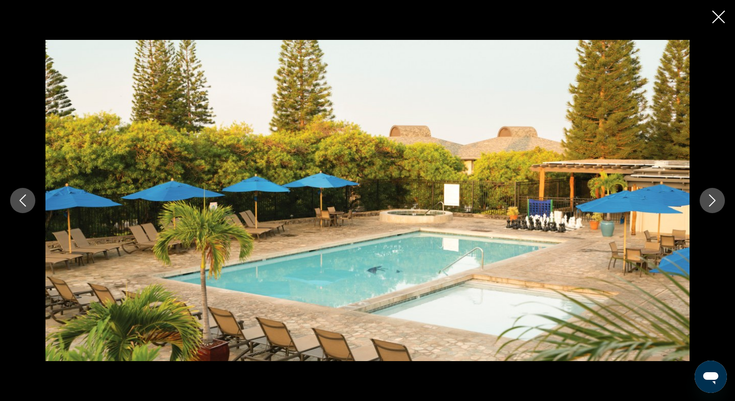
click at [716, 201] on icon "Next image" at bounding box center [713, 200] width 12 height 12
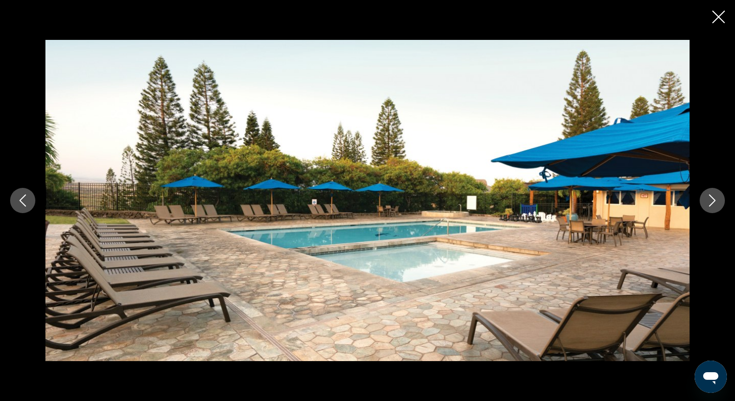
click at [716, 201] on icon "Next image" at bounding box center [713, 200] width 12 height 12
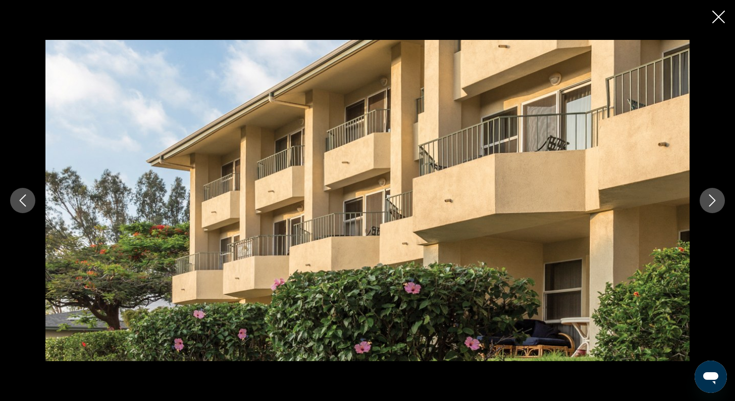
click at [716, 201] on icon "Next image" at bounding box center [713, 200] width 12 height 12
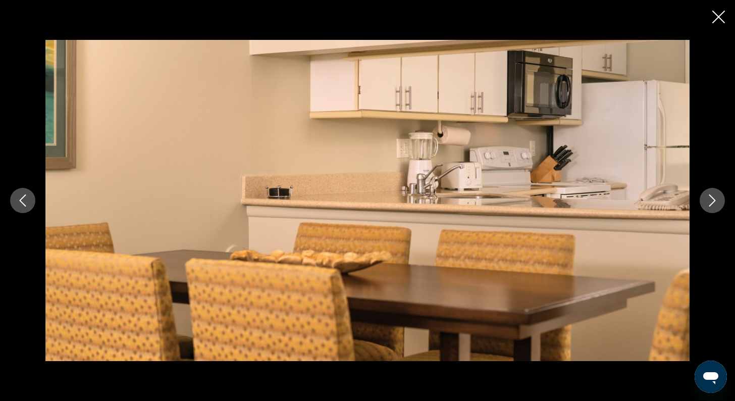
click at [716, 201] on icon "Next image" at bounding box center [713, 200] width 12 height 12
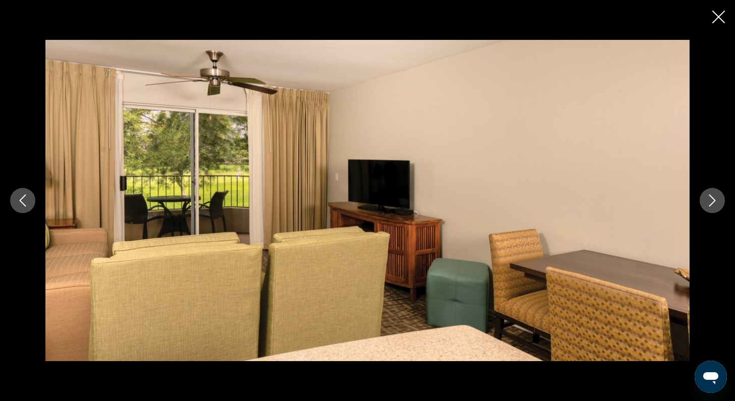
click at [716, 201] on icon "Next image" at bounding box center [713, 200] width 12 height 12
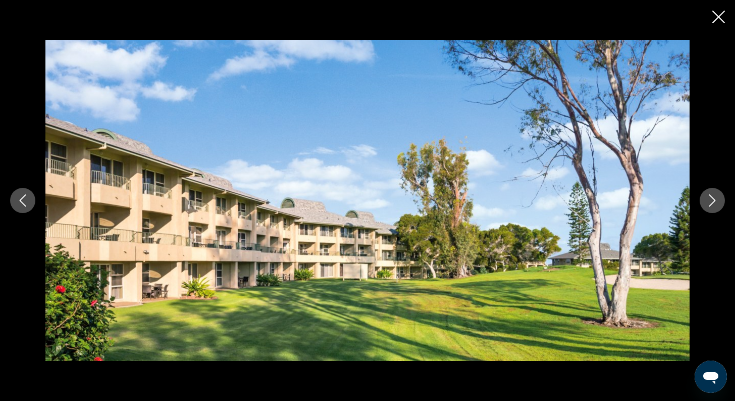
click at [716, 201] on icon "Next image" at bounding box center [713, 200] width 12 height 12
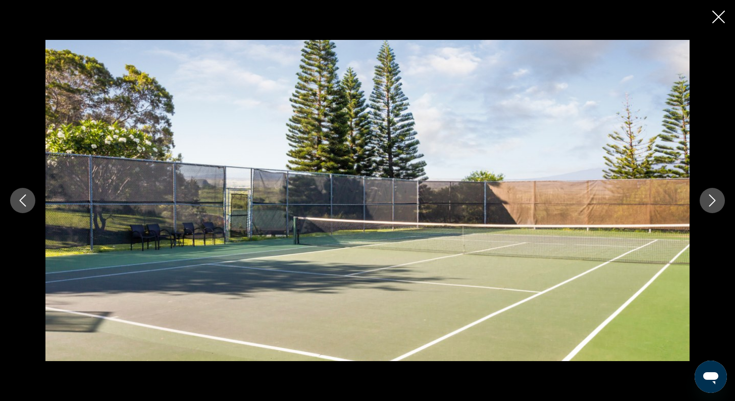
click at [716, 201] on icon "Next image" at bounding box center [713, 200] width 12 height 12
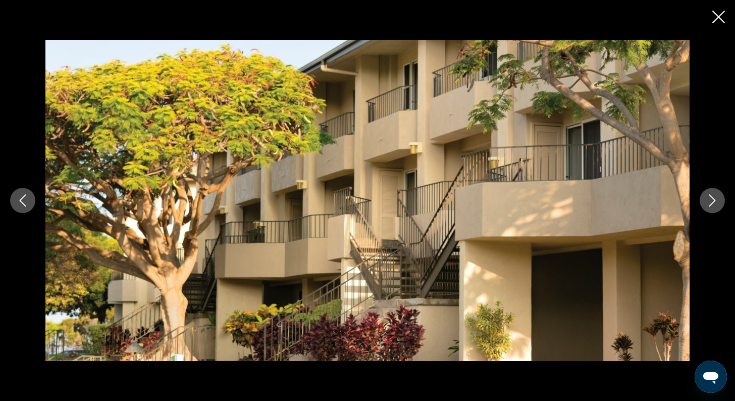
click at [716, 201] on icon "Next image" at bounding box center [713, 200] width 12 height 12
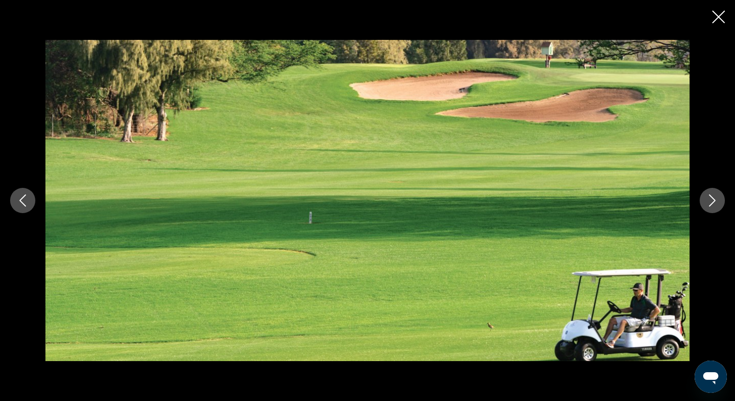
click at [716, 201] on icon "Next image" at bounding box center [713, 200] width 12 height 12
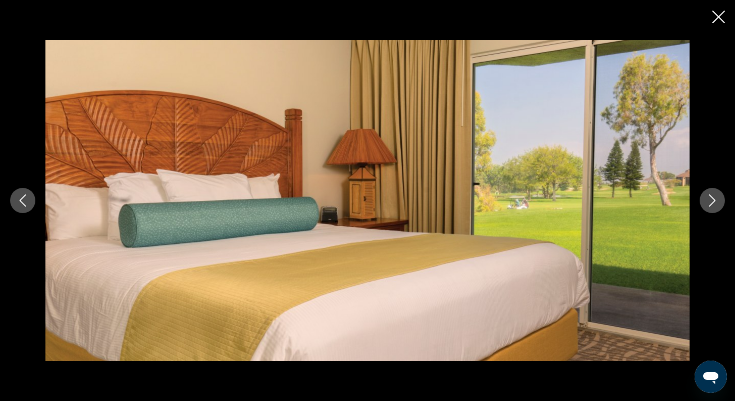
click at [716, 201] on icon "Next image" at bounding box center [713, 200] width 12 height 12
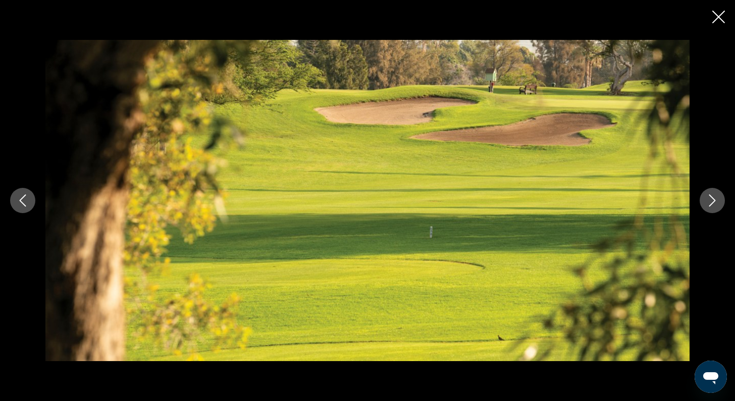
click at [716, 201] on icon "Next image" at bounding box center [713, 200] width 12 height 12
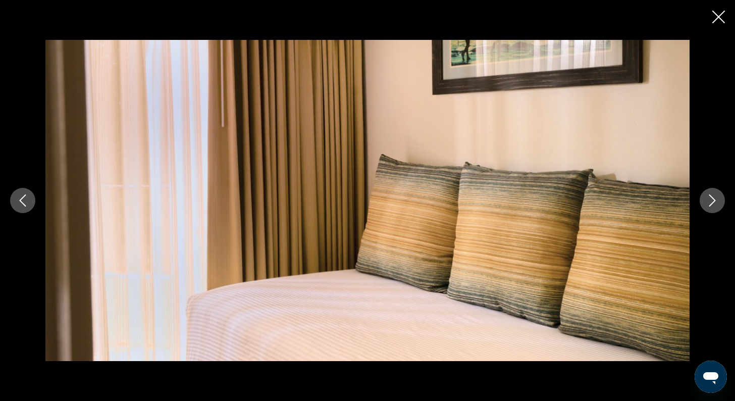
click at [716, 201] on icon "Next image" at bounding box center [713, 200] width 12 height 12
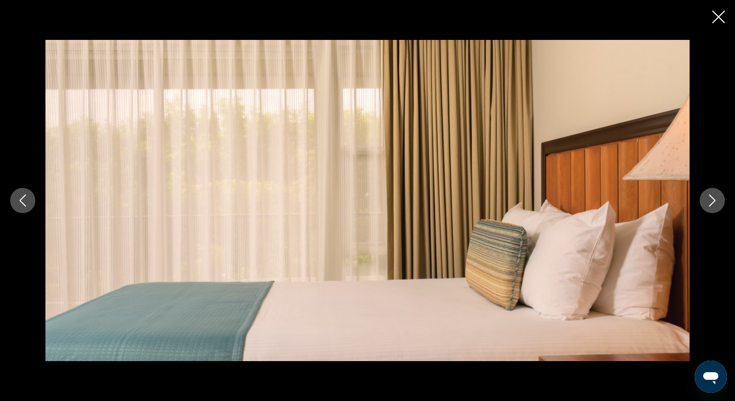
click at [716, 201] on icon "Next image" at bounding box center [713, 200] width 12 height 12
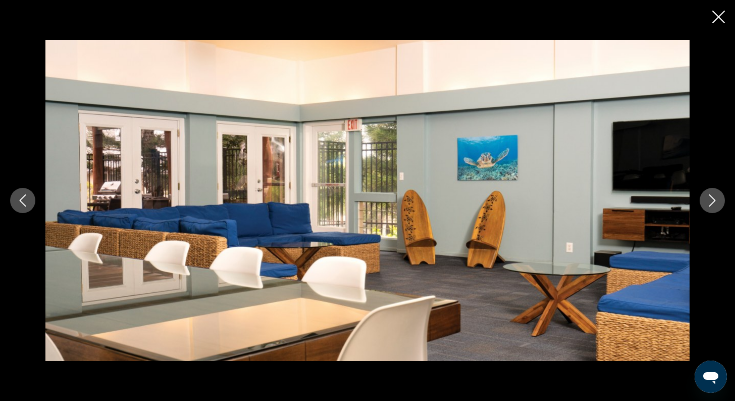
click at [716, 201] on icon "Next image" at bounding box center [713, 200] width 12 height 12
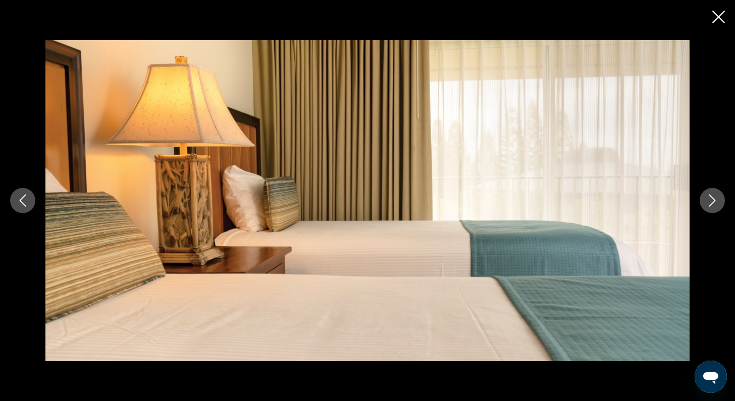
click at [716, 201] on icon "Next image" at bounding box center [713, 200] width 12 height 12
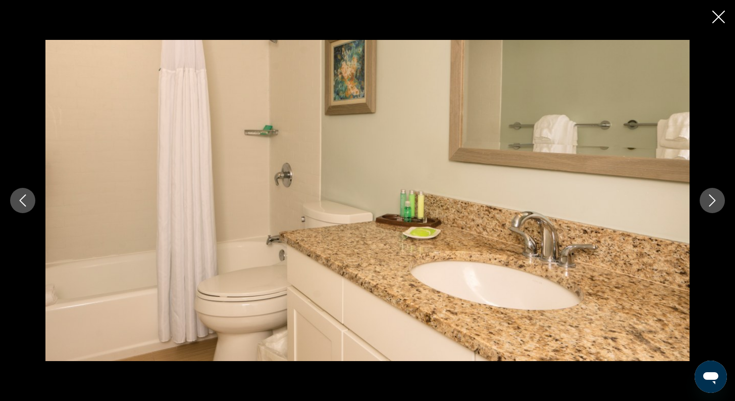
click at [716, 201] on icon "Next image" at bounding box center [713, 200] width 12 height 12
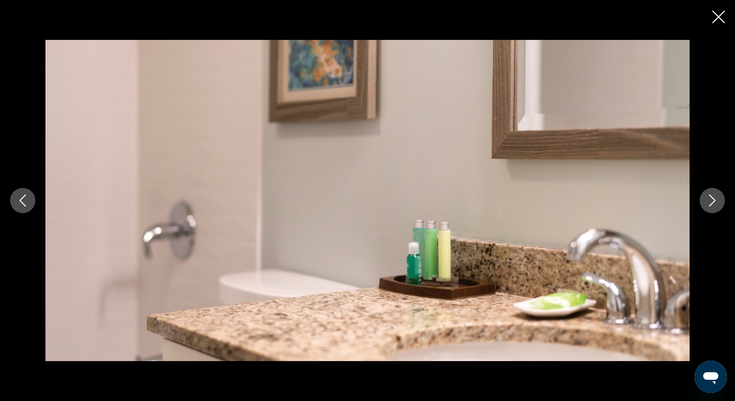
click at [716, 201] on icon "Next image" at bounding box center [713, 200] width 12 height 12
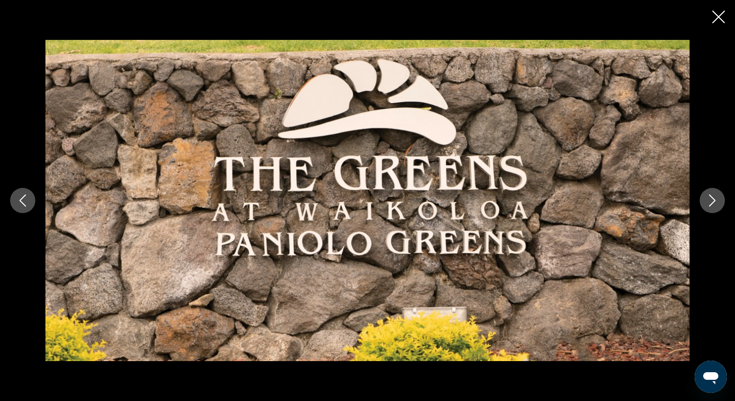
click at [717, 22] on icon "Close slideshow" at bounding box center [719, 17] width 13 height 13
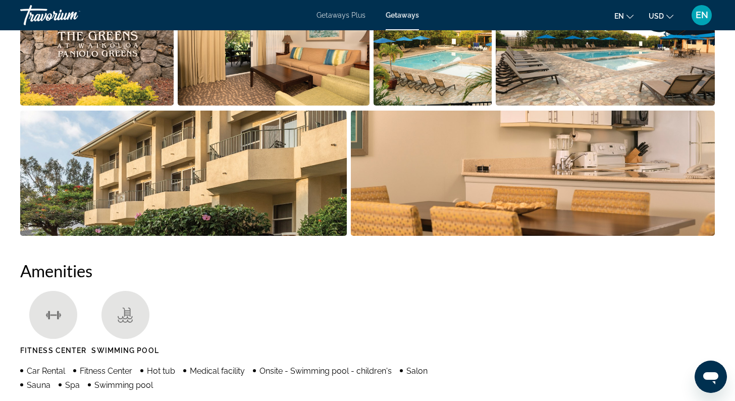
scroll to position [548, 0]
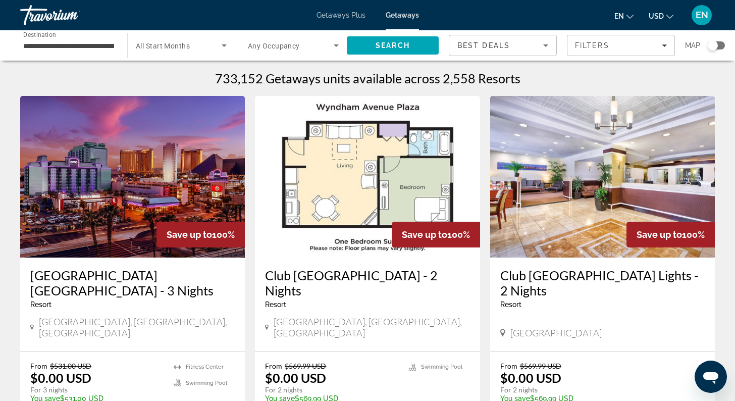
click at [712, 45] on div "Search widget" at bounding box center [713, 45] width 10 height 10
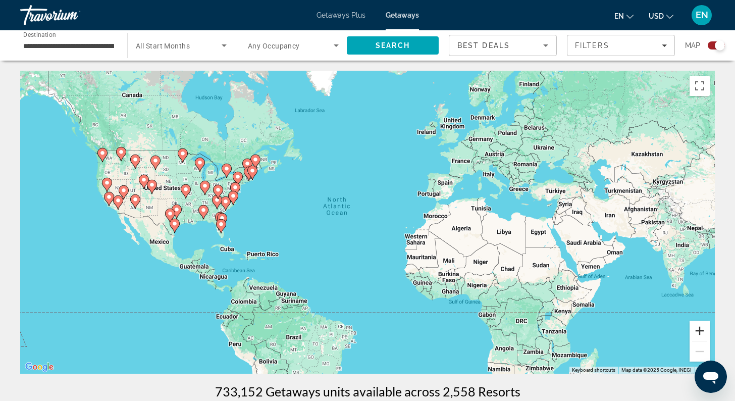
click at [701, 333] on button "Zoom in" at bounding box center [700, 331] width 20 height 20
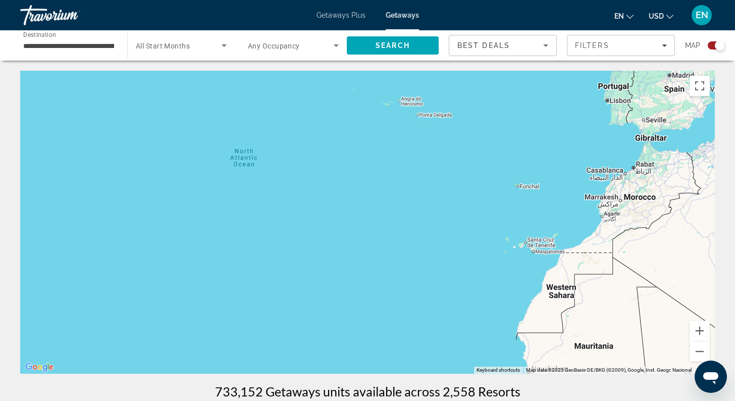
drag, startPoint x: 229, startPoint y: 220, endPoint x: 605, endPoint y: 209, distance: 375.9
click at [605, 209] on div "To activate drag with keyboard, press Alt + Enter. Once in keyboard drag state,…" at bounding box center [367, 222] width 695 height 303
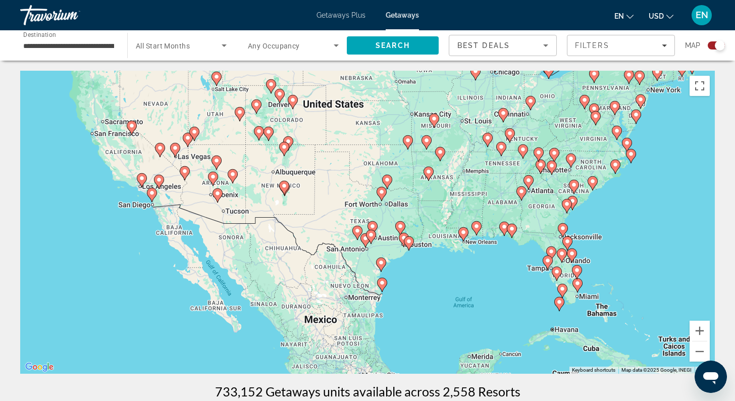
drag, startPoint x: 208, startPoint y: 248, endPoint x: 451, endPoint y: 271, distance: 244.5
click at [451, 271] on div "To activate drag with keyboard, press Alt + Enter. Once in keyboard drag state,…" at bounding box center [367, 222] width 695 height 303
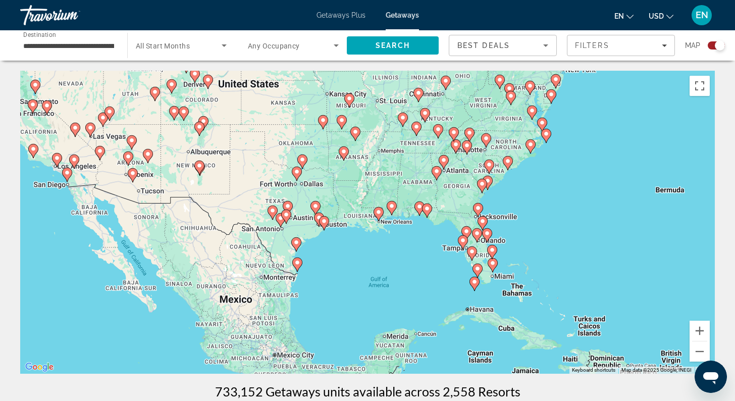
drag, startPoint x: 333, startPoint y: 135, endPoint x: 242, endPoint y: 117, distance: 92.7
click at [242, 117] on div "To activate drag with keyboard, press Alt + Enter. Once in keyboard drag state,…" at bounding box center [367, 222] width 695 height 303
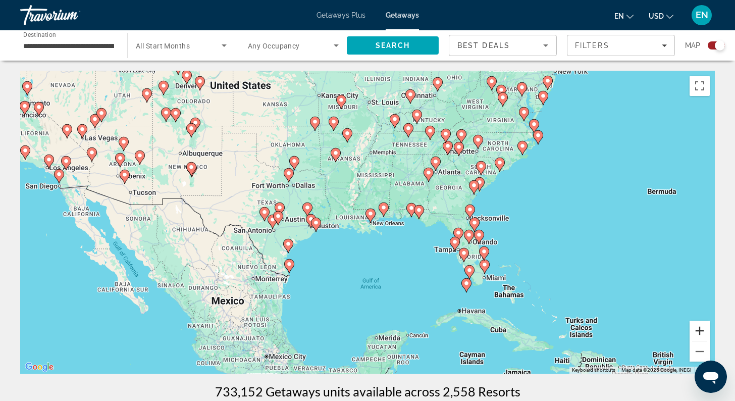
click at [702, 330] on button "Zoom in" at bounding box center [700, 331] width 20 height 20
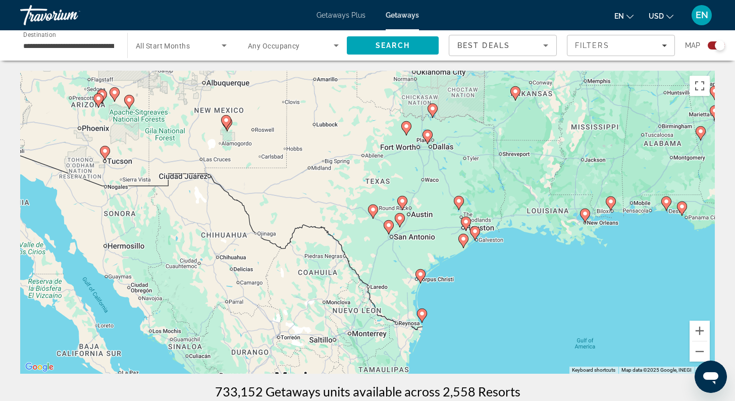
drag, startPoint x: 287, startPoint y: 153, endPoint x: 546, endPoint y: 191, distance: 262.0
click at [545, 191] on div "To activate drag with keyboard, press Alt + Enter. Once in keyboard drag state,…" at bounding box center [367, 222] width 695 height 303
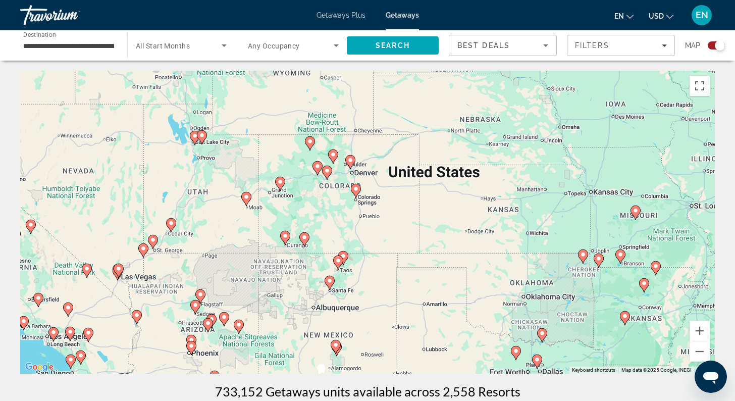
drag, startPoint x: 446, startPoint y: 77, endPoint x: 456, endPoint y: 215, distance: 137.7
click at [457, 216] on div "To activate drag with keyboard, press Alt + Enter. Once in keyboard drag state,…" at bounding box center [367, 222] width 695 height 303
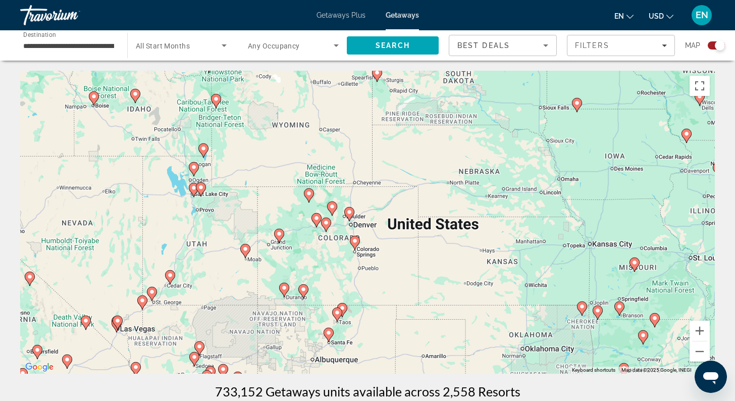
drag, startPoint x: 521, startPoint y: 208, endPoint x: 519, endPoint y: 262, distance: 54.6
click at [519, 262] on div "To activate drag with keyboard, press Alt + Enter. Once in keyboard drag state,…" at bounding box center [367, 222] width 695 height 303
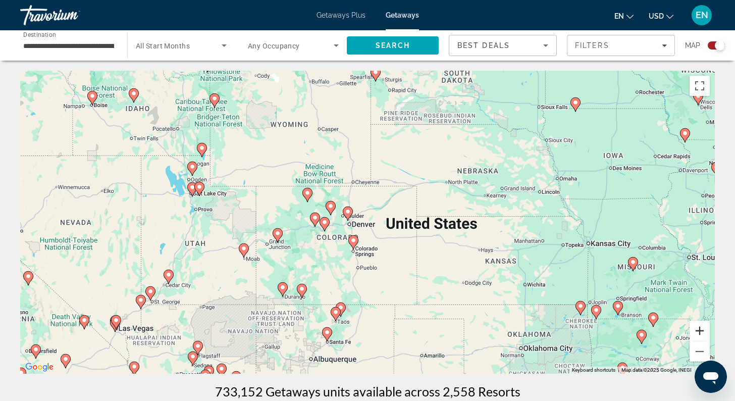
click at [700, 331] on button "Zoom in" at bounding box center [700, 331] width 20 height 20
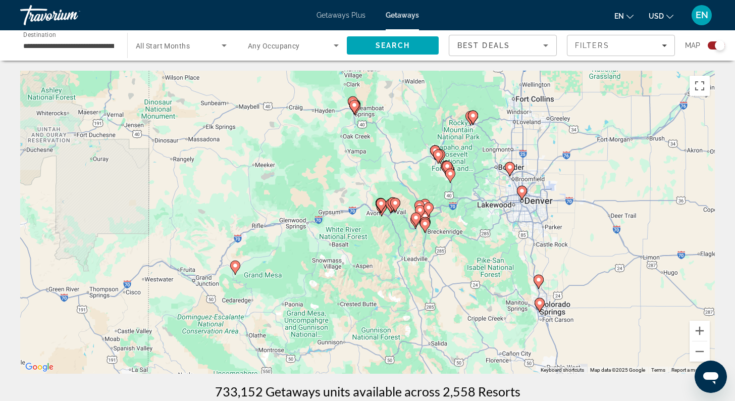
drag, startPoint x: 247, startPoint y: 283, endPoint x: 482, endPoint y: 254, distance: 236.6
click at [482, 254] on div "To activate drag with keyboard, press Alt + Enter. Once in keyboard drag state,…" at bounding box center [367, 222] width 695 height 303
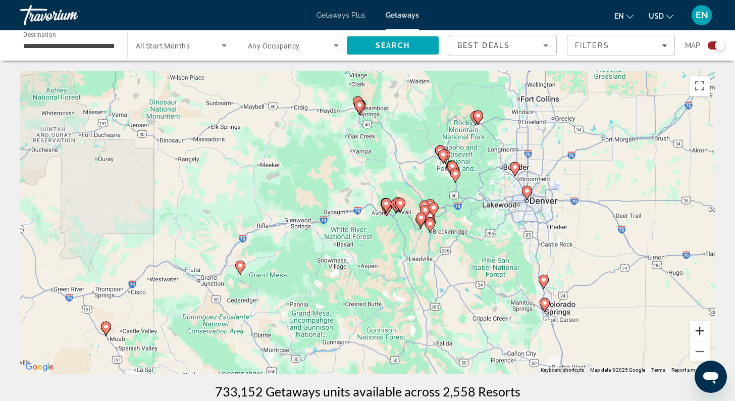
click at [698, 328] on button "Zoom in" at bounding box center [700, 331] width 20 height 20
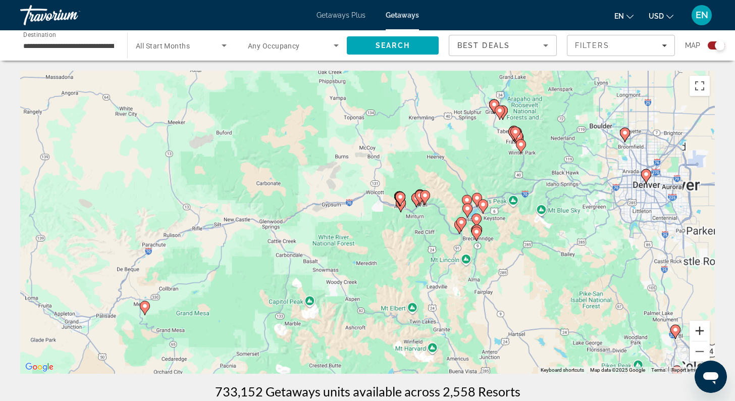
click at [698, 328] on button "Zoom in" at bounding box center [700, 331] width 20 height 20
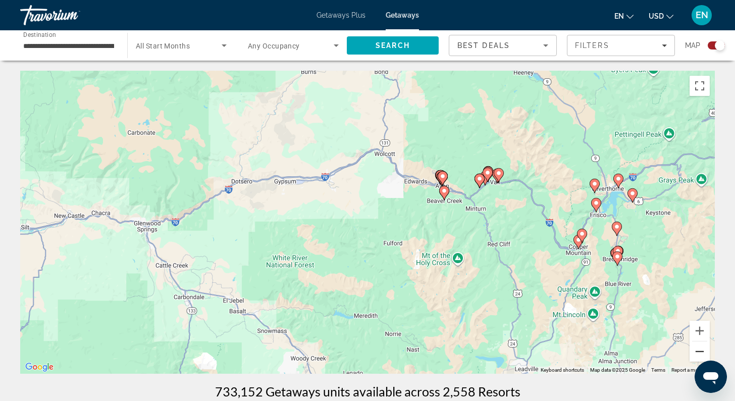
click at [701, 350] on button "Zoom out" at bounding box center [700, 351] width 20 height 20
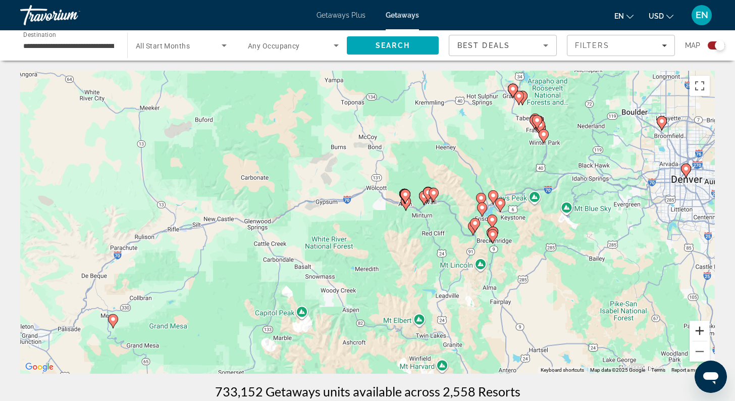
click at [702, 327] on button "Zoom in" at bounding box center [700, 331] width 20 height 20
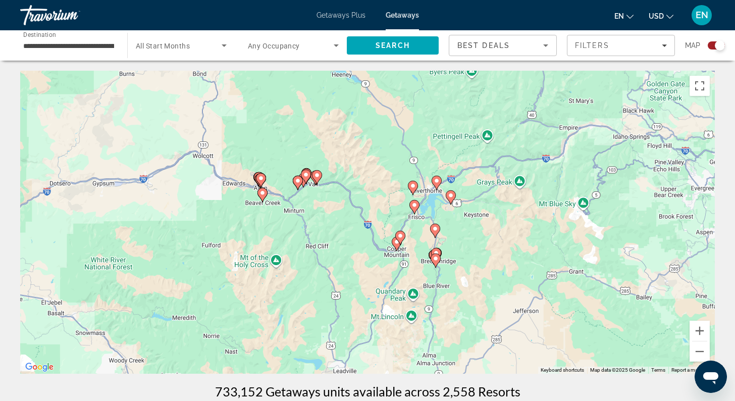
drag, startPoint x: 635, startPoint y: 293, endPoint x: 446, endPoint y: 295, distance: 188.9
click at [446, 295] on div "To activate drag with keyboard, press Alt + Enter. Once in keyboard drag state,…" at bounding box center [367, 222] width 695 height 303
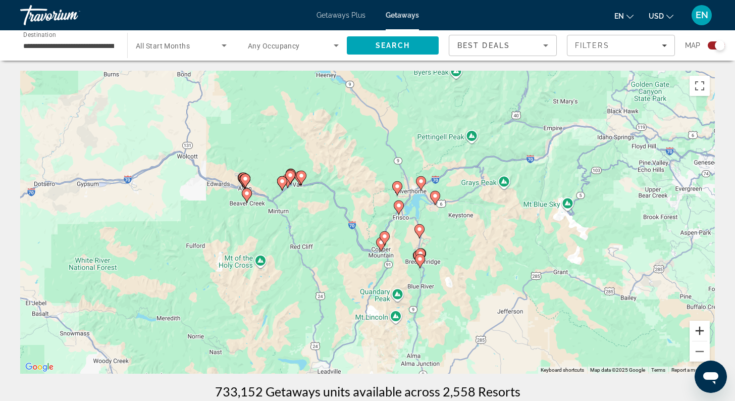
click at [700, 331] on button "Zoom in" at bounding box center [700, 331] width 20 height 20
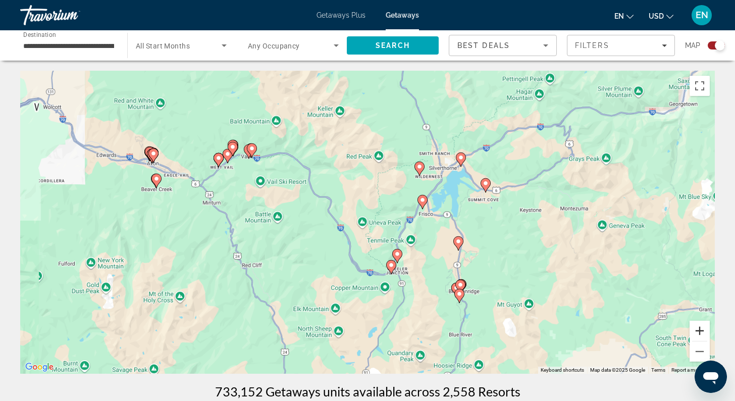
click at [700, 331] on button "Zoom in" at bounding box center [700, 331] width 20 height 20
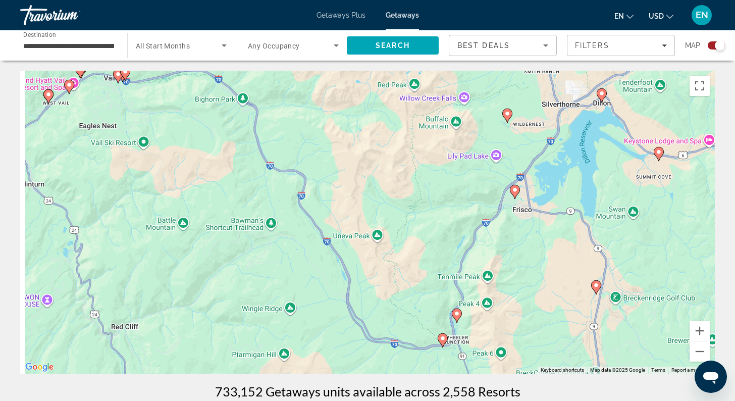
drag, startPoint x: 178, startPoint y: 128, endPoint x: 334, endPoint y: 269, distance: 210.3
click at [334, 269] on div "To activate drag with keyboard, press Alt + Enter. Once in keyboard drag state,…" at bounding box center [367, 222] width 695 height 303
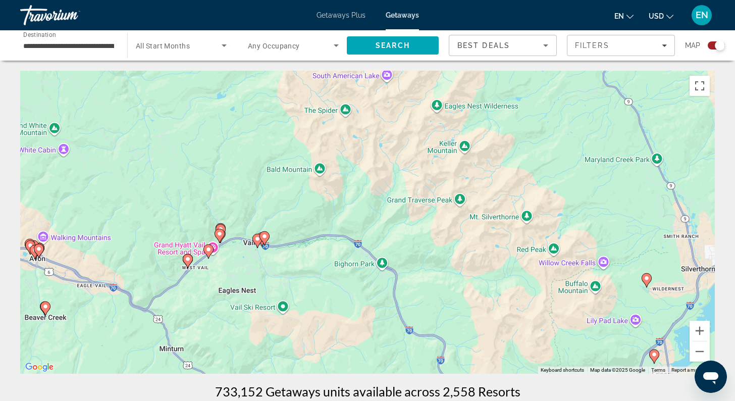
click at [257, 242] on icon "Main content" at bounding box center [257, 240] width 9 height 13
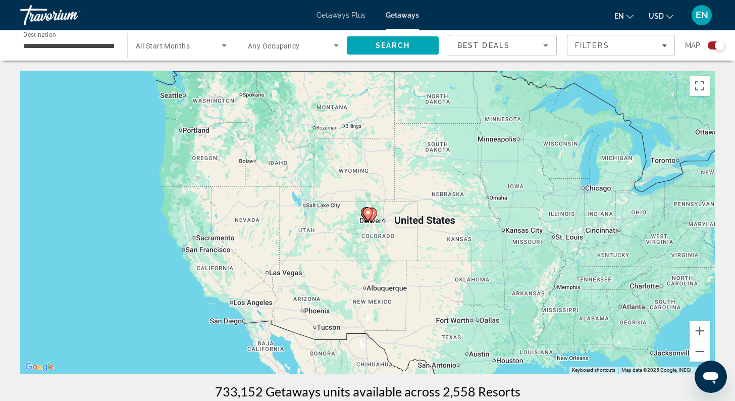
click at [484, 235] on div "To navigate, press the arrow keys. To activate drag with keyboard, press Alt + …" at bounding box center [367, 222] width 695 height 303
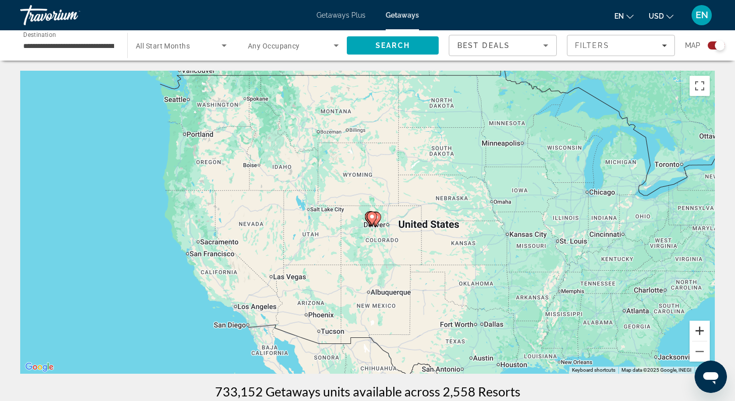
click at [700, 332] on button "Zoom in" at bounding box center [700, 331] width 20 height 20
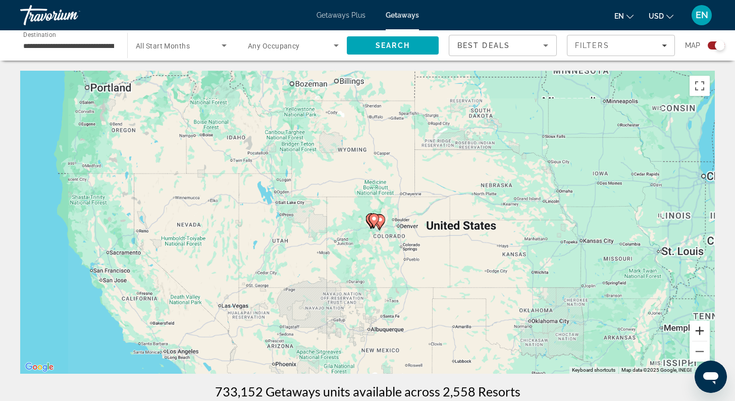
click at [700, 332] on button "Zoom in" at bounding box center [700, 331] width 20 height 20
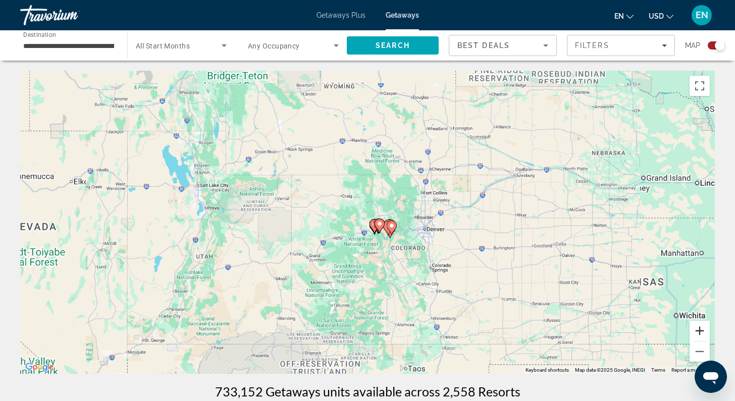
click at [700, 332] on button "Zoom in" at bounding box center [700, 331] width 20 height 20
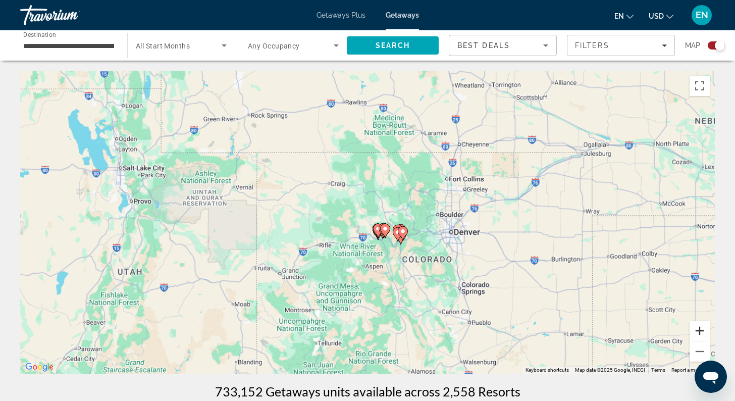
click at [700, 332] on button "Zoom in" at bounding box center [700, 331] width 20 height 20
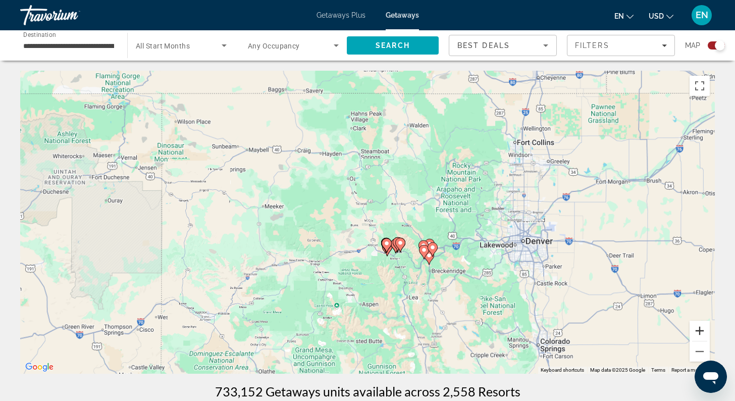
click at [700, 332] on button "Zoom in" at bounding box center [700, 331] width 20 height 20
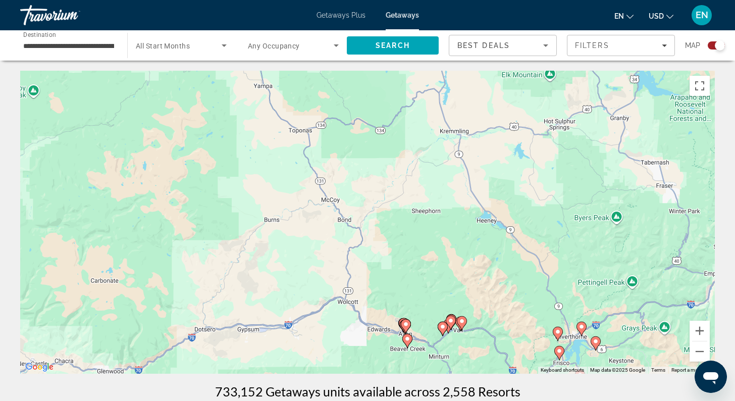
drag, startPoint x: 564, startPoint y: 304, endPoint x: 382, endPoint y: 234, distance: 194.7
click at [382, 235] on div "To activate drag with keyboard, press Alt + Enter. Once in keyboard drag state,…" at bounding box center [367, 222] width 695 height 303
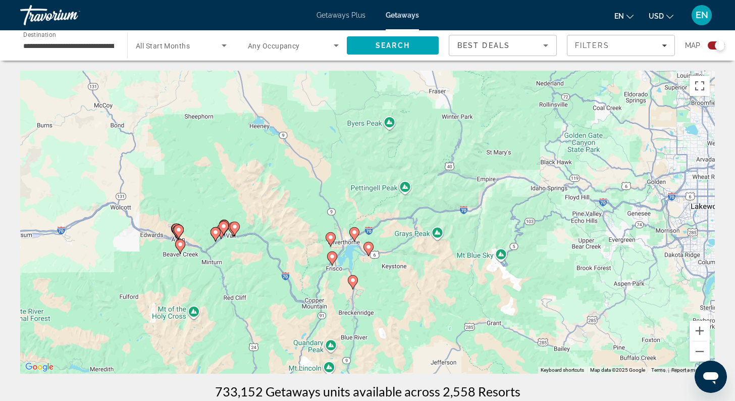
click at [236, 231] on icon "Main content" at bounding box center [234, 228] width 9 height 13
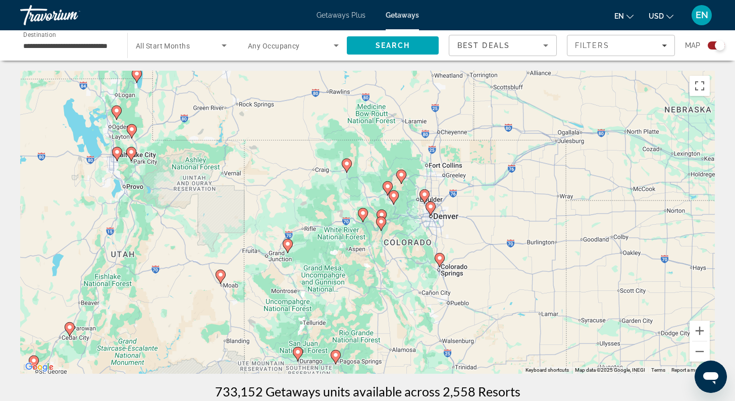
click at [363, 216] on icon "Main content" at bounding box center [363, 215] width 9 height 13
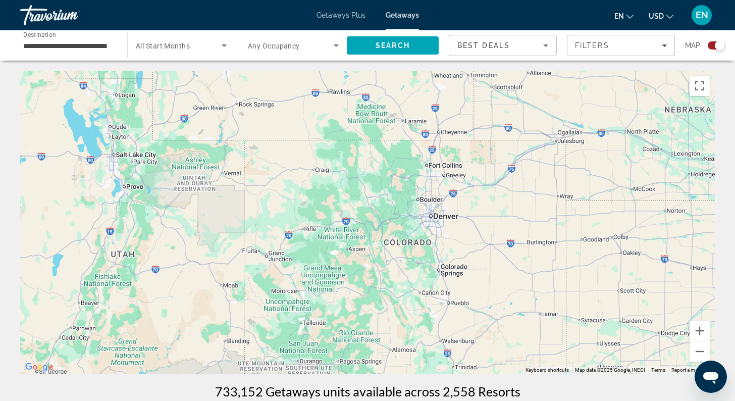
type input "**********"
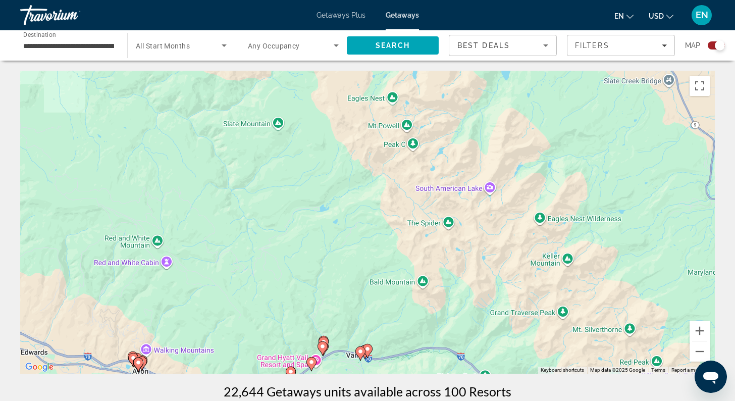
click at [361, 353] on image "Main content" at bounding box center [361, 351] width 6 height 6
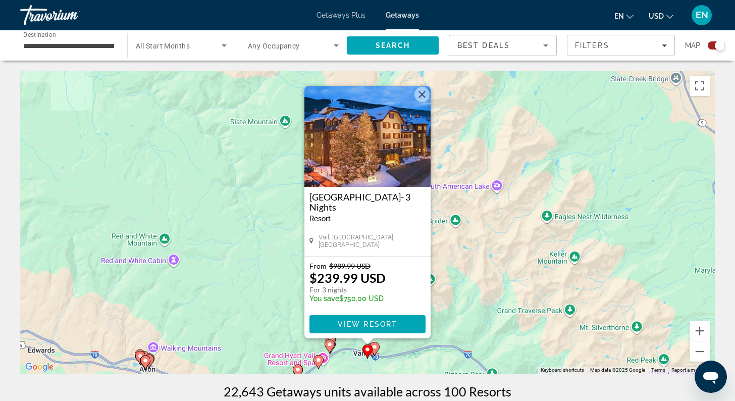
click at [375, 348] on image "Main content" at bounding box center [375, 347] width 6 height 6
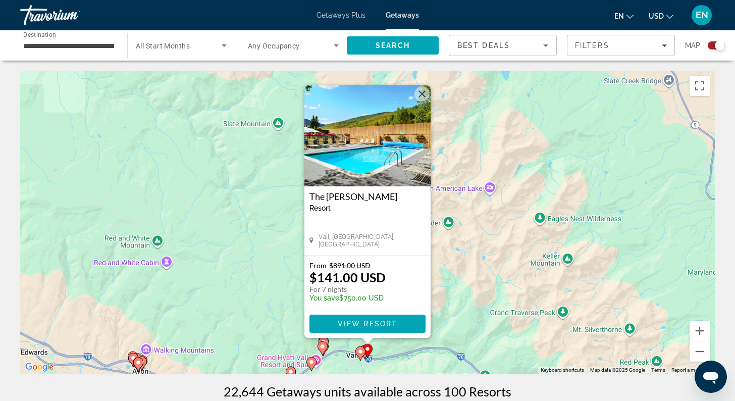
click at [325, 345] on image "Main content" at bounding box center [323, 346] width 6 height 6
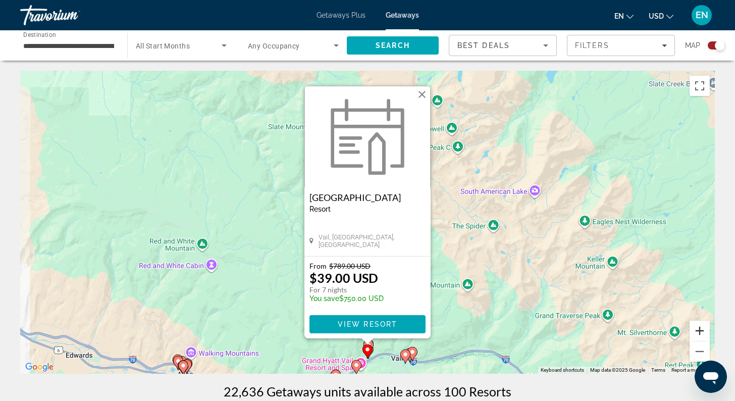
click at [697, 330] on button "Zoom in" at bounding box center [700, 331] width 20 height 20
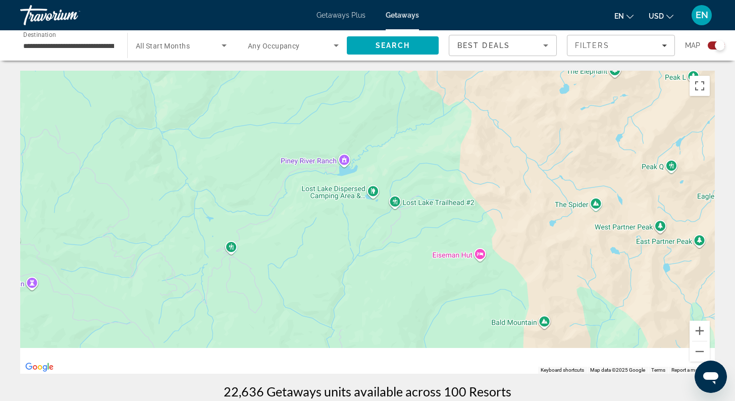
drag, startPoint x: 485, startPoint y: 320, endPoint x: 415, endPoint y: 210, distance: 131.3
click at [415, 212] on div "Main content" at bounding box center [367, 222] width 695 height 303
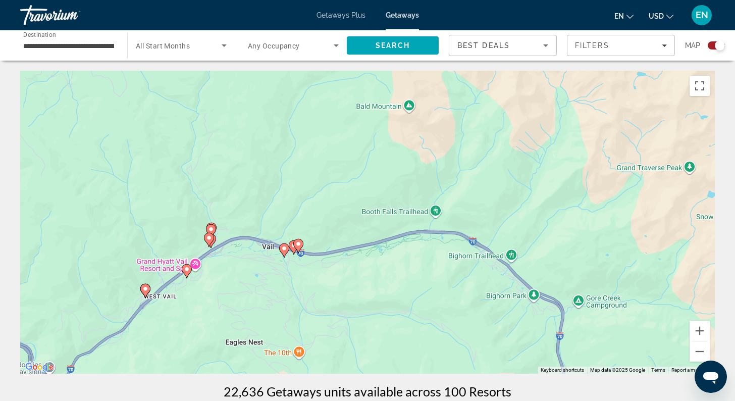
click at [294, 251] on gmp-advanced-marker "Main content" at bounding box center [298, 245] width 10 height 15
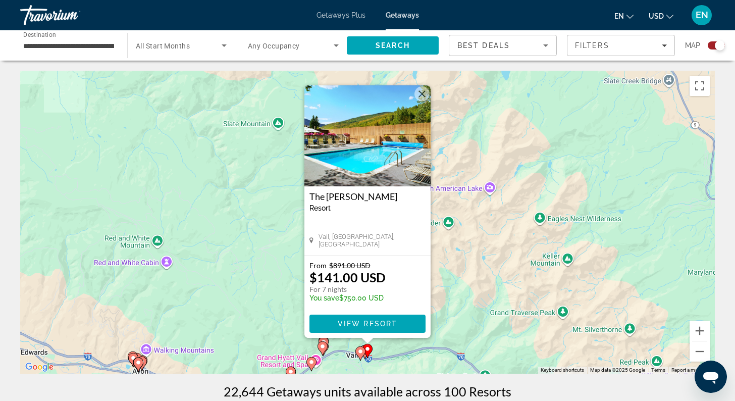
click at [362, 355] on icon "Main content" at bounding box center [360, 353] width 9 height 13
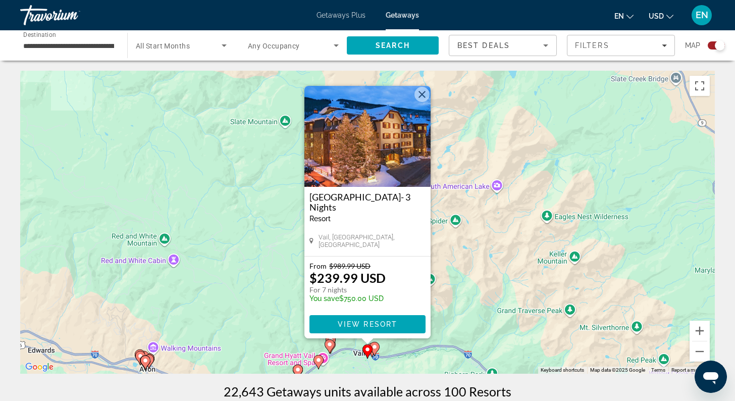
click at [378, 346] on icon "Main content" at bounding box center [374, 348] width 9 height 13
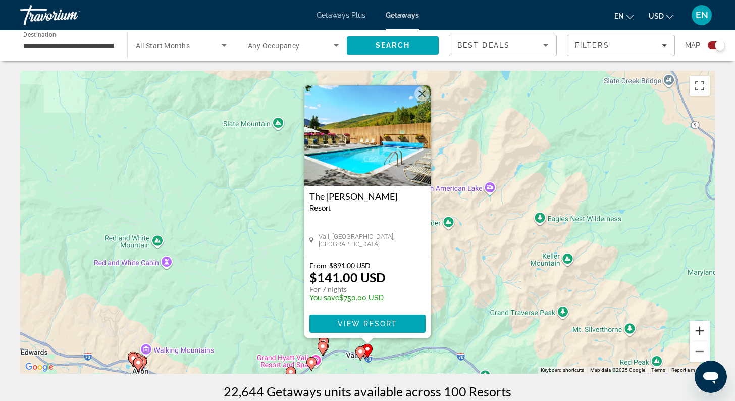
click at [701, 329] on button "Zoom in" at bounding box center [700, 331] width 20 height 20
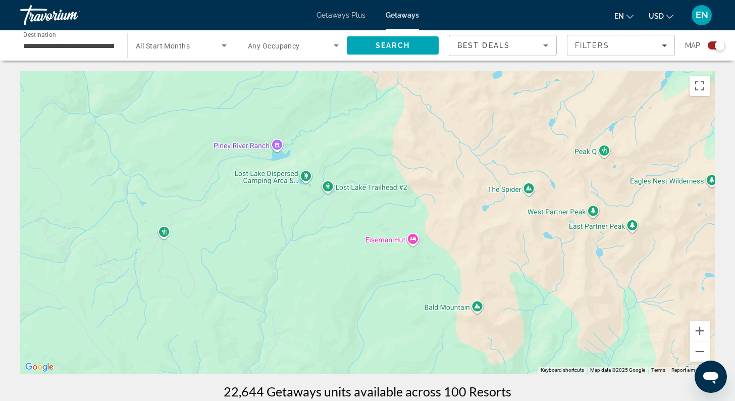
drag, startPoint x: 509, startPoint y: 324, endPoint x: 528, endPoint y: 173, distance: 152.2
click at [527, 175] on div "Main content" at bounding box center [367, 222] width 695 height 303
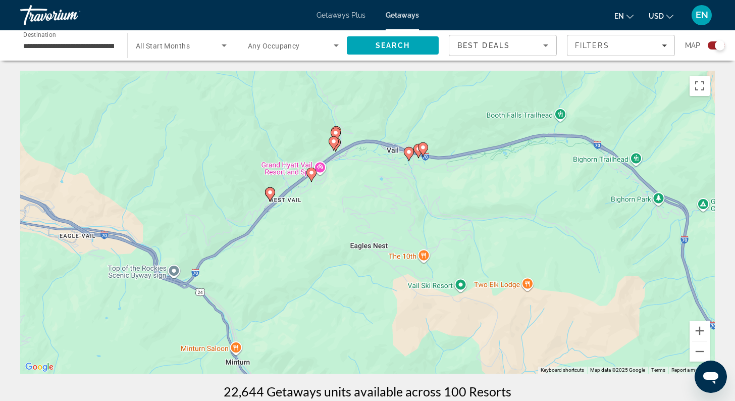
click at [425, 149] on image "Main content" at bounding box center [423, 147] width 6 height 6
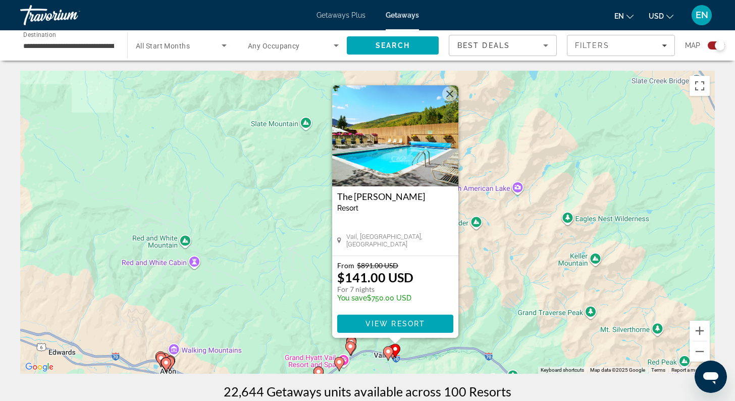
click at [391, 349] on image "Main content" at bounding box center [388, 351] width 6 height 6
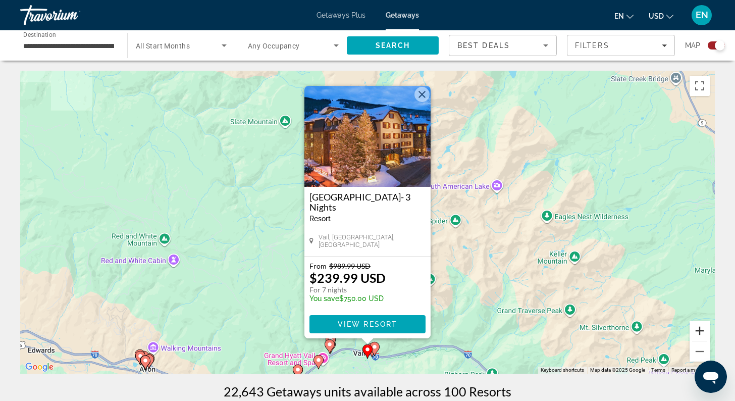
click at [699, 332] on button "Zoom in" at bounding box center [700, 331] width 20 height 20
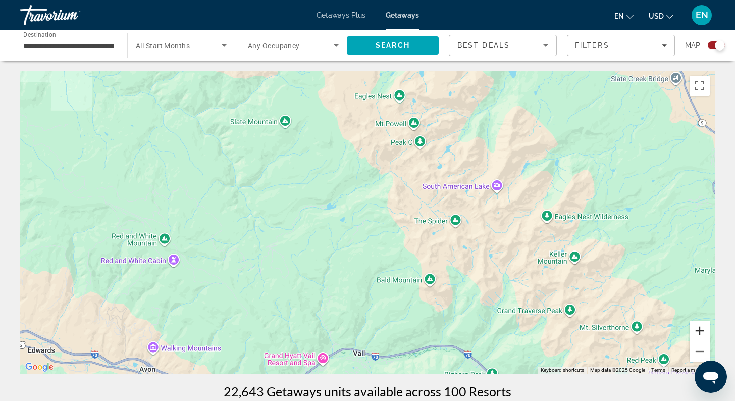
click at [699, 332] on button "Zoom in" at bounding box center [700, 331] width 20 height 20
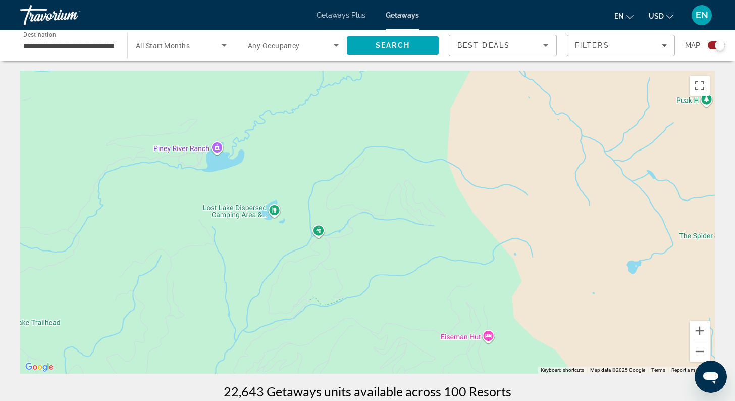
click at [567, 393] on div "22,643 Getaways units available across 100 Resorts" at bounding box center [367, 391] width 695 height 15
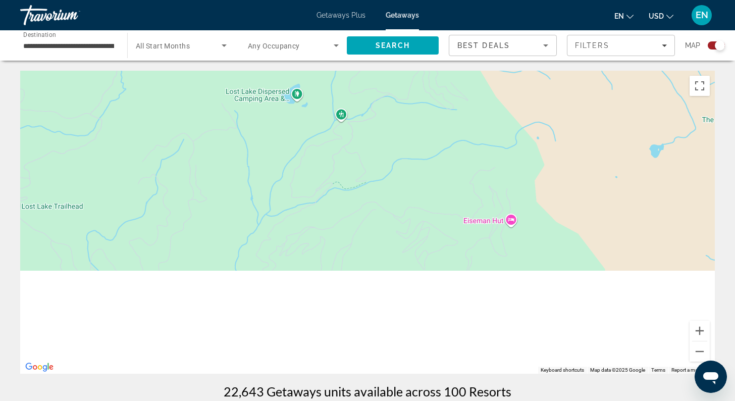
drag, startPoint x: 549, startPoint y: 335, endPoint x: 583, endPoint y: 210, distance: 129.7
click at [583, 210] on div "Main content" at bounding box center [367, 222] width 695 height 303
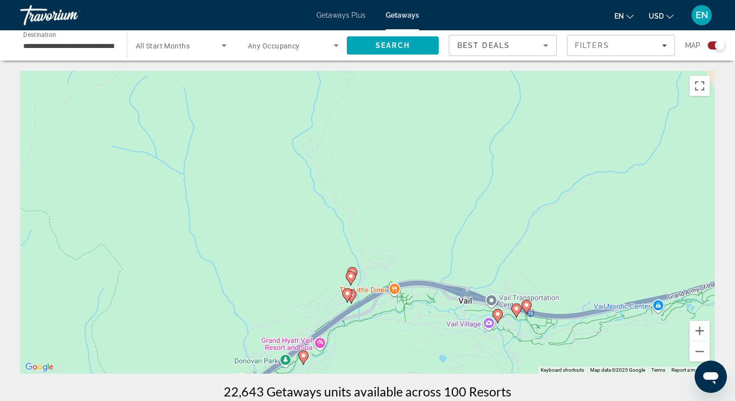
click at [518, 314] on icon "Main content" at bounding box center [516, 310] width 9 height 13
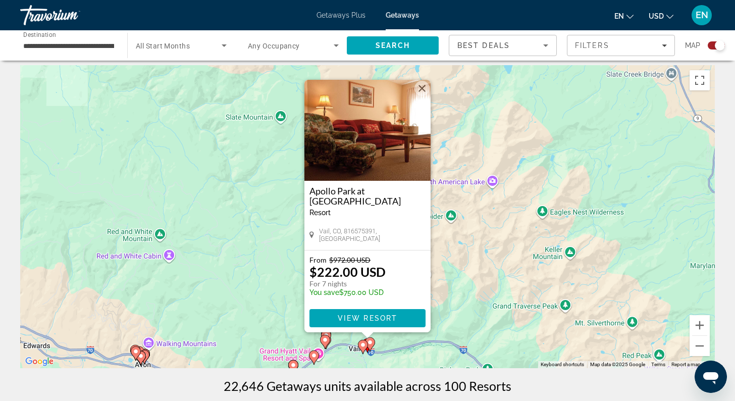
scroll to position [6, 0]
click at [376, 156] on img "Main content" at bounding box center [368, 129] width 126 height 101
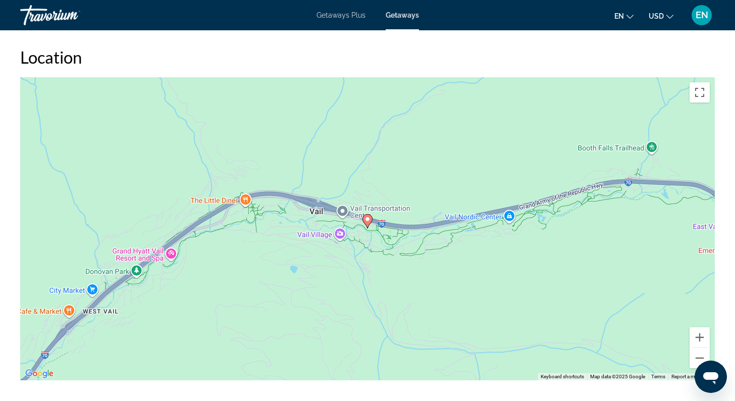
scroll to position [1219, 0]
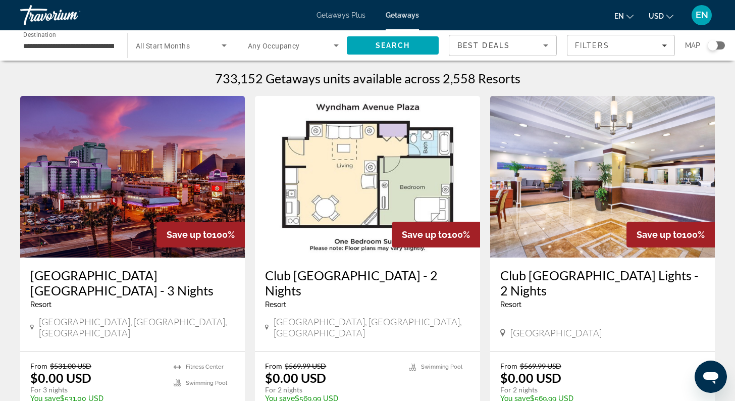
click at [714, 43] on div "Search widget" at bounding box center [713, 45] width 10 height 10
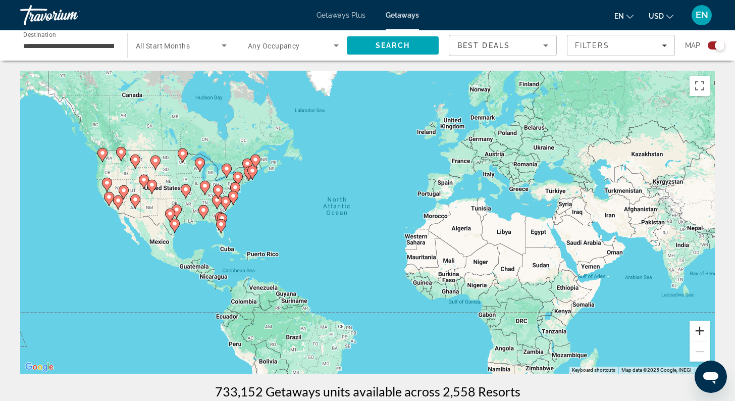
click at [704, 331] on button "Zoom in" at bounding box center [700, 331] width 20 height 20
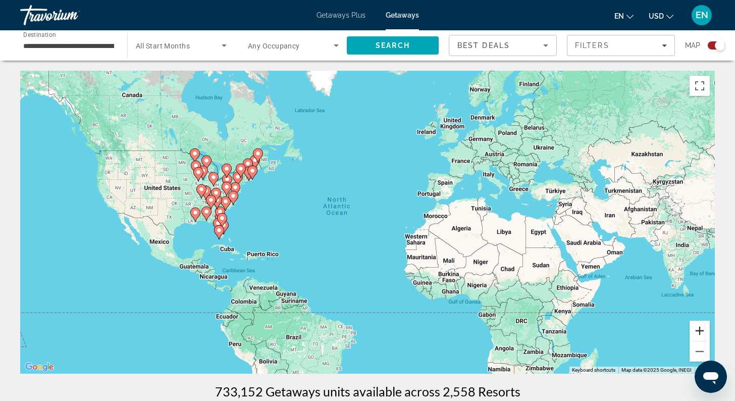
click at [704, 331] on button "Zoom in" at bounding box center [700, 331] width 20 height 20
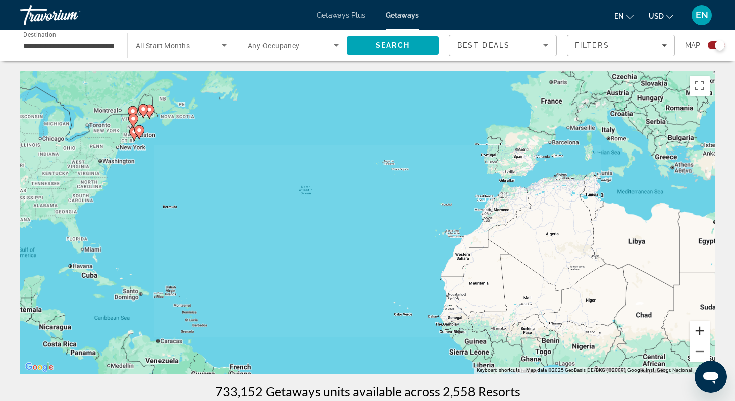
click at [704, 331] on button "Zoom in" at bounding box center [700, 331] width 20 height 20
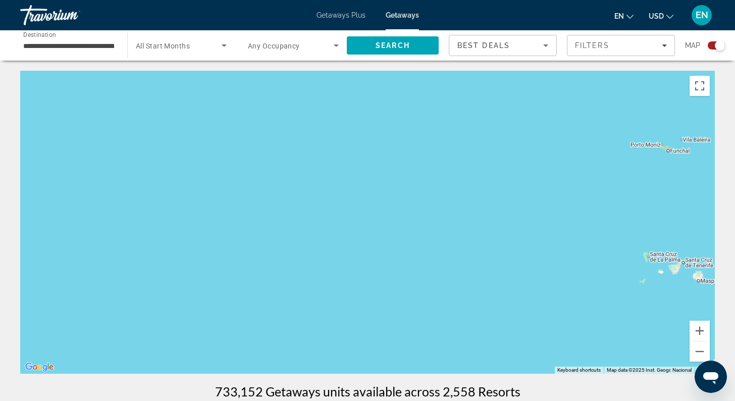
drag, startPoint x: 186, startPoint y: 236, endPoint x: 502, endPoint y: 244, distance: 315.8
click at [500, 244] on div "Main content" at bounding box center [367, 222] width 695 height 303
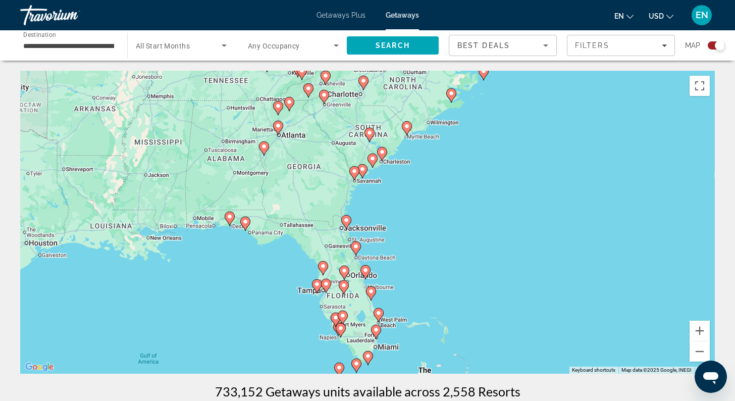
drag, startPoint x: 244, startPoint y: 242, endPoint x: 556, endPoint y: 224, distance: 312.6
click at [556, 224] on div "To activate drag with keyboard, press Alt + Enter. Once in keyboard drag state,…" at bounding box center [367, 222] width 695 height 303
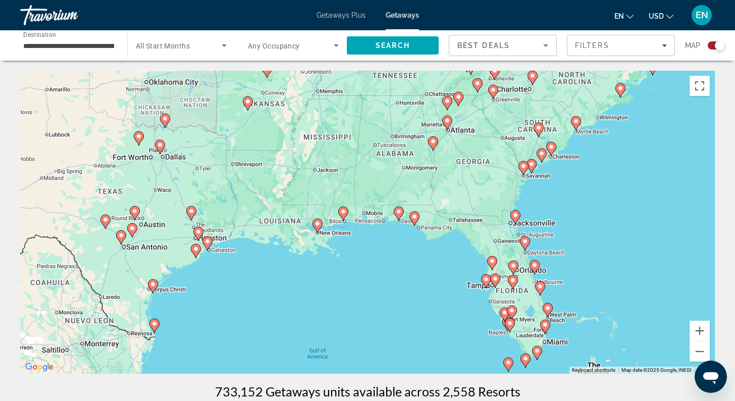
drag, startPoint x: 225, startPoint y: 262, endPoint x: 394, endPoint y: 259, distance: 169.2
click at [395, 259] on div "To activate drag with keyboard, press Alt + Enter. Once in keyboard drag state,…" at bounding box center [367, 222] width 695 height 303
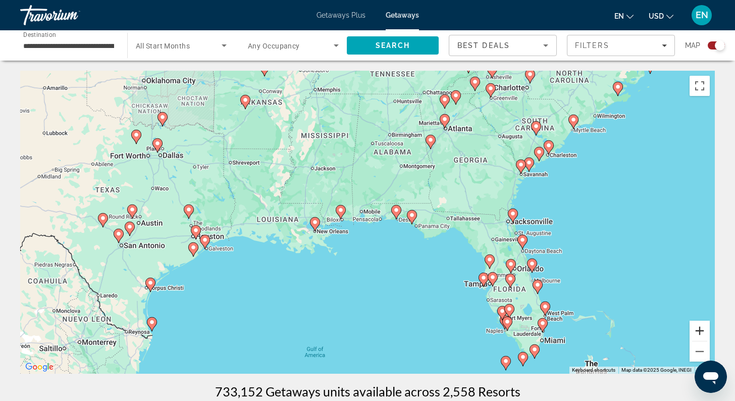
click at [701, 334] on button "Zoom in" at bounding box center [700, 331] width 20 height 20
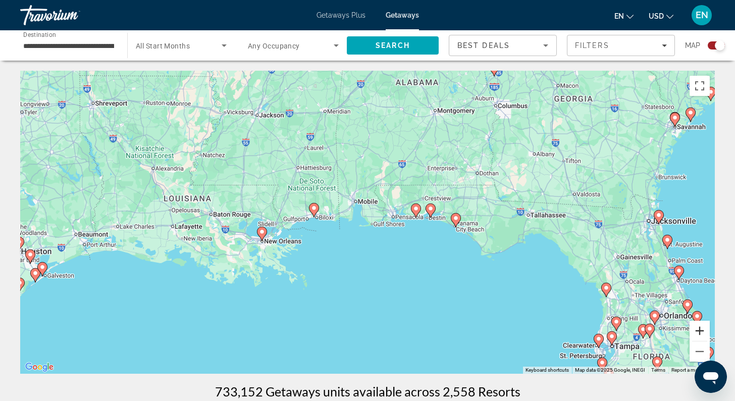
click at [701, 333] on button "Zoom in" at bounding box center [700, 331] width 20 height 20
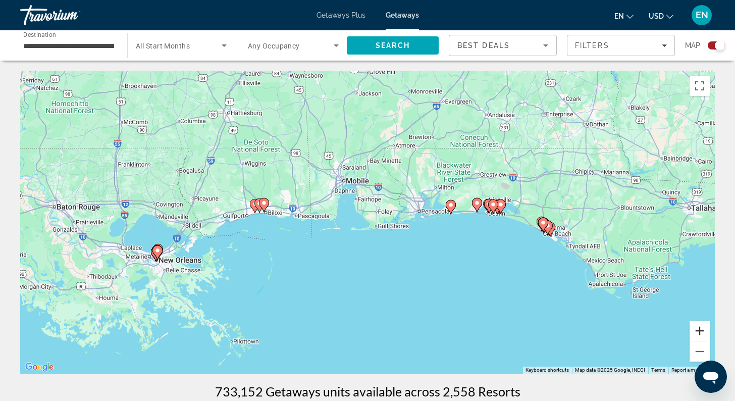
click at [701, 333] on button "Zoom in" at bounding box center [700, 331] width 20 height 20
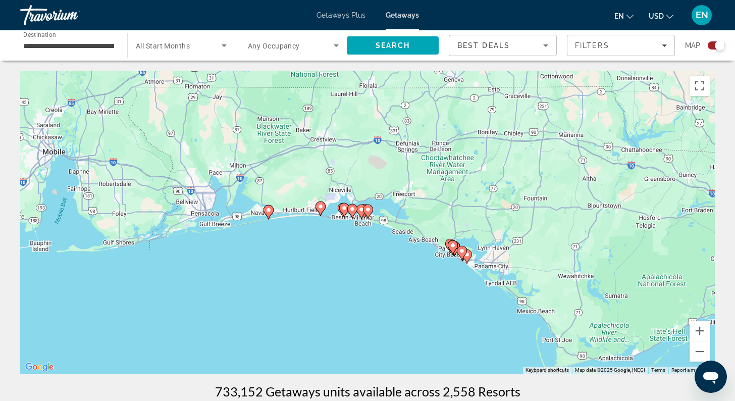
drag, startPoint x: 617, startPoint y: 271, endPoint x: 349, endPoint y: 283, distance: 268.0
click at [349, 283] on div "To activate drag with keyboard, press Alt + Enter. Once in keyboard drag state,…" at bounding box center [367, 222] width 695 height 303
click at [698, 330] on button "Zoom in" at bounding box center [700, 331] width 20 height 20
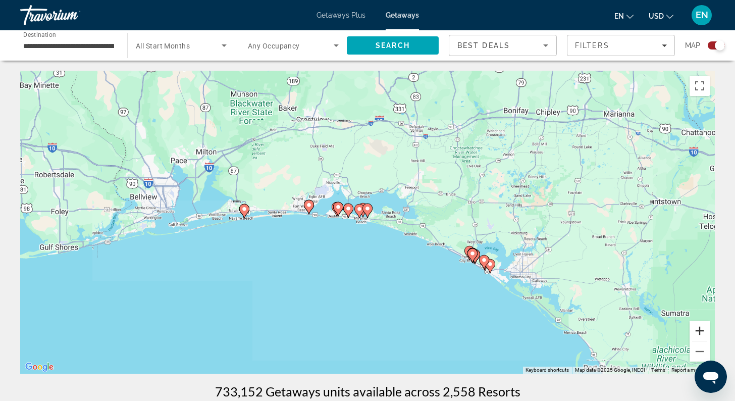
click at [698, 330] on button "Zoom in" at bounding box center [700, 331] width 20 height 20
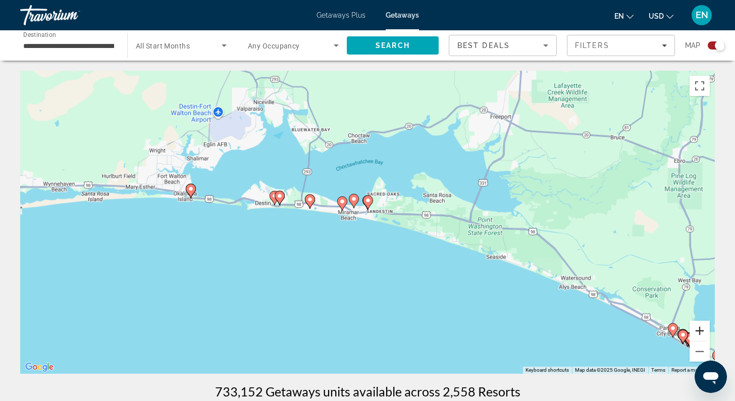
click at [698, 330] on button "Zoom in" at bounding box center [700, 331] width 20 height 20
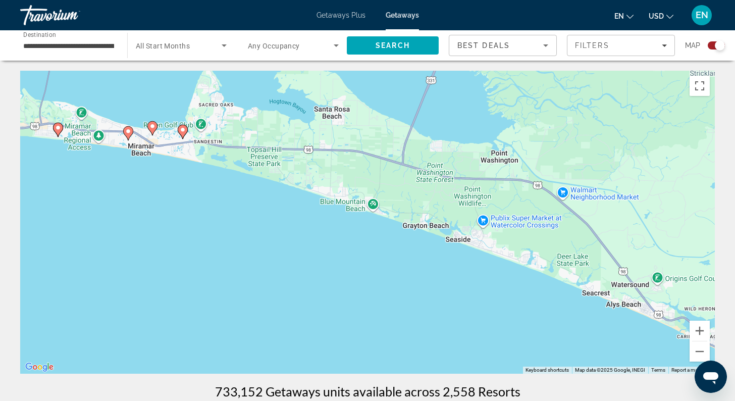
drag, startPoint x: 547, startPoint y: 313, endPoint x: 350, endPoint y: 249, distance: 207.5
click at [350, 249] on div "To activate drag with keyboard, press Alt + Enter. Once in keyboard drag state,…" at bounding box center [367, 222] width 695 height 303
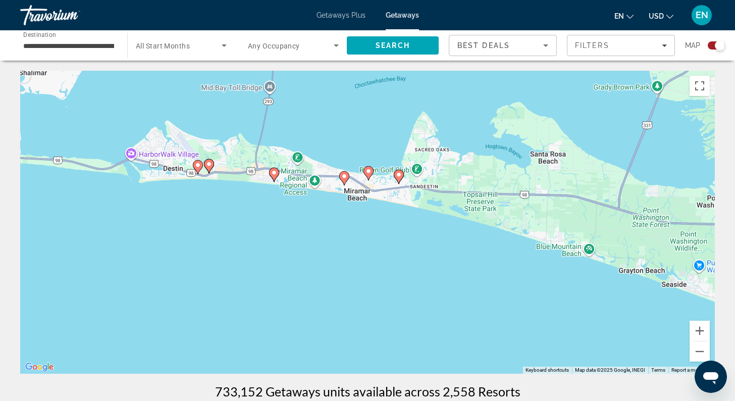
drag, startPoint x: 197, startPoint y: 245, endPoint x: 425, endPoint y: 297, distance: 233.5
click at [425, 297] on div "To activate drag with keyboard, press Alt + Enter. Once in keyboard drag state,…" at bounding box center [367, 222] width 695 height 303
click at [210, 169] on icon "Main content" at bounding box center [209, 166] width 9 height 13
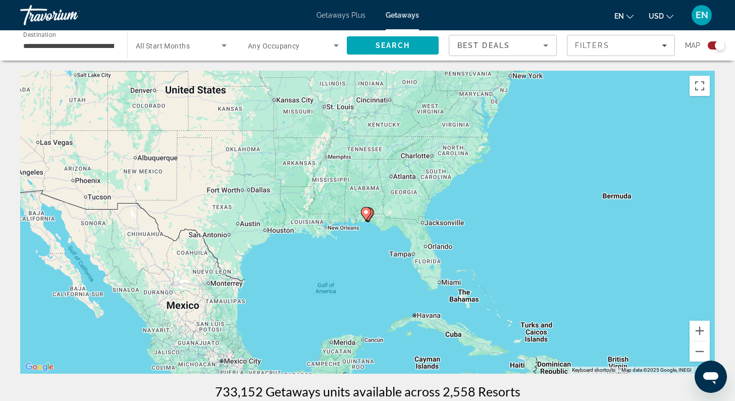
click at [365, 218] on icon "Main content" at bounding box center [366, 214] width 9 height 13
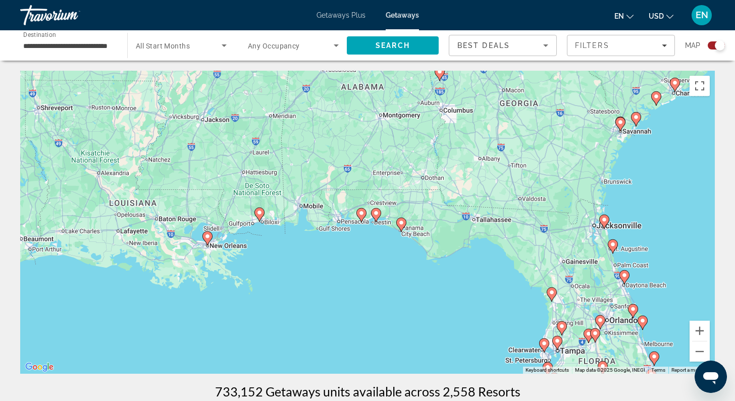
click at [377, 218] on icon "Main content" at bounding box center [376, 215] width 9 height 13
type input "**********"
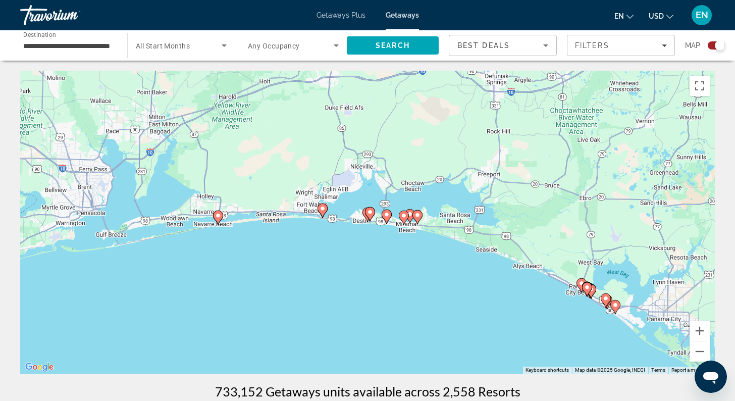
click at [388, 219] on icon "Main content" at bounding box center [386, 216] width 9 height 13
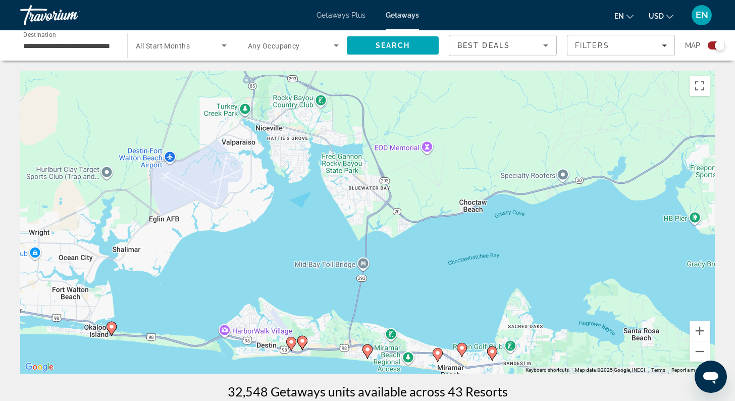
click at [370, 356] on gmp-advanced-marker "Main content" at bounding box center [368, 351] width 10 height 15
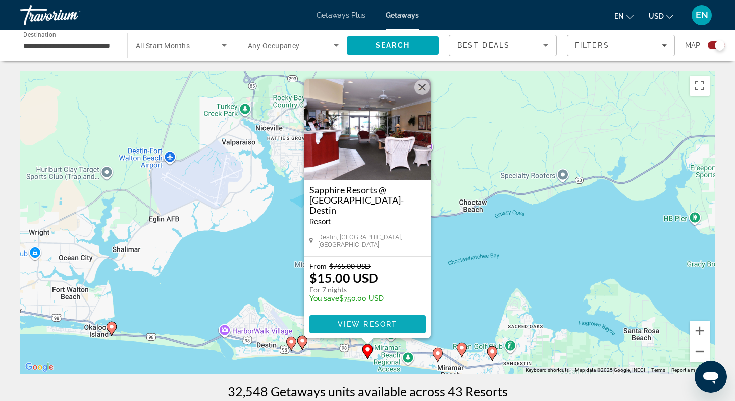
click at [374, 328] on span "Main content" at bounding box center [368, 324] width 116 height 24
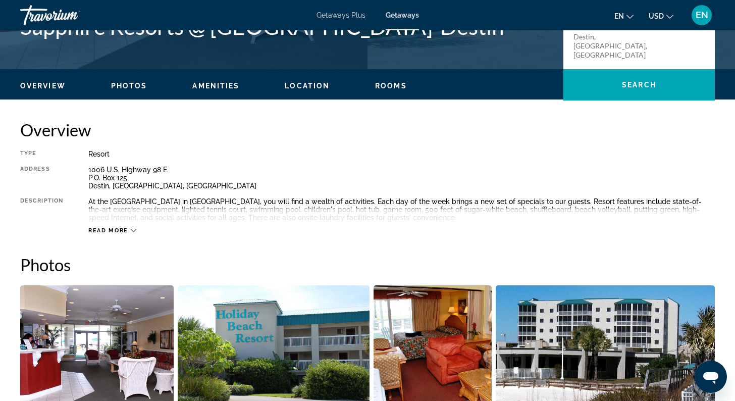
scroll to position [256, 0]
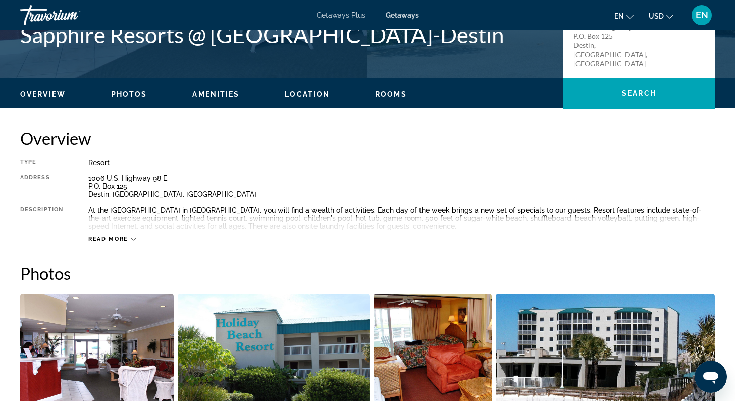
click at [133, 235] on button "Read more" at bounding box center [112, 239] width 48 height 8
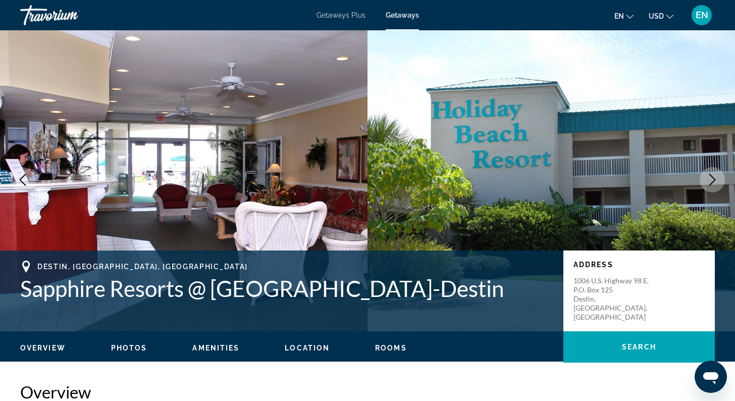
scroll to position [4, 0]
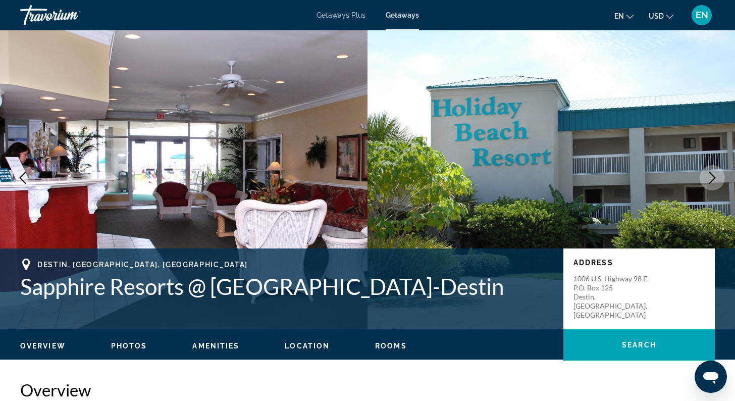
click at [714, 178] on icon "Next image" at bounding box center [713, 178] width 12 height 12
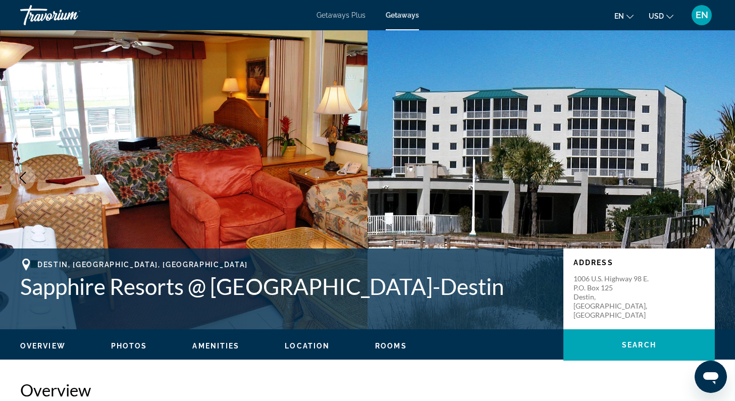
click at [714, 178] on icon "Next image" at bounding box center [713, 178] width 12 height 12
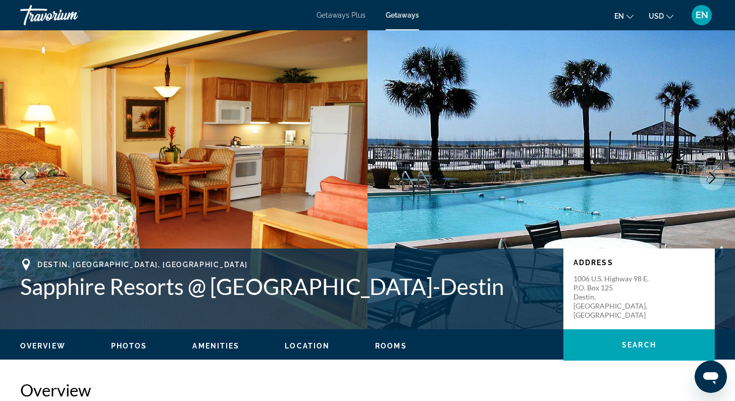
click at [714, 178] on icon "Next image" at bounding box center [713, 178] width 12 height 12
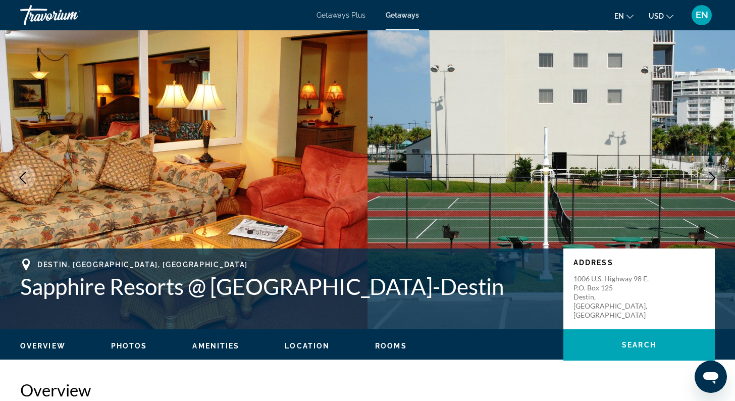
click at [714, 178] on icon "Next image" at bounding box center [713, 178] width 12 height 12
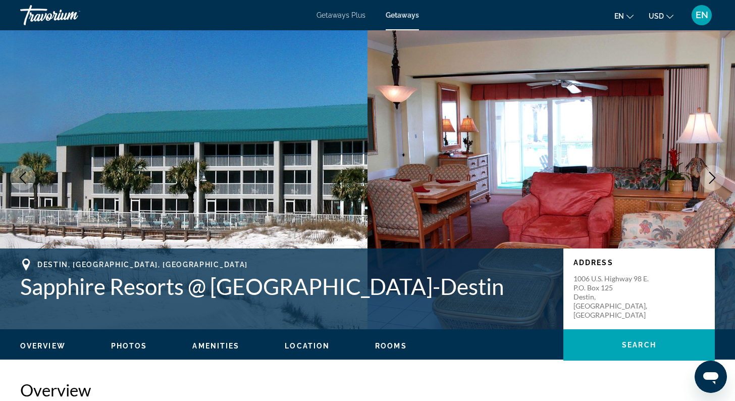
click at [714, 178] on icon "Next image" at bounding box center [713, 178] width 12 height 12
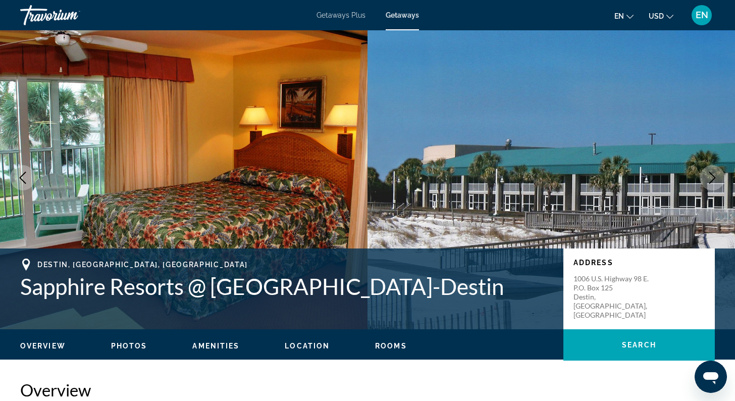
click at [714, 178] on icon "Next image" at bounding box center [713, 178] width 12 height 12
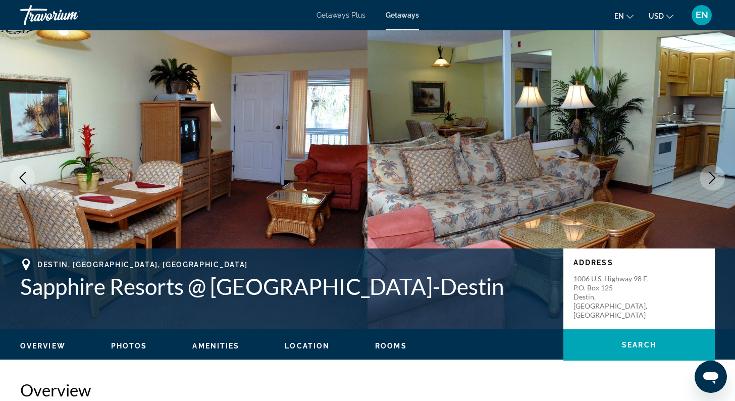
click at [714, 178] on icon "Next image" at bounding box center [713, 178] width 12 height 12
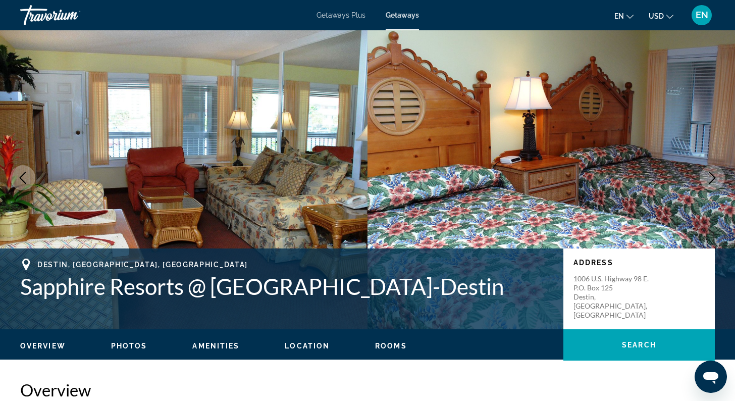
click at [714, 178] on icon "Next image" at bounding box center [713, 178] width 12 height 12
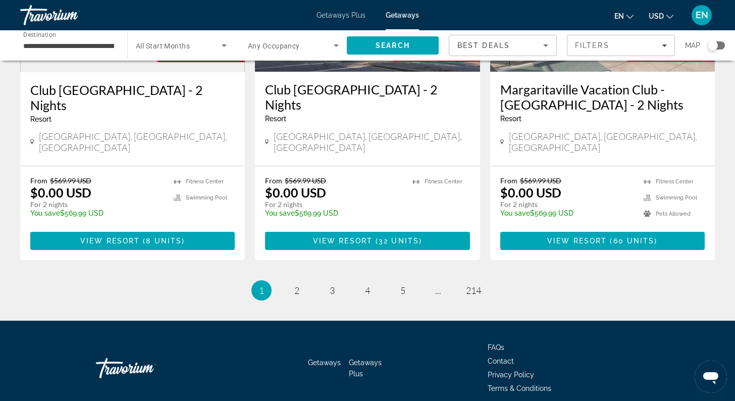
scroll to position [1295, 0]
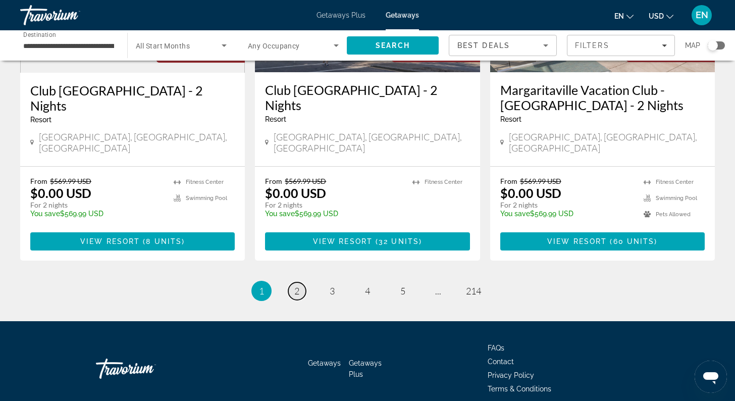
click at [292, 282] on link "page 2" at bounding box center [297, 291] width 18 height 18
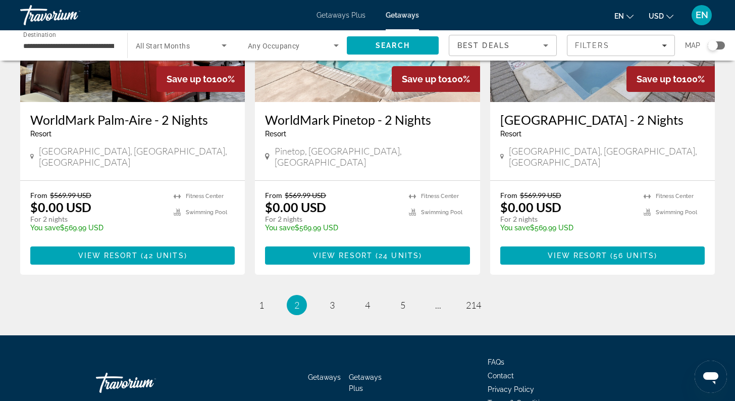
scroll to position [1264, 0]
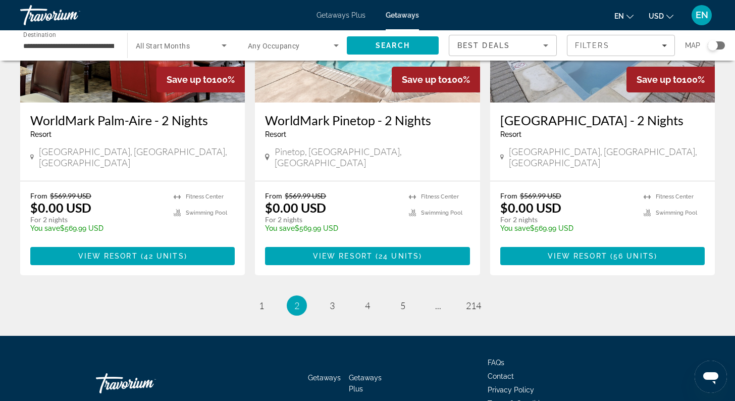
click at [337, 295] on li "page 3" at bounding box center [332, 305] width 20 height 20
click at [332, 300] on span "3" at bounding box center [332, 305] width 5 height 11
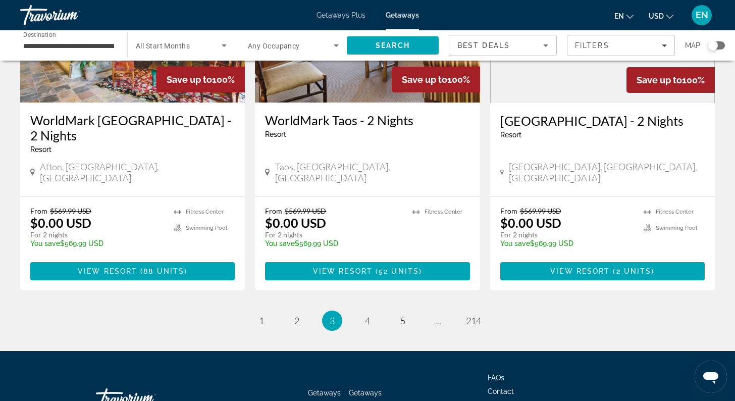
scroll to position [1265, 0]
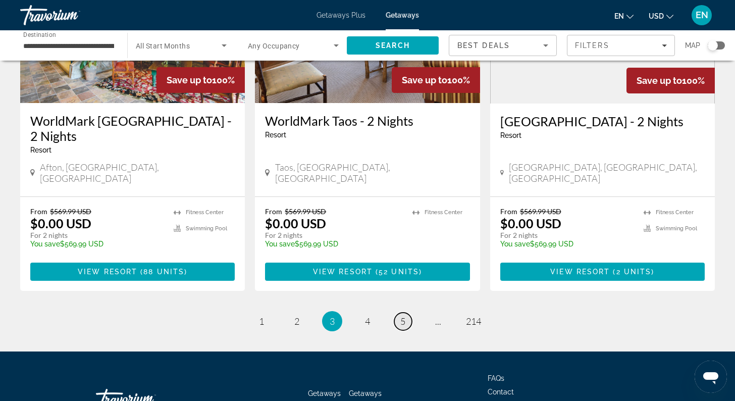
click at [404, 316] on span "5" at bounding box center [403, 321] width 5 height 11
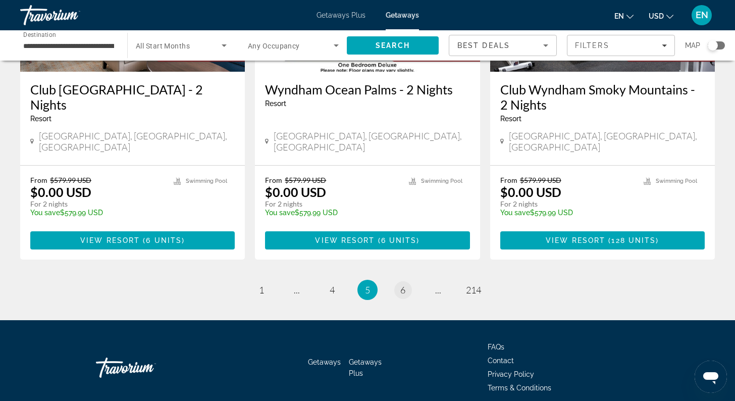
scroll to position [1294, 0]
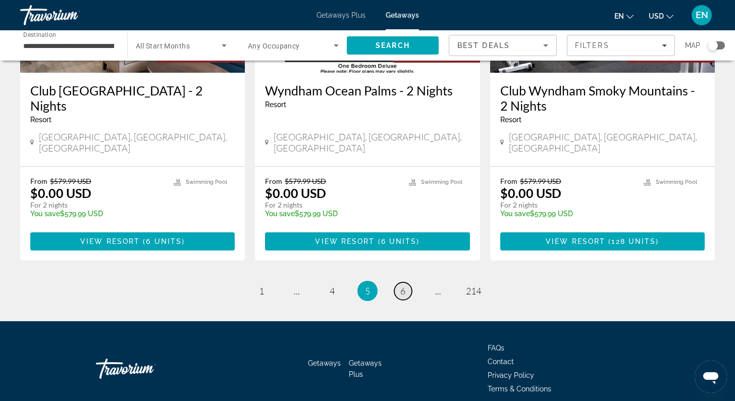
click at [403, 285] on span "6" at bounding box center [403, 290] width 5 height 11
